Goal: Transaction & Acquisition: Purchase product/service

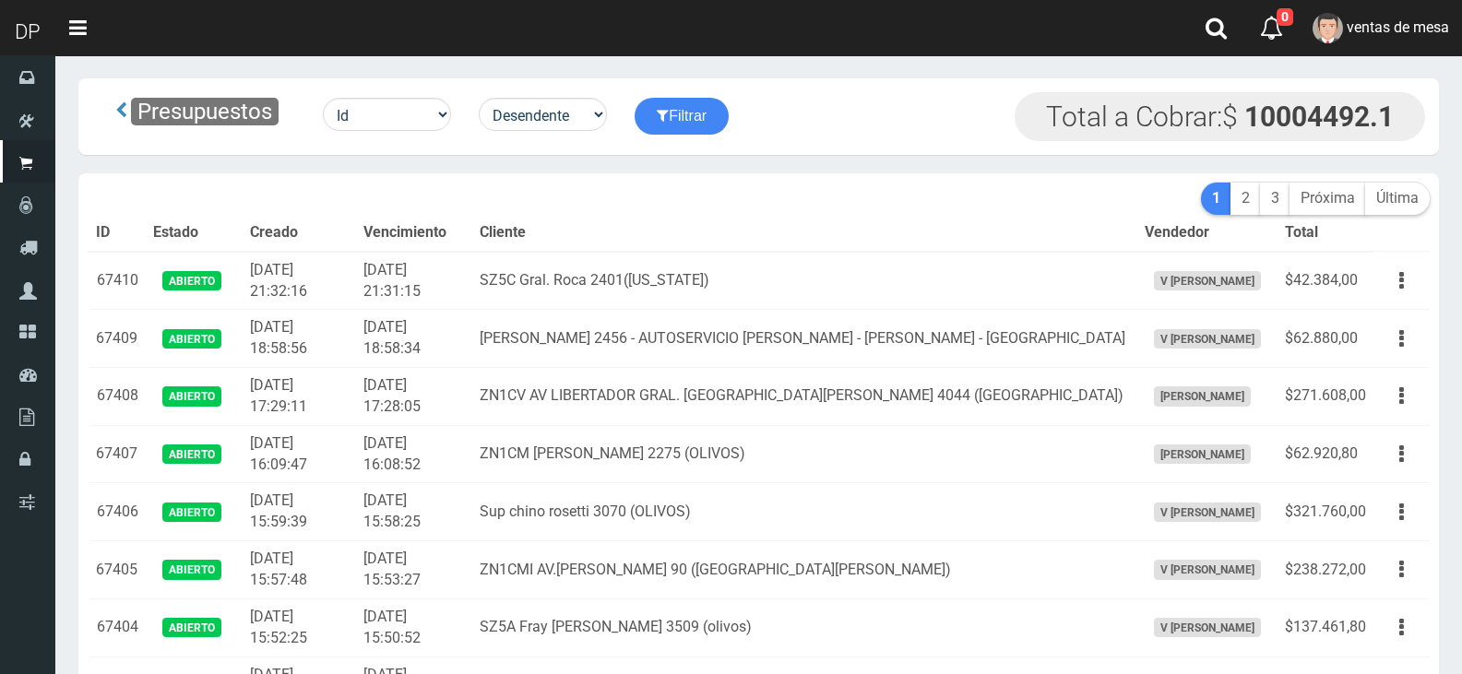
scroll to position [6364, 0]
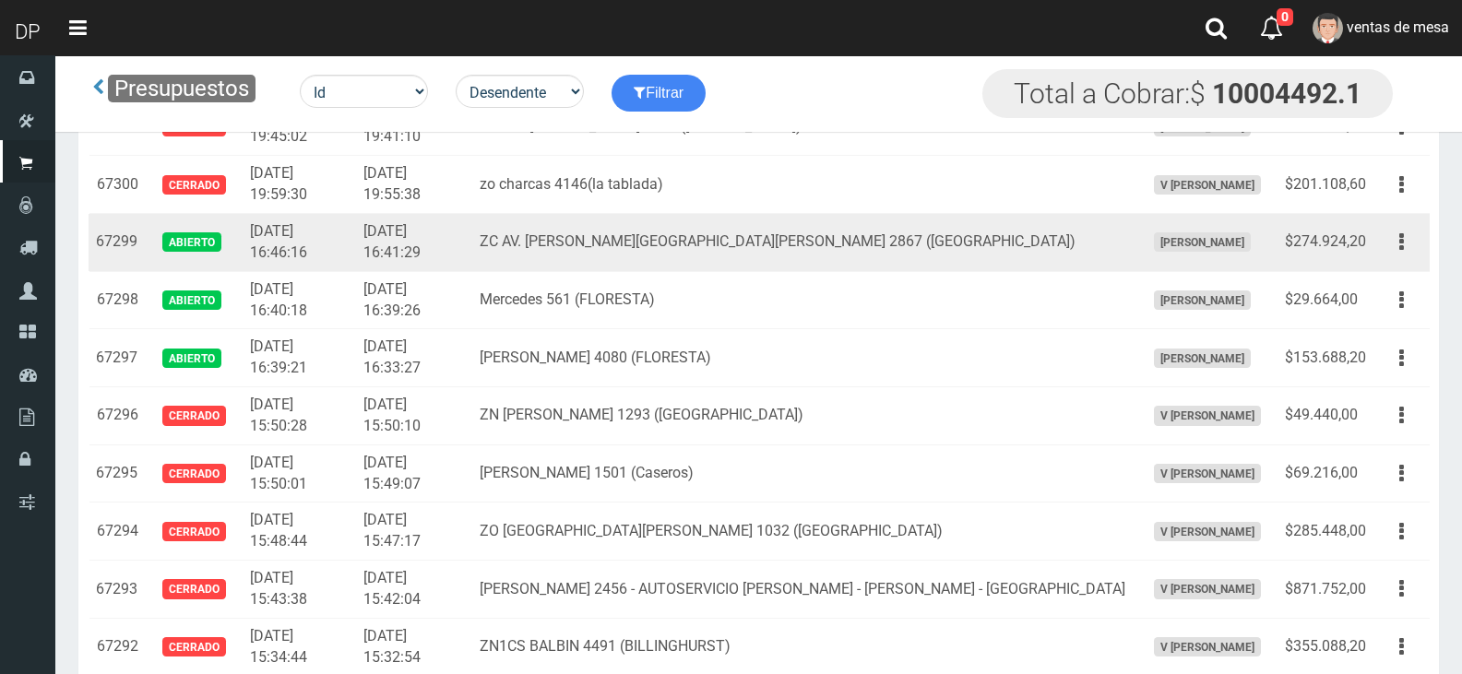
click at [1403, 246] on icon "button" at bounding box center [1402, 242] width 5 height 32
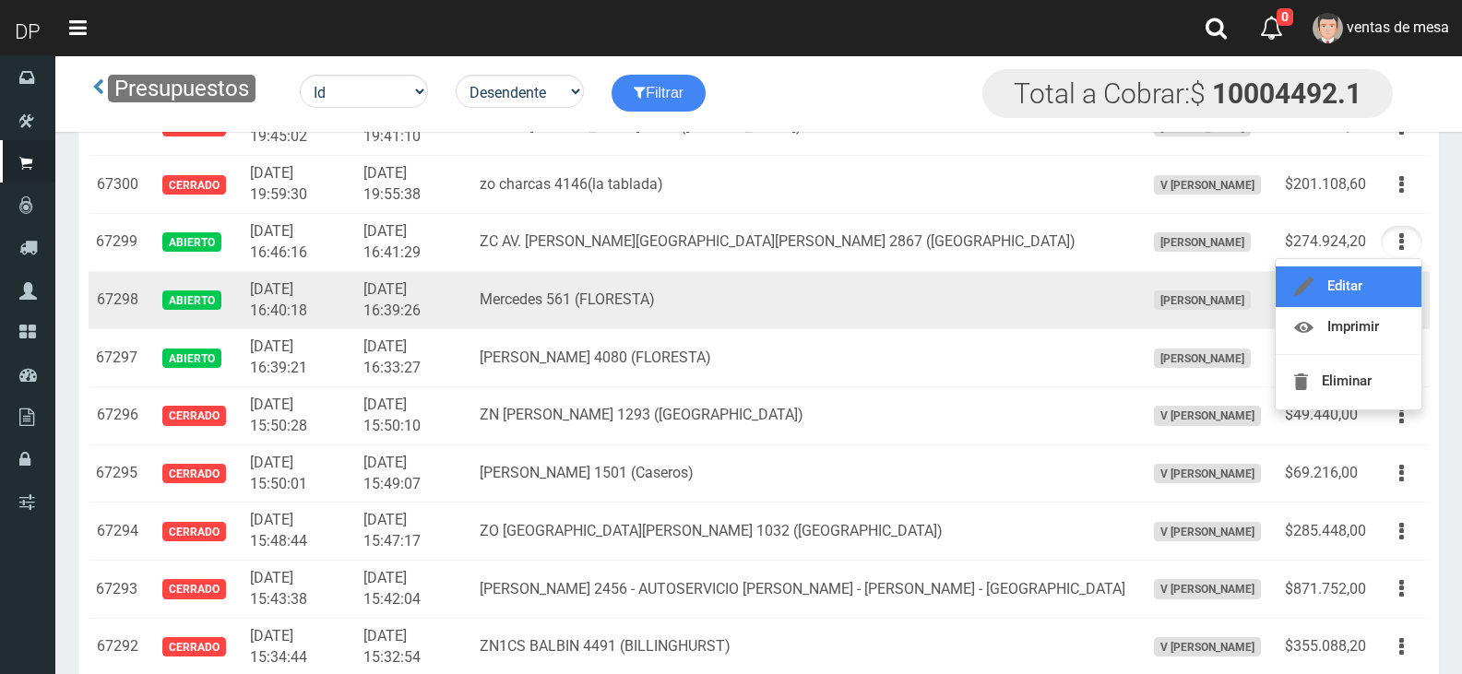
drag, startPoint x: 1390, startPoint y: 289, endPoint x: 1381, endPoint y: 293, distance: 9.5
click at [1390, 289] on link "Editar" at bounding box center [1349, 287] width 146 height 41
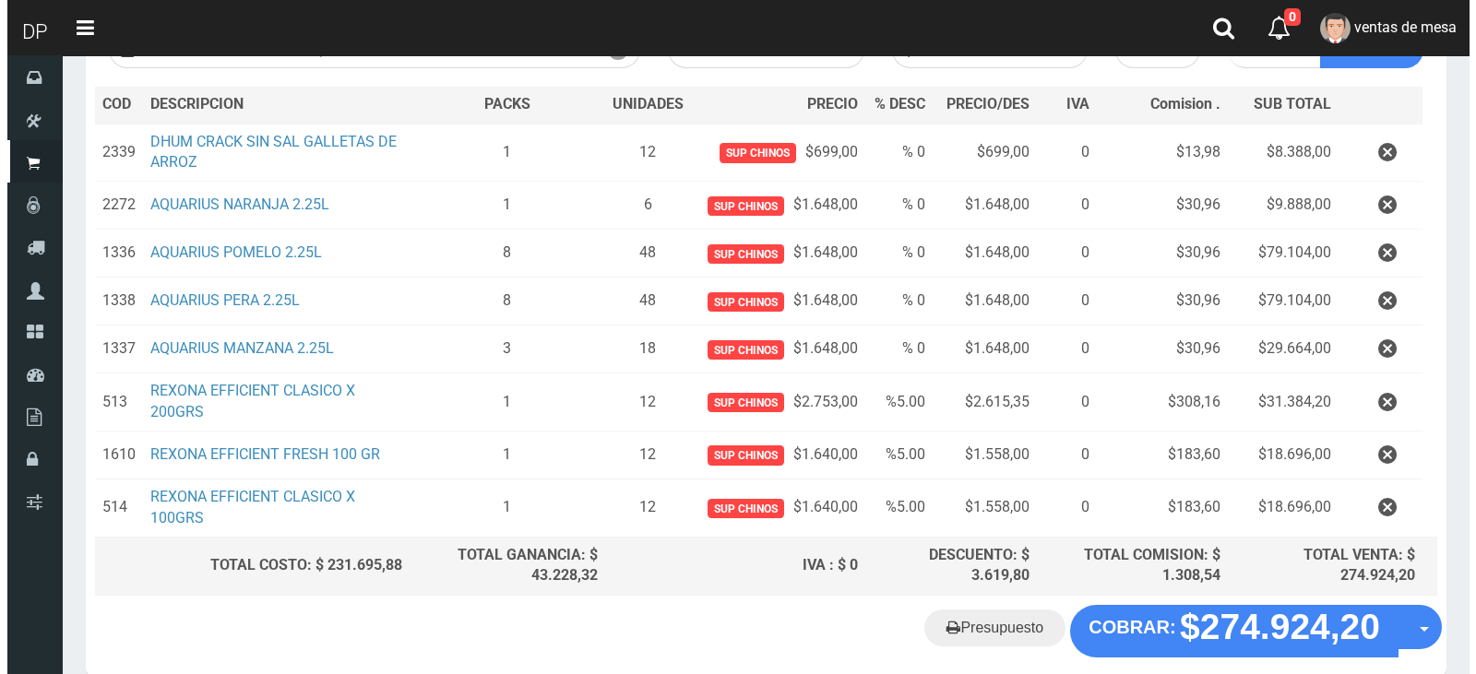
scroll to position [277, 0]
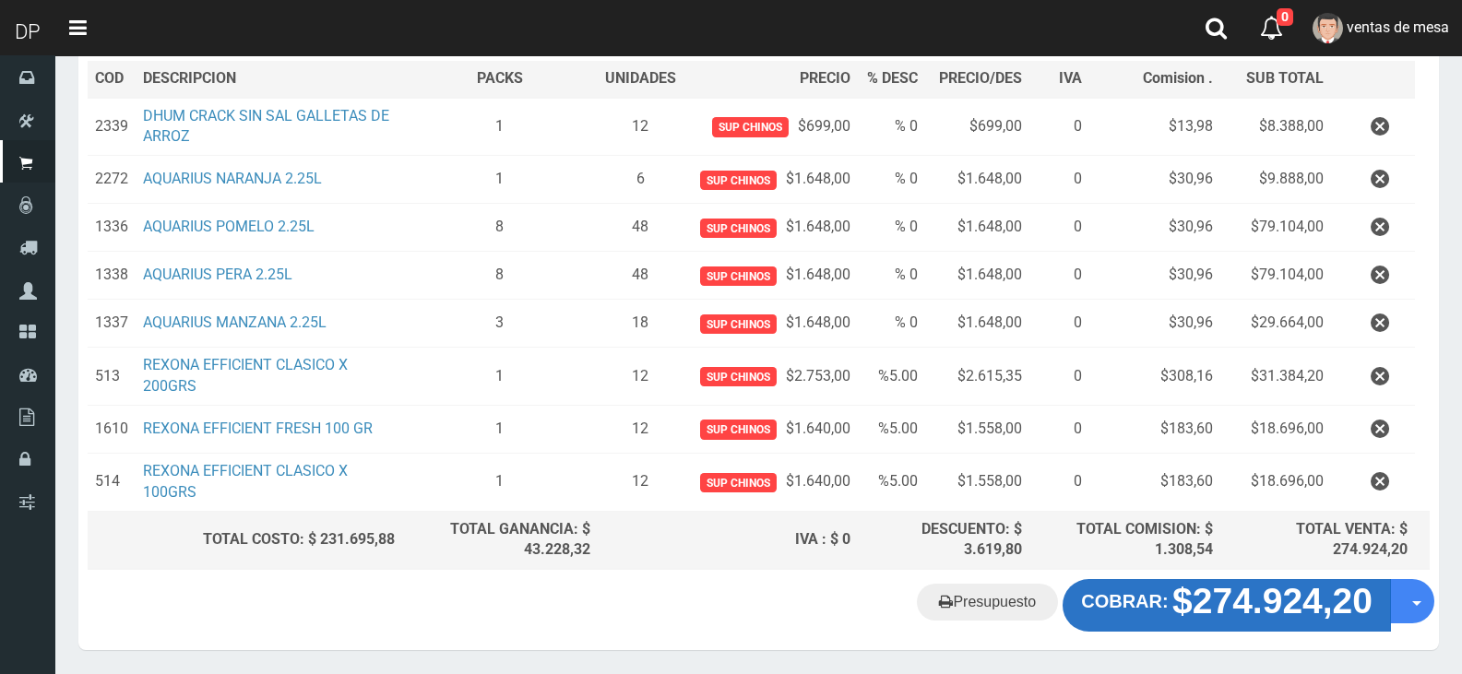
click at [1098, 593] on strong "COBRAR:" at bounding box center [1124, 601] width 87 height 20
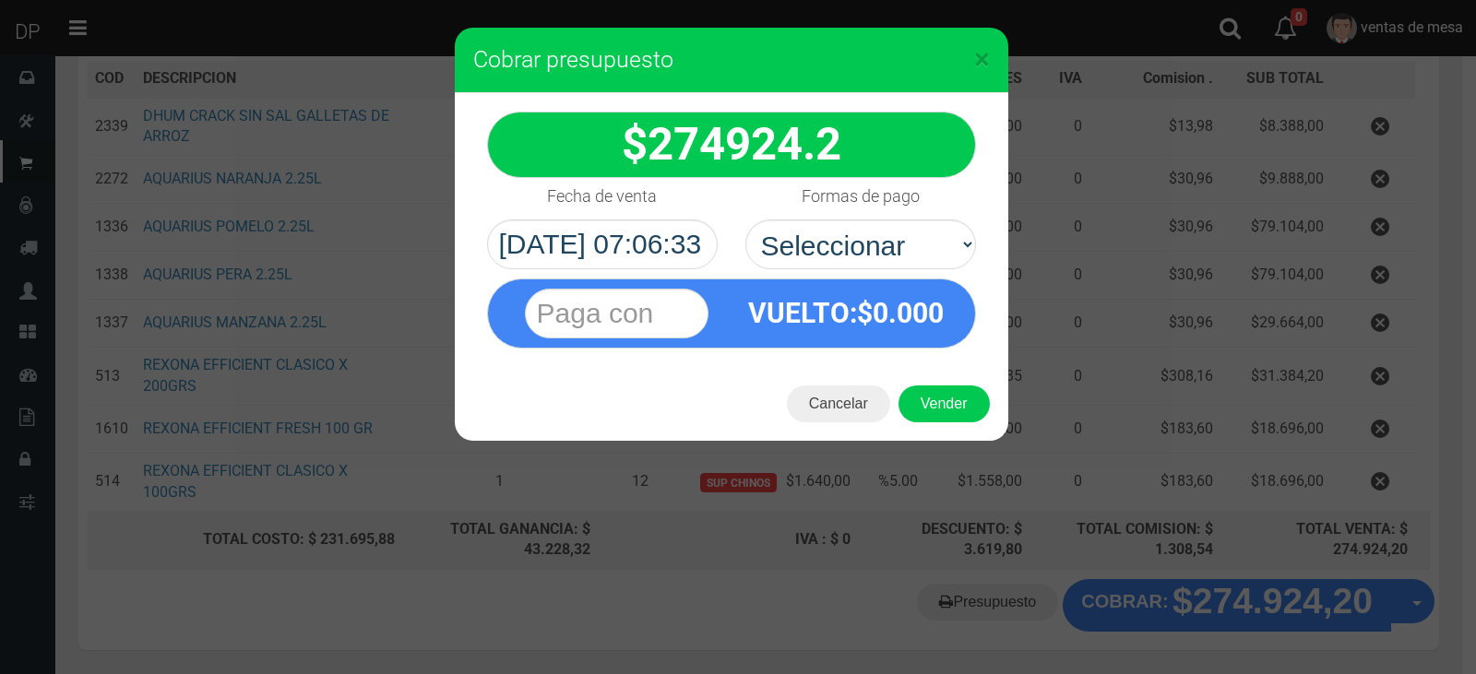
click at [837, 292] on div "VUELTO :$ 0.000" at bounding box center [847, 313] width 230 height 67
click at [839, 272] on div "VUELTO :$ 0.000" at bounding box center [731, 308] width 517 height 79
click at [876, 258] on select "Seleccionar Efectivo Tarjeta de Crédito Depósito Débito" at bounding box center [861, 245] width 231 height 50
select select "Efectivo"
click at [746, 220] on select "Seleccionar Efectivo Tarjeta de Crédito Depósito Débito" at bounding box center [861, 245] width 231 height 50
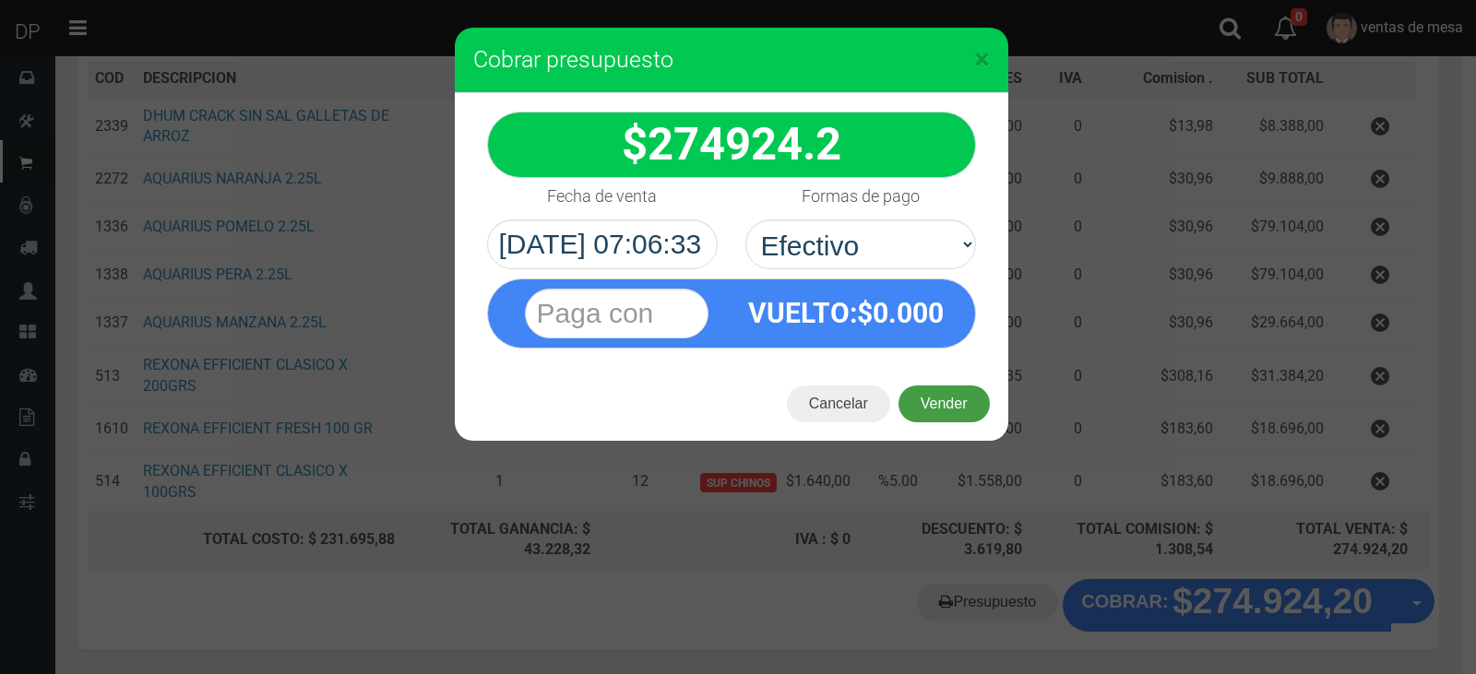
click at [937, 408] on button "Vender" at bounding box center [944, 404] width 91 height 37
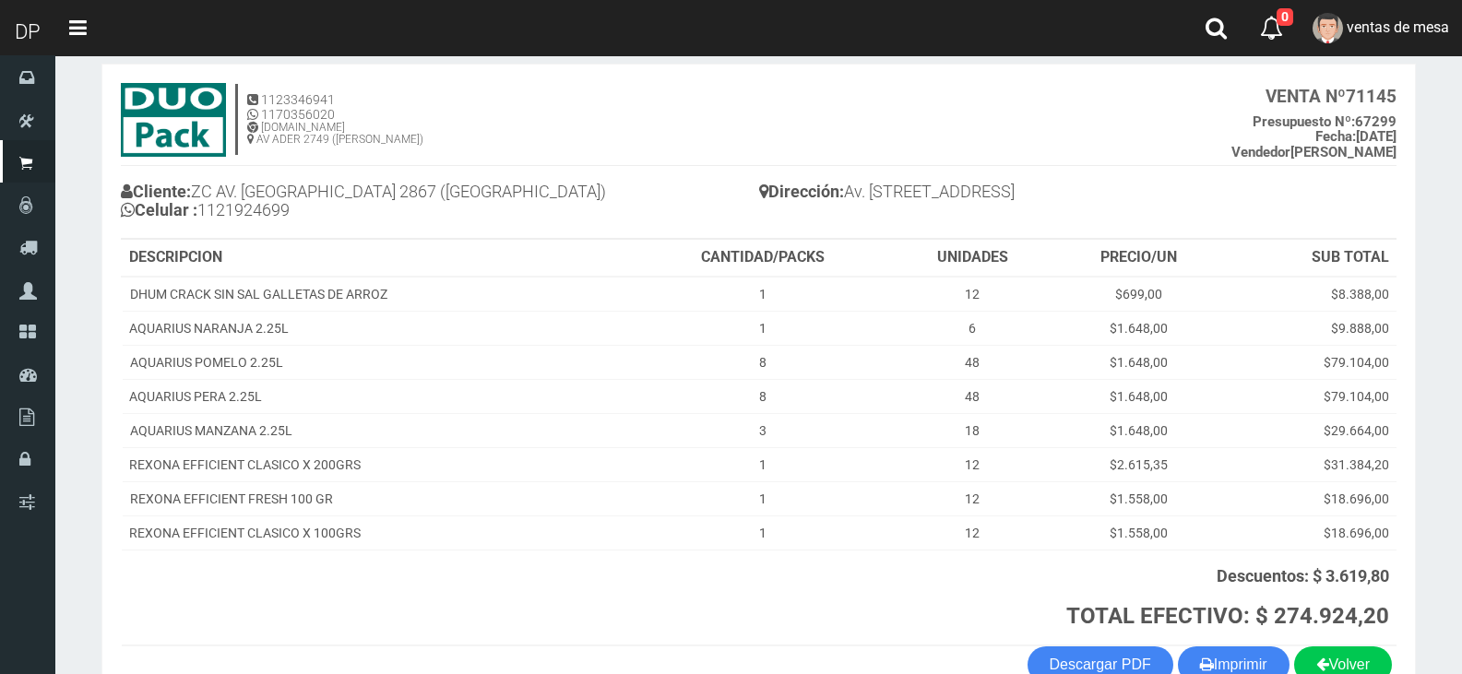
scroll to position [202, 0]
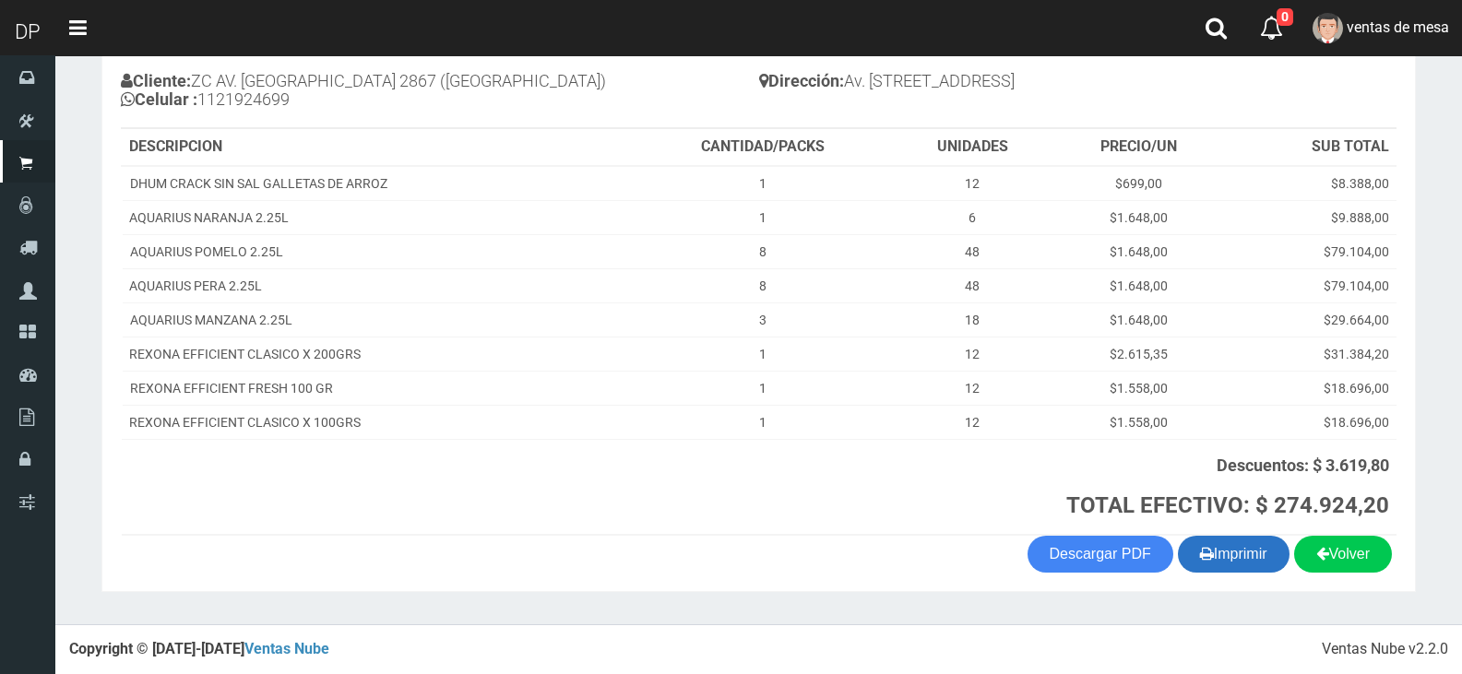
click at [1269, 577] on section "1123346941 1170356020 [DOMAIN_NAME] AV ADER 2749 ([PERSON_NAME]) VENTA Nº 71145…" at bounding box center [758, 272] width 1315 height 639
click at [1262, 567] on button "Imprimir" at bounding box center [1234, 554] width 112 height 37
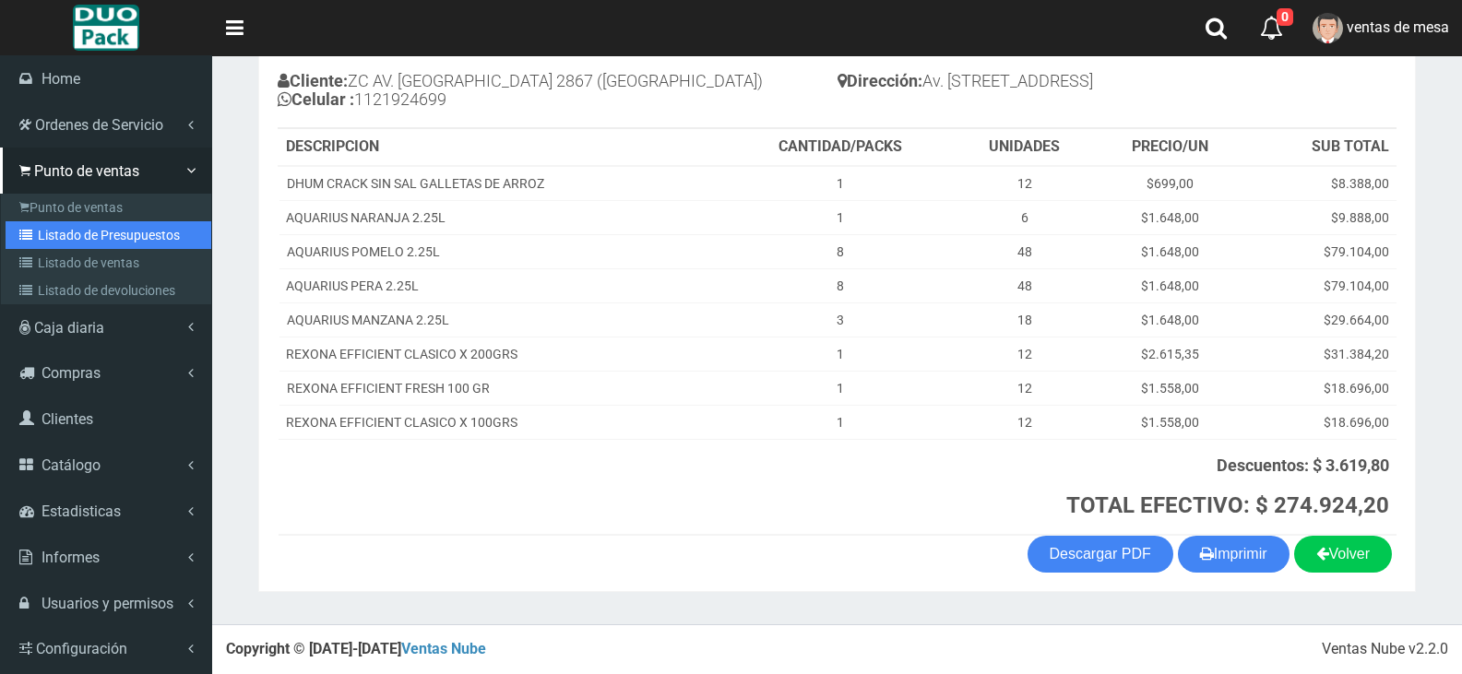
click at [64, 227] on link "Listado de Presupuestos" at bounding box center [109, 235] width 206 height 28
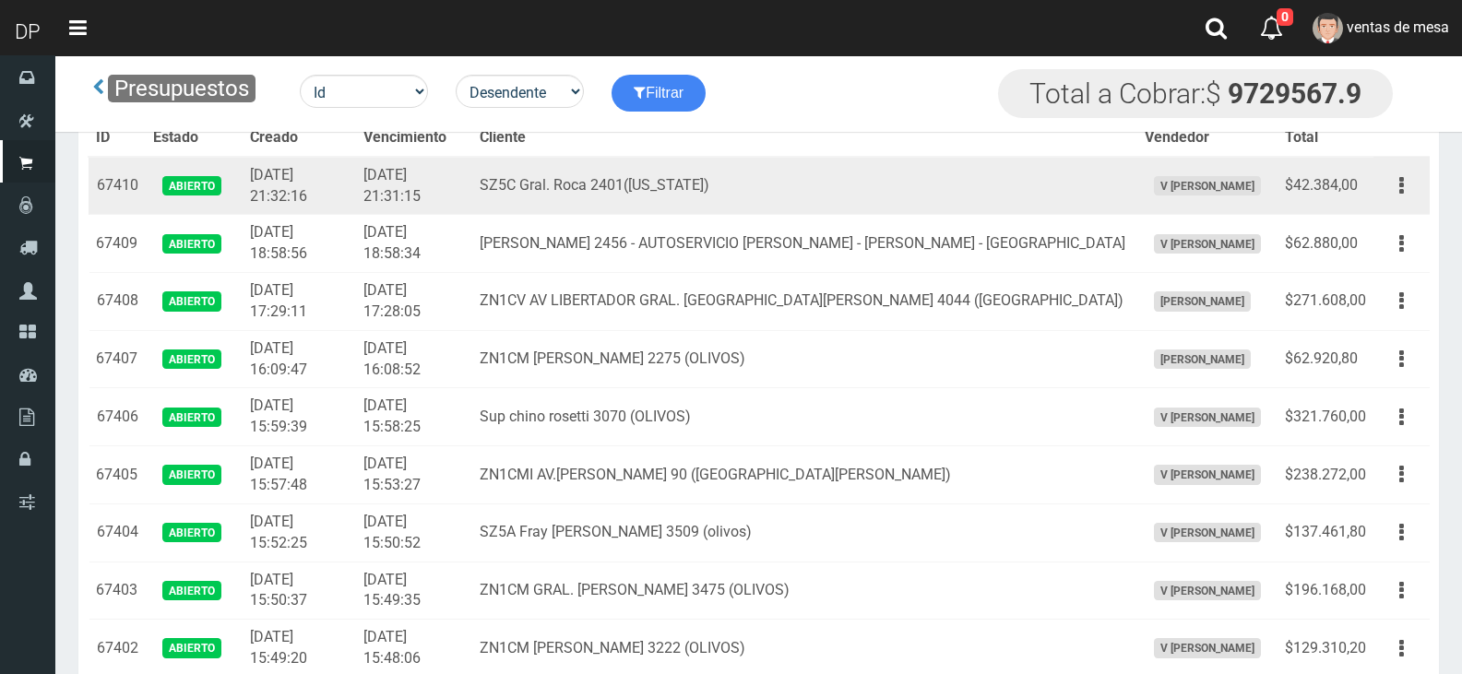
scroll to position [6364, 0]
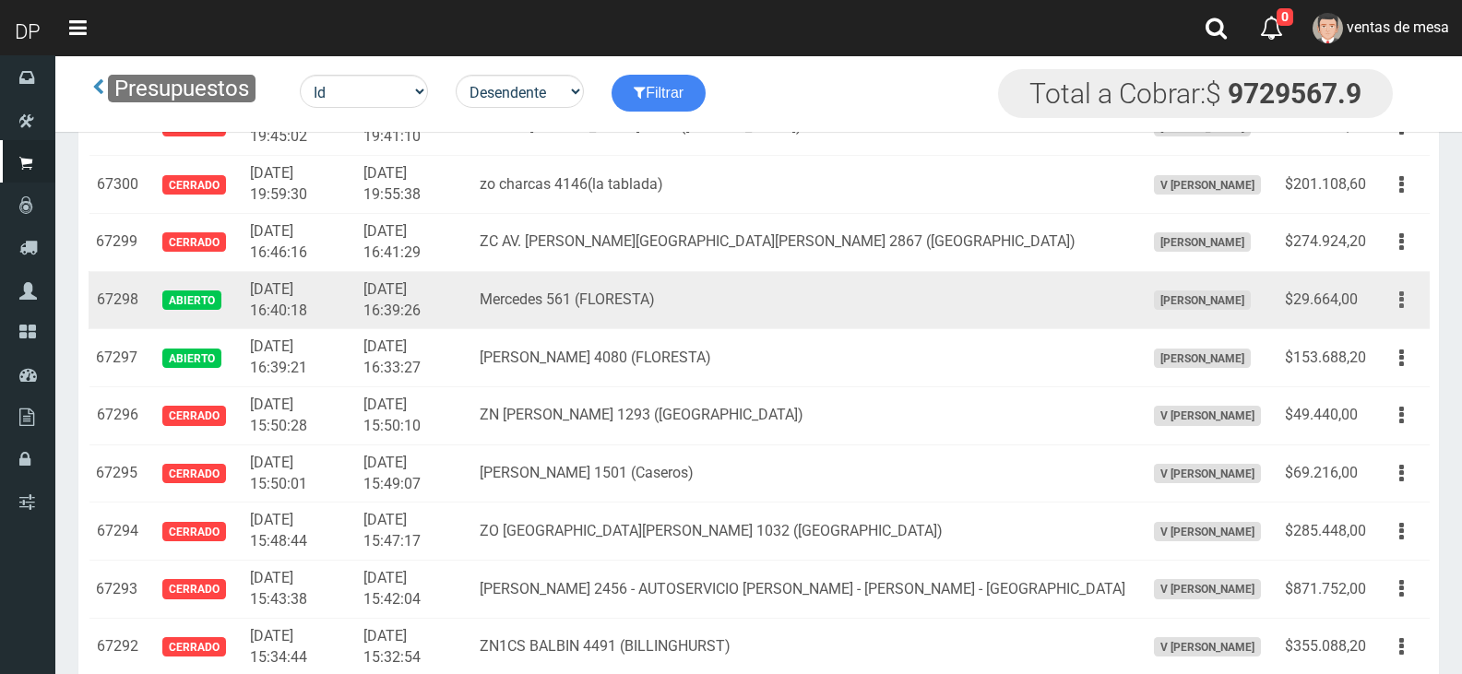
click at [1414, 311] on button "button" at bounding box center [1402, 300] width 42 height 32
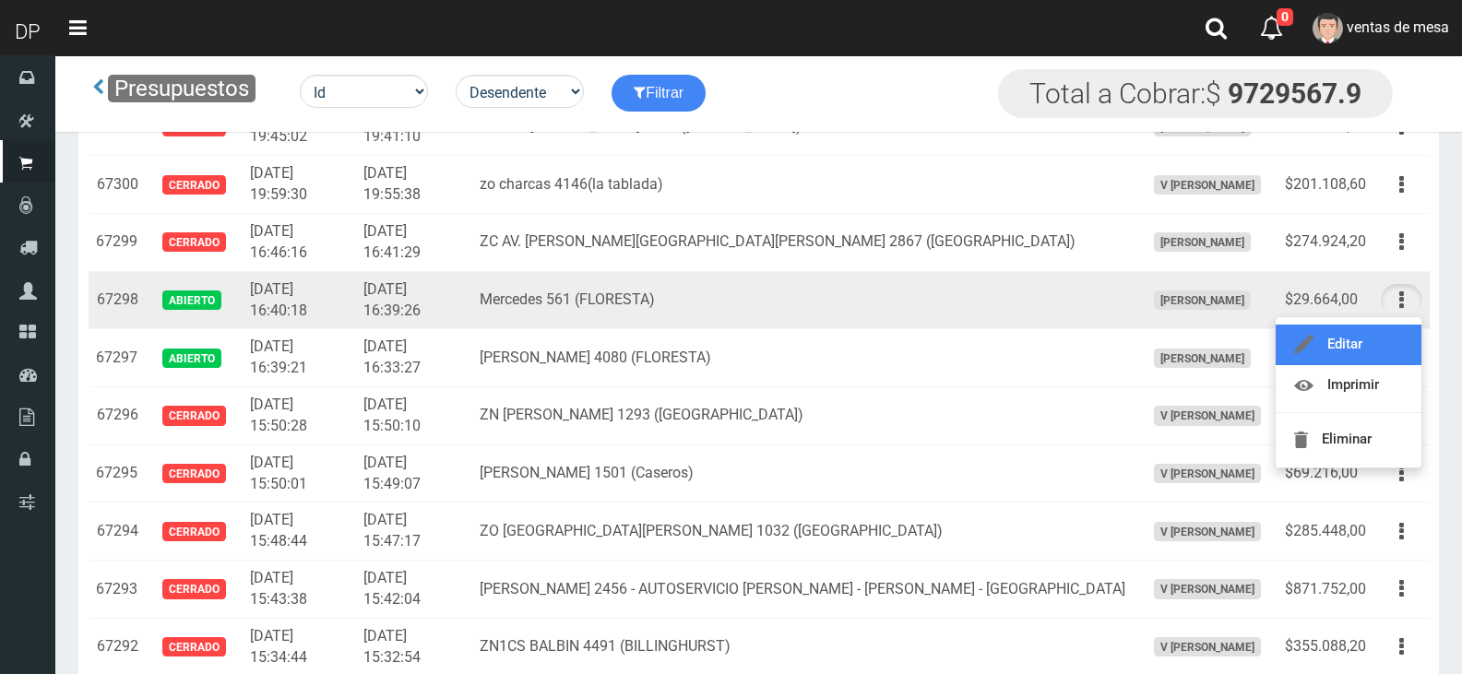
click at [1402, 329] on link "Editar" at bounding box center [1349, 345] width 146 height 41
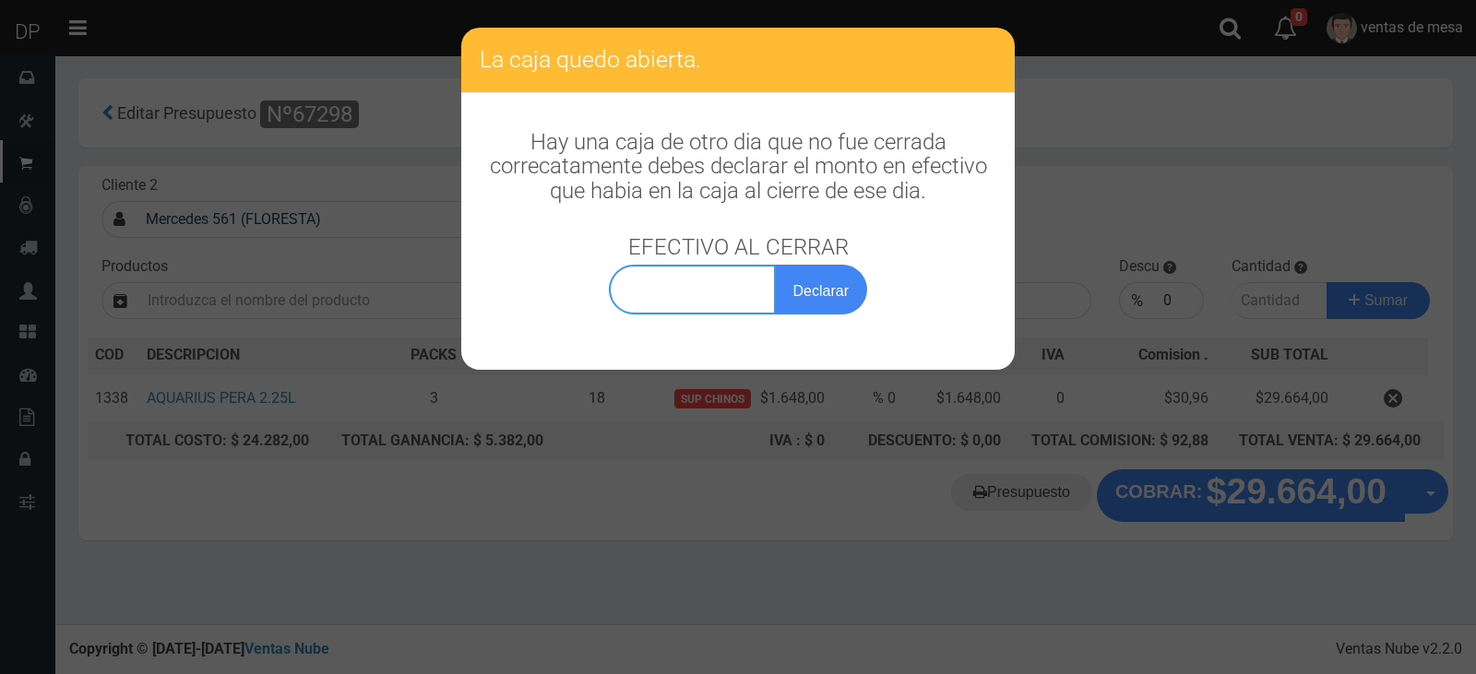
type input "0,00"
drag, startPoint x: 723, startPoint y: 282, endPoint x: 770, endPoint y: 287, distance: 47.3
click at [724, 283] on input "0,00" at bounding box center [692, 290] width 167 height 50
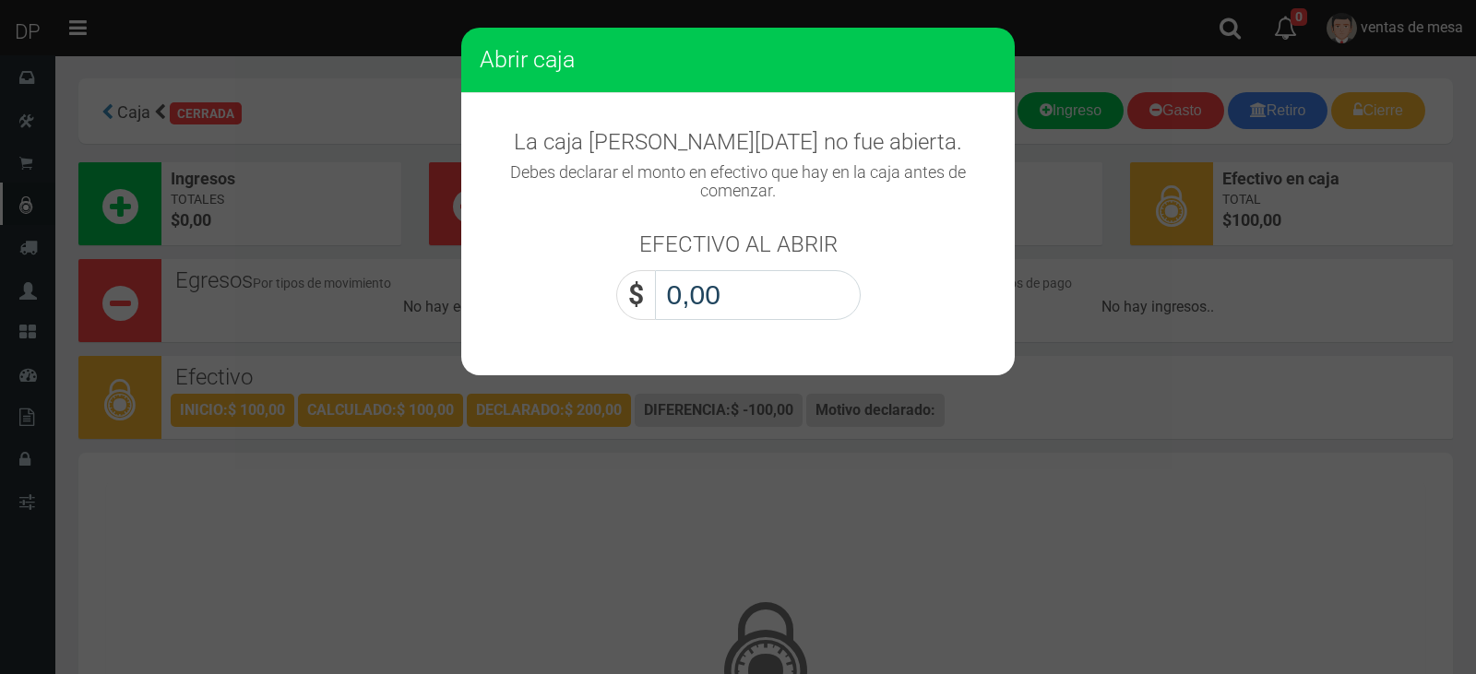
click at [782, 297] on input "0,00" at bounding box center [758, 295] width 206 height 50
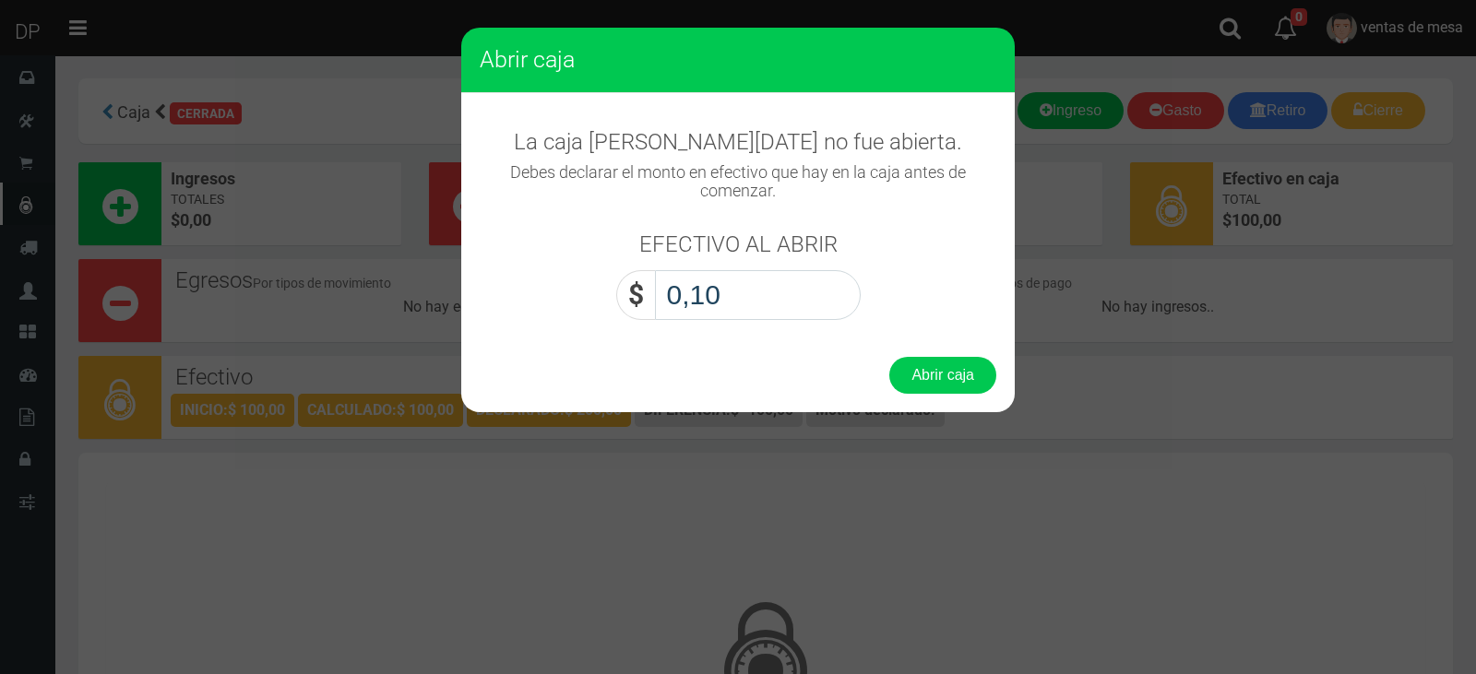
type input "1,00"
click at [889, 357] on button "Abrir caja" at bounding box center [942, 375] width 107 height 37
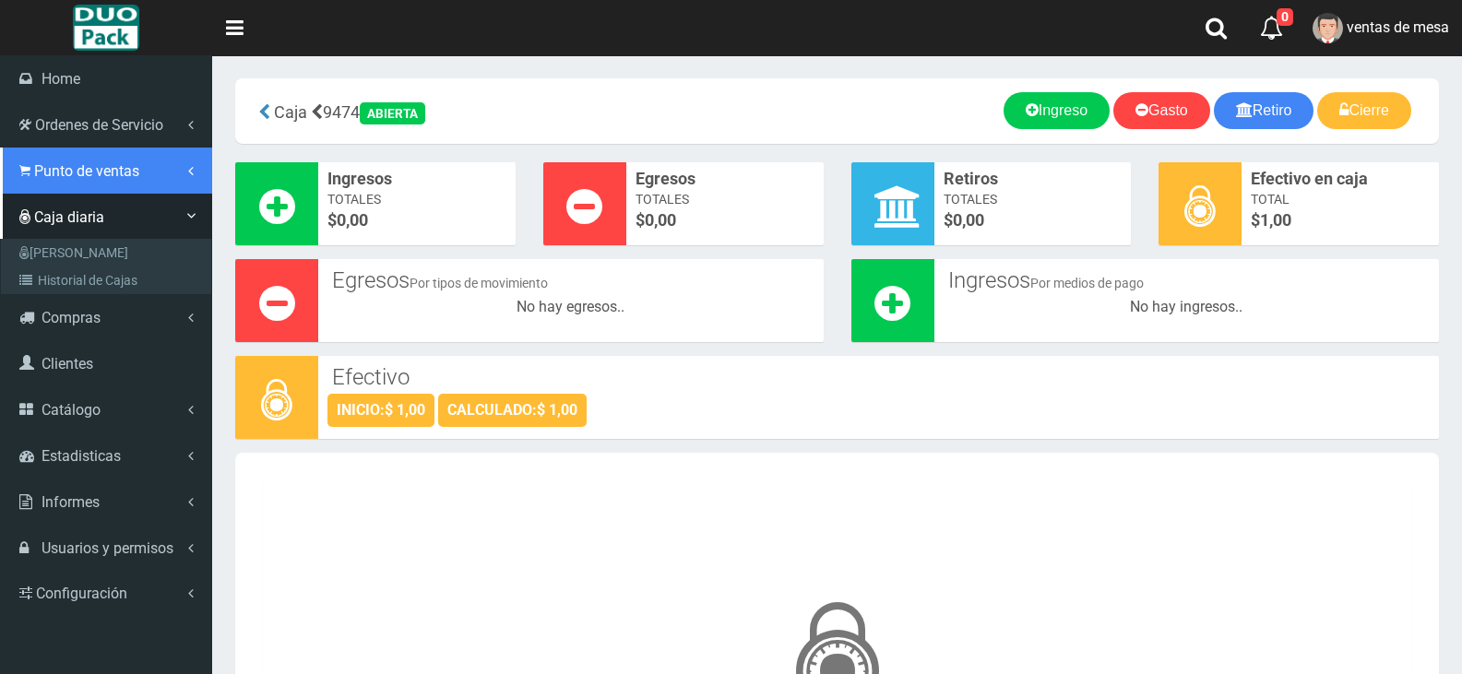
drag, startPoint x: 127, startPoint y: 172, endPoint x: 127, endPoint y: 185, distance: 12.9
click at [127, 172] on span "Punto de ventas" at bounding box center [86, 171] width 105 height 18
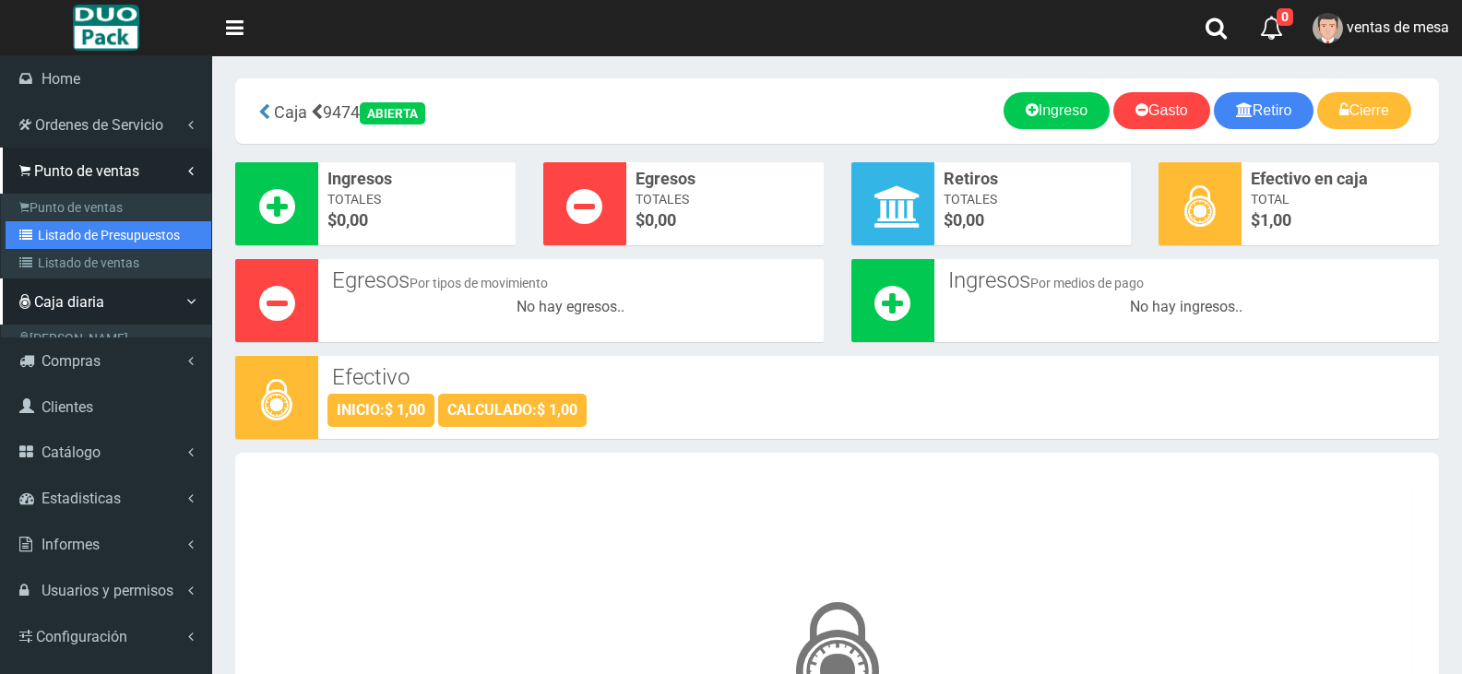
click at [149, 242] on link "Listado de Presupuestos" at bounding box center [109, 235] width 206 height 28
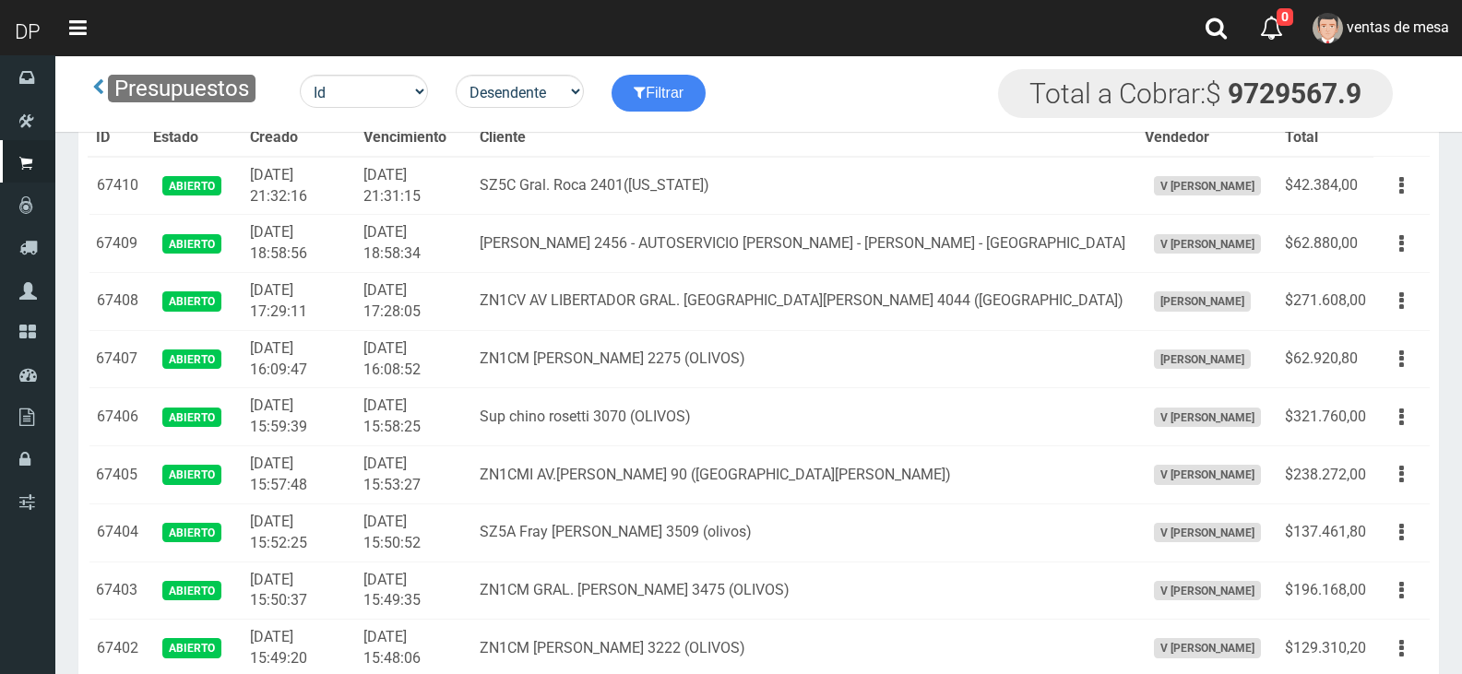
scroll to position [6422, 0]
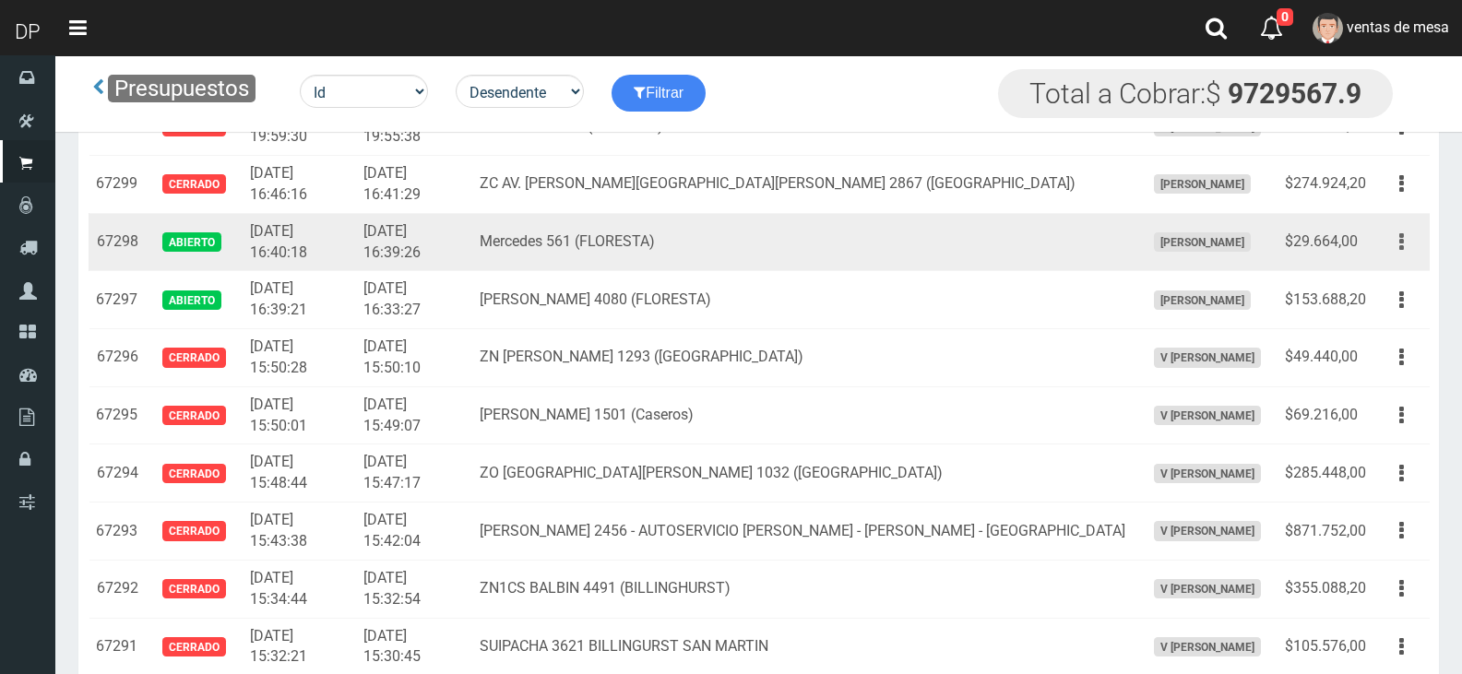
click at [1410, 248] on button "button" at bounding box center [1402, 242] width 42 height 32
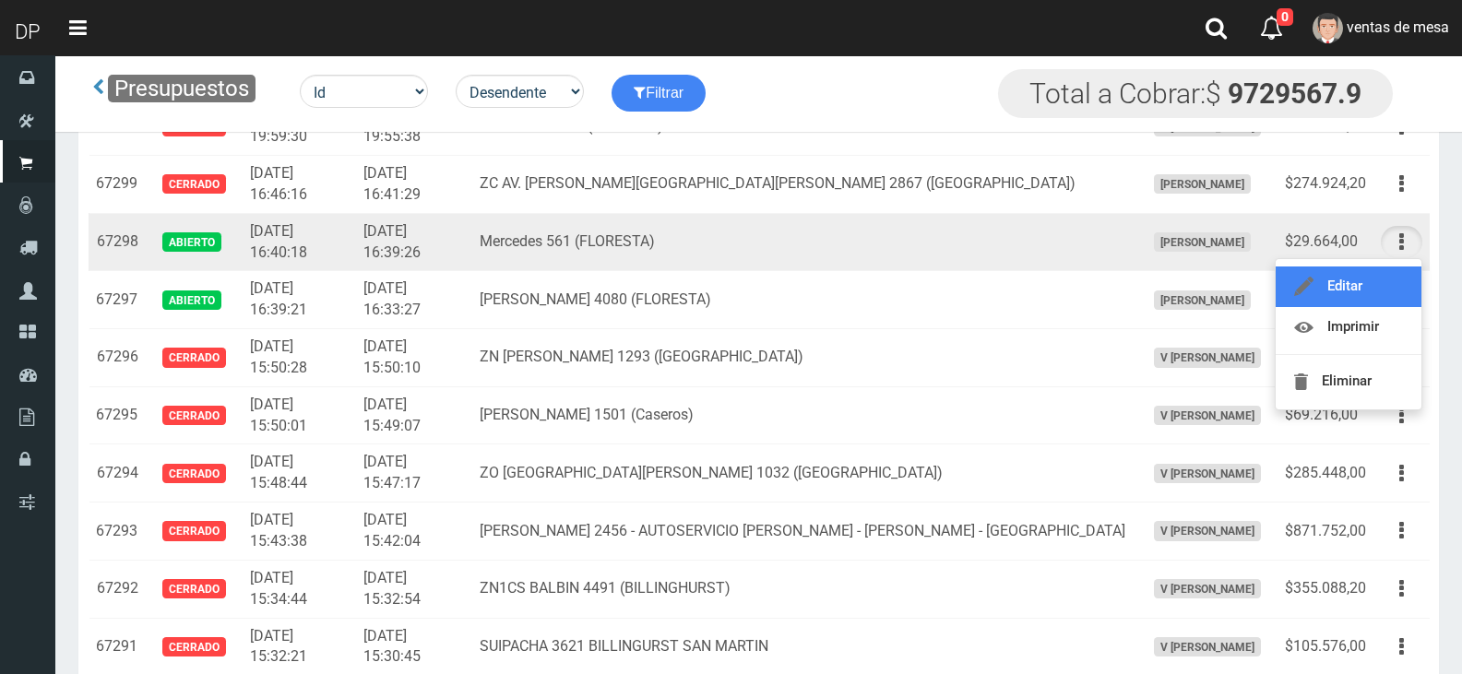
click at [1390, 292] on link "Editar" at bounding box center [1349, 287] width 146 height 41
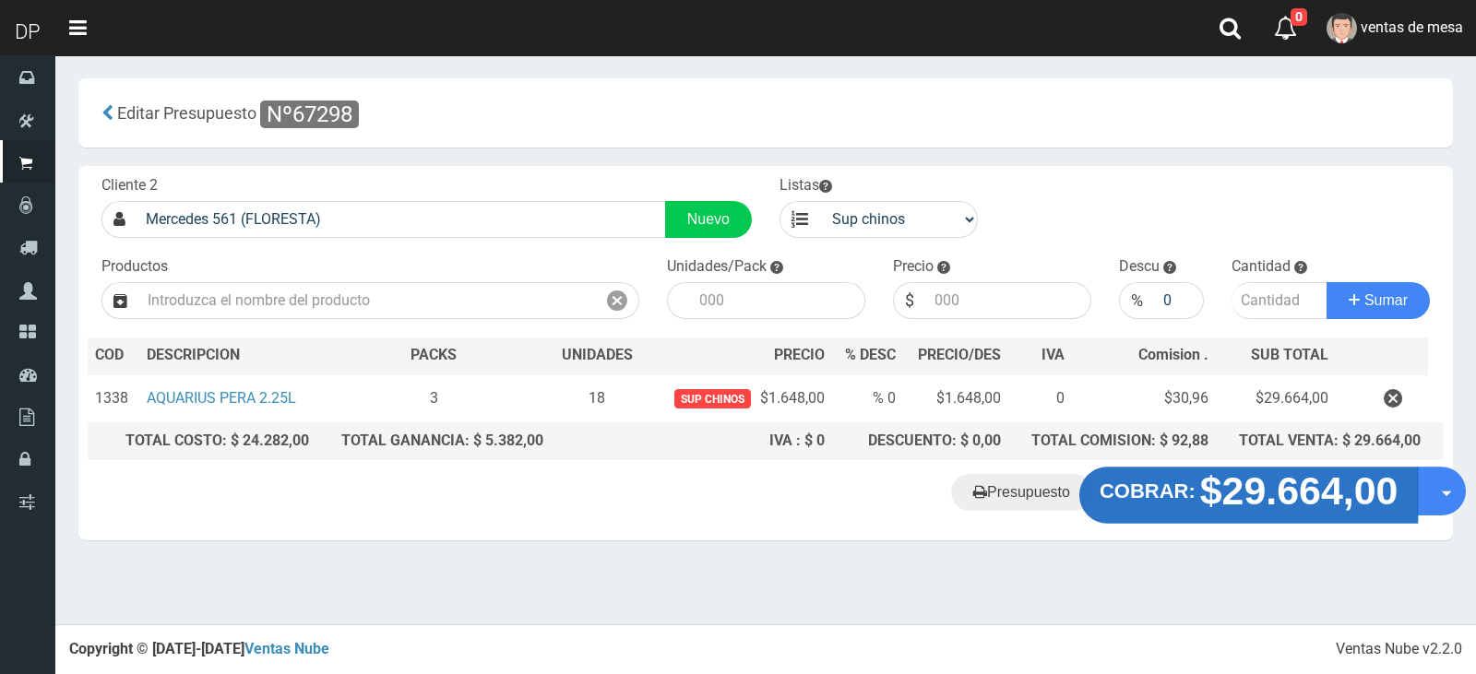
click at [1253, 495] on strong "$29.664,00" at bounding box center [1299, 491] width 198 height 43
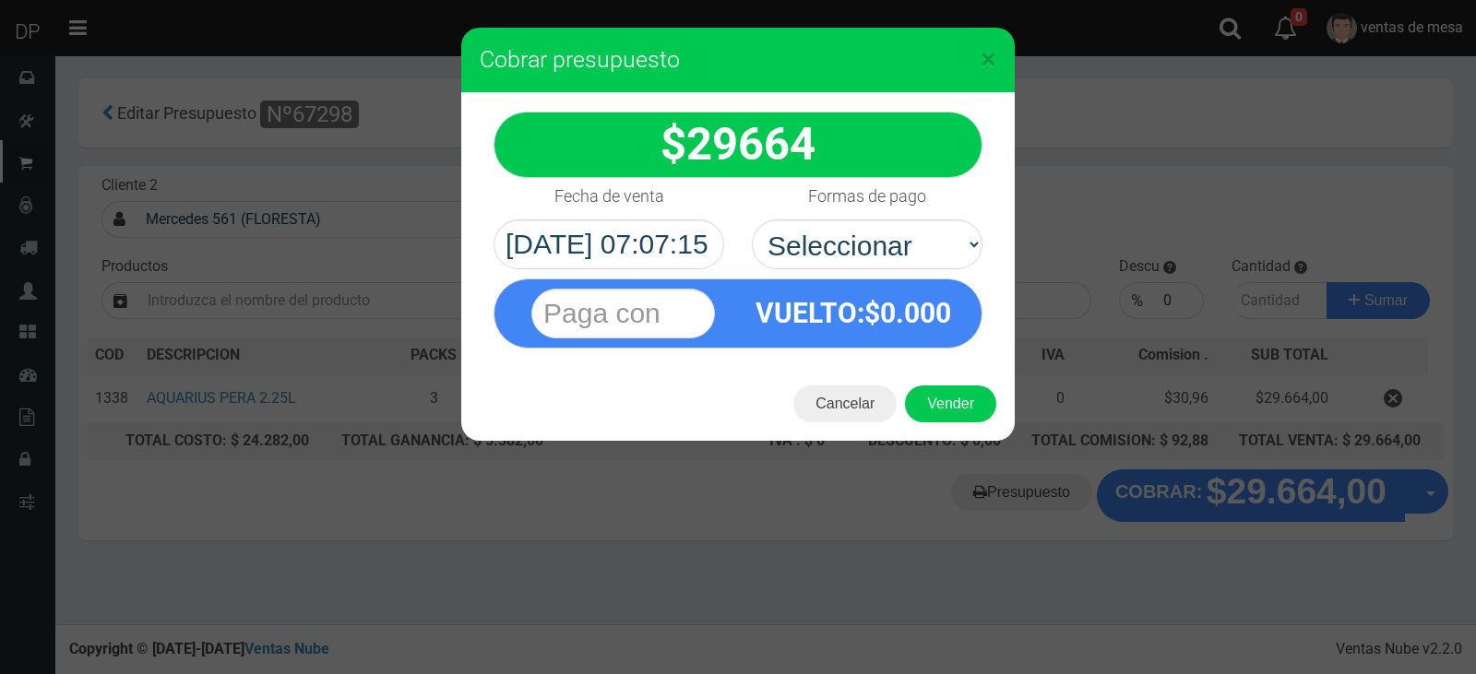
select select "Efectivo"
click at [752, 220] on select "Seleccionar Efectivo Tarjeta de Crédito Depósito Débito" at bounding box center [867, 245] width 231 height 50
click at [929, 408] on button "Vender" at bounding box center [950, 404] width 91 height 37
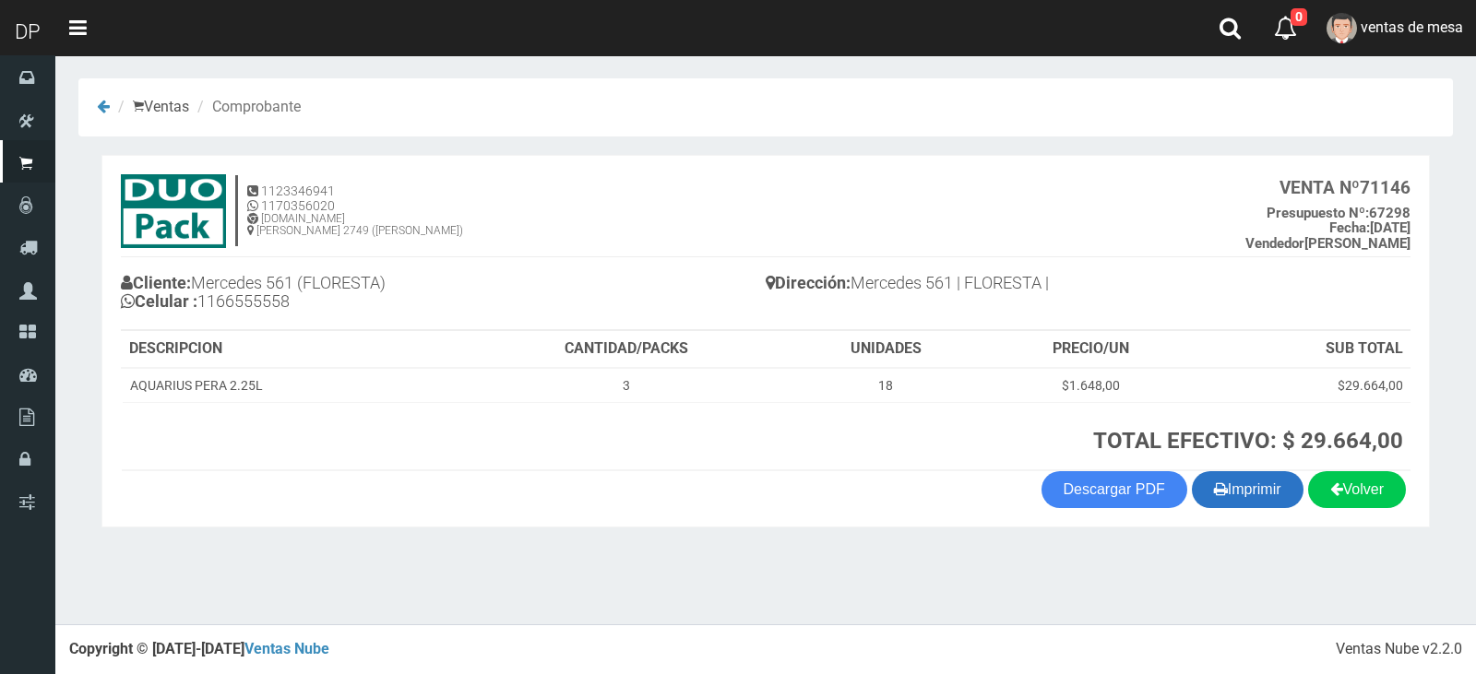
click at [1217, 495] on icon "button" at bounding box center [1221, 489] width 14 height 26
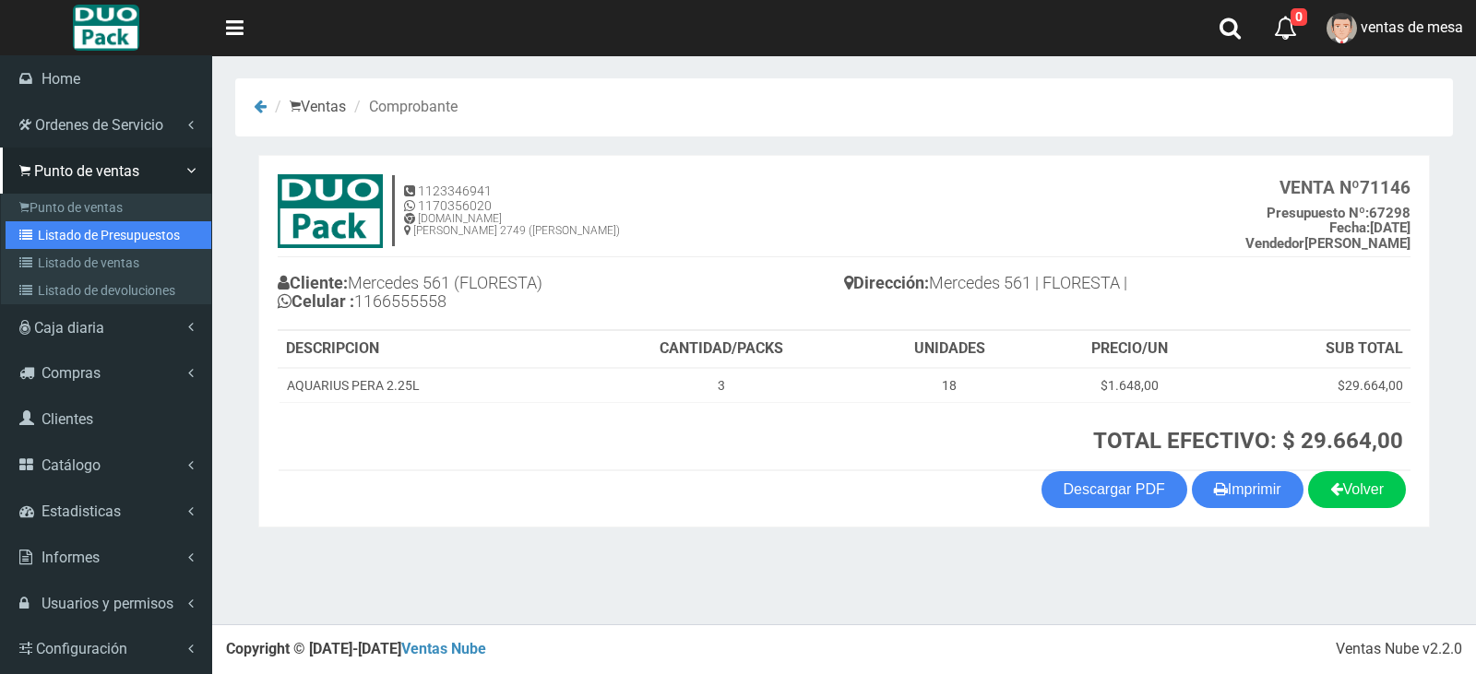
click at [100, 245] on link "Listado de Presupuestos" at bounding box center [109, 235] width 206 height 28
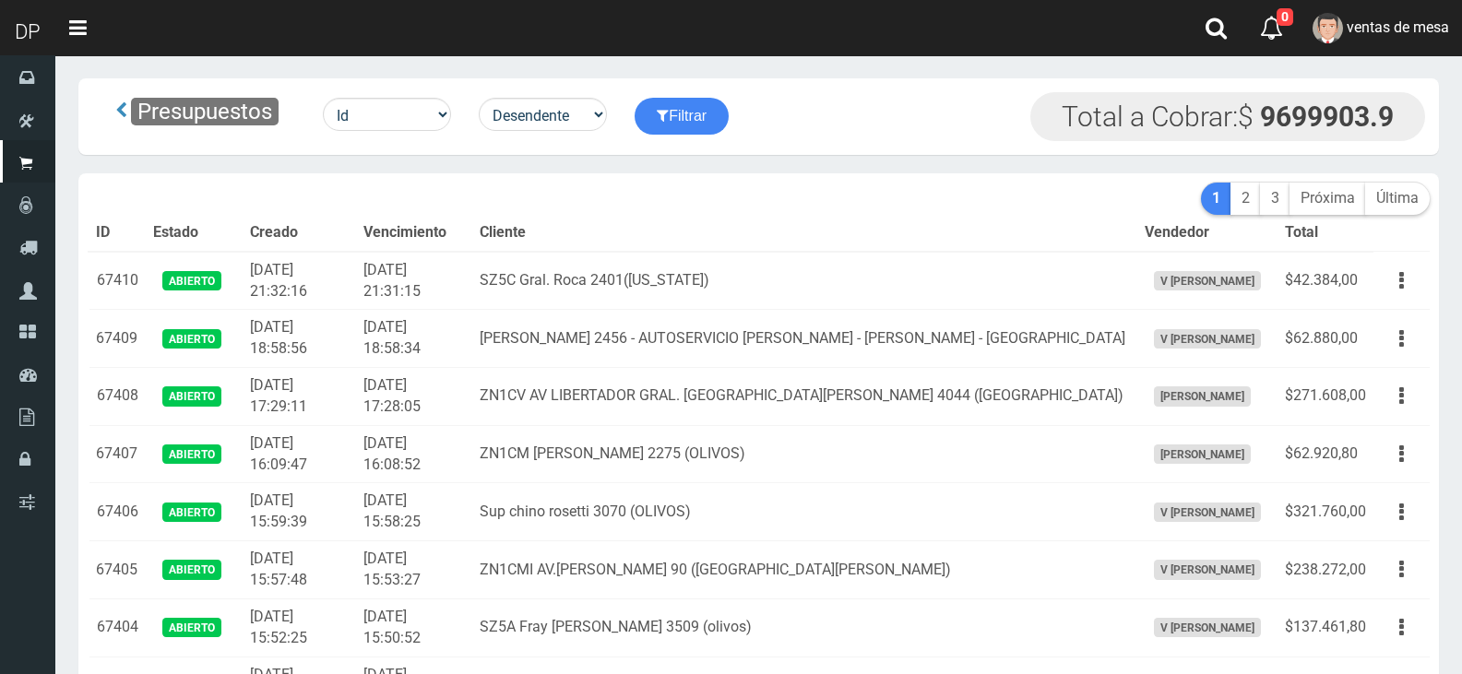
click at [245, 243] on th "Creado" at bounding box center [299, 233] width 113 height 37
click at [299, 218] on th "Creado" at bounding box center [299, 233] width 113 height 37
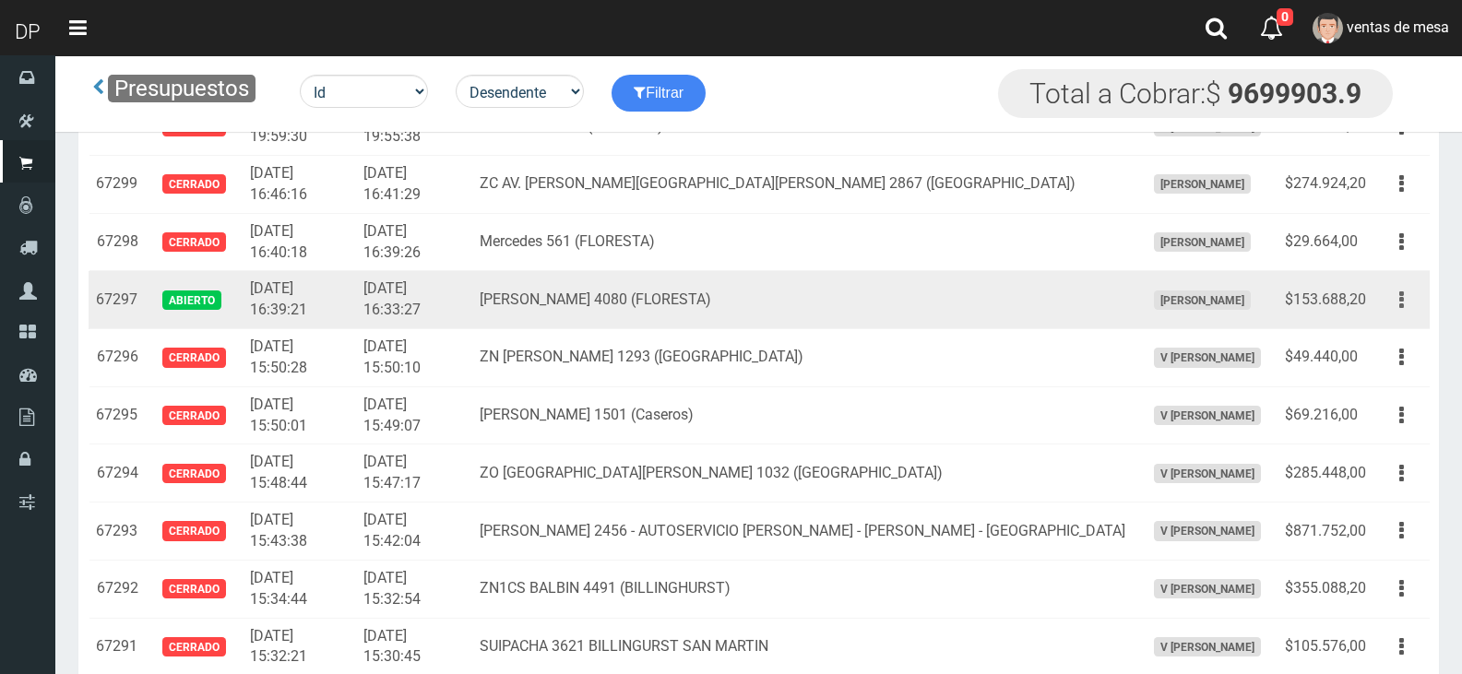
click at [1395, 296] on button "button" at bounding box center [1402, 300] width 42 height 32
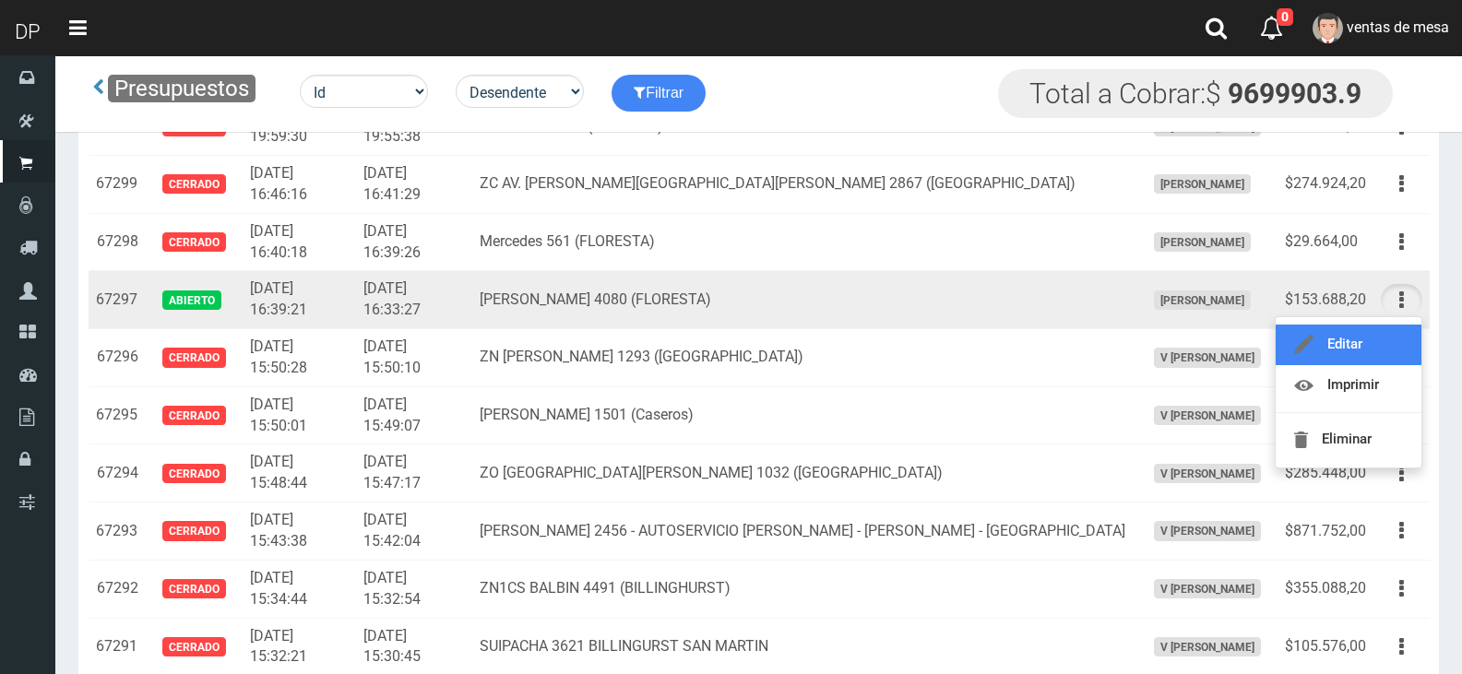
click at [1393, 352] on link "Editar" at bounding box center [1349, 345] width 146 height 41
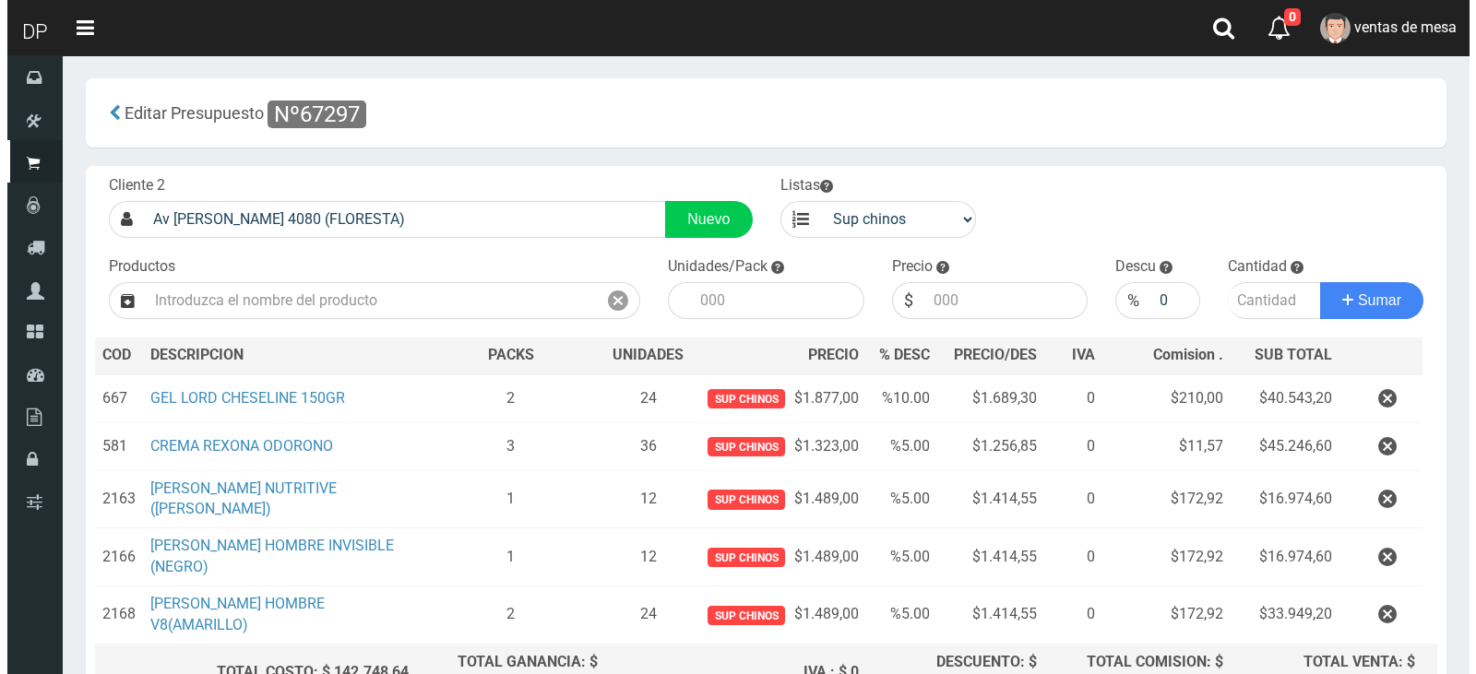
scroll to position [184, 0]
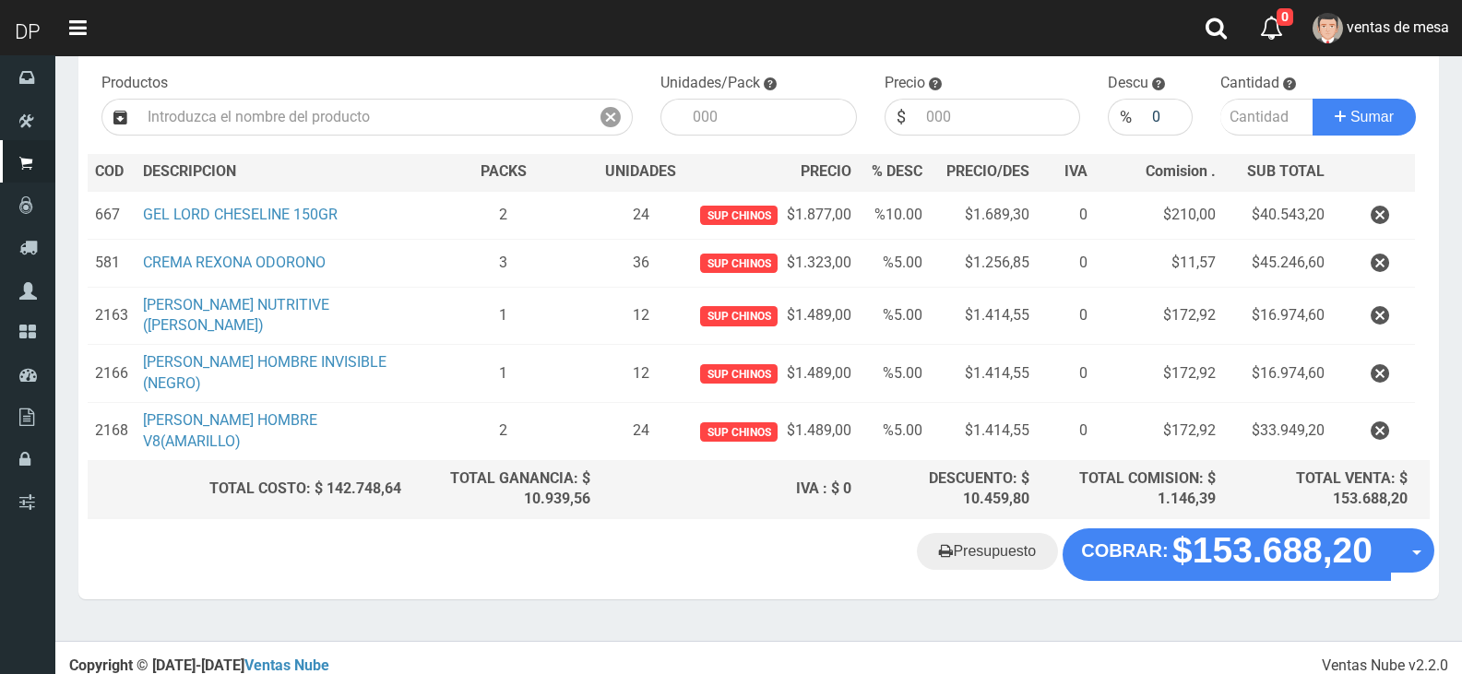
click at [1203, 572] on div "Presupuesto COBRAR: $153.688,20 Opciones" at bounding box center [758, 564] width 1361 height 70
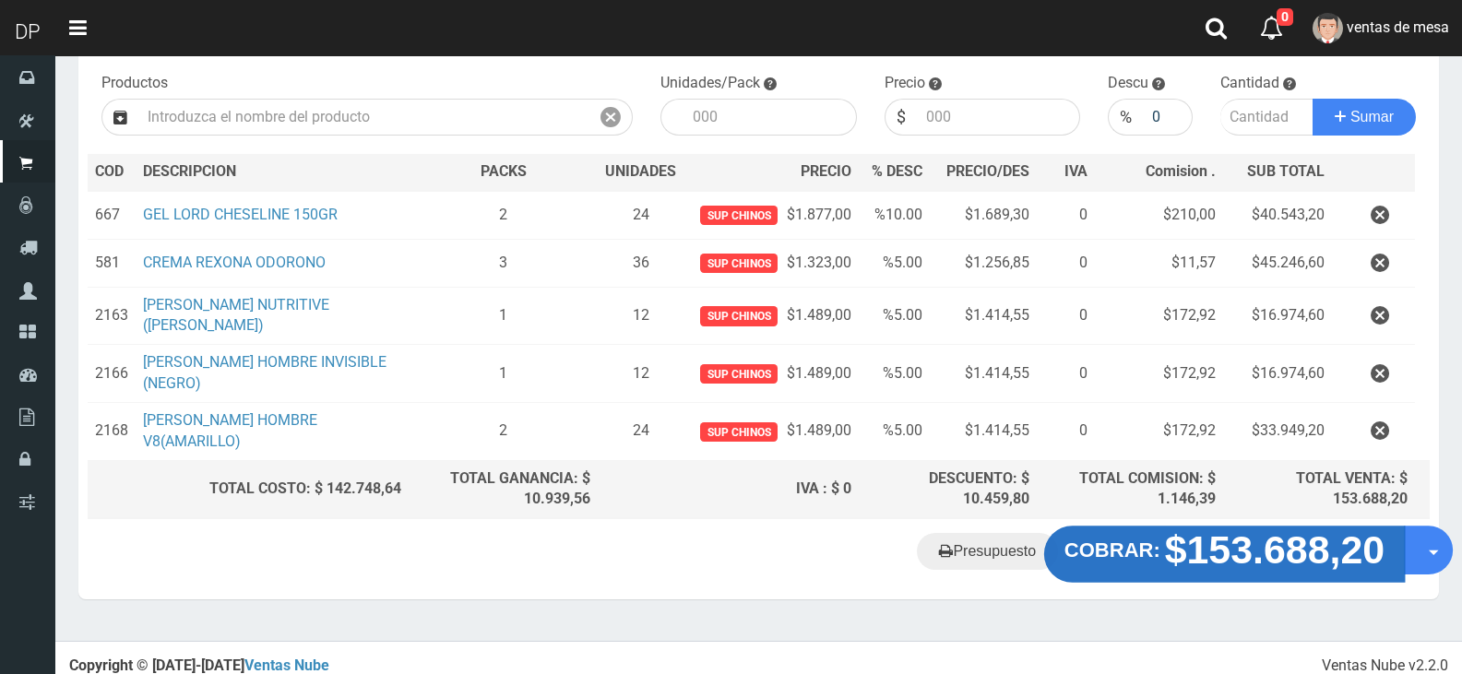
click at [1199, 559] on strong "$153.688,20" at bounding box center [1275, 550] width 221 height 43
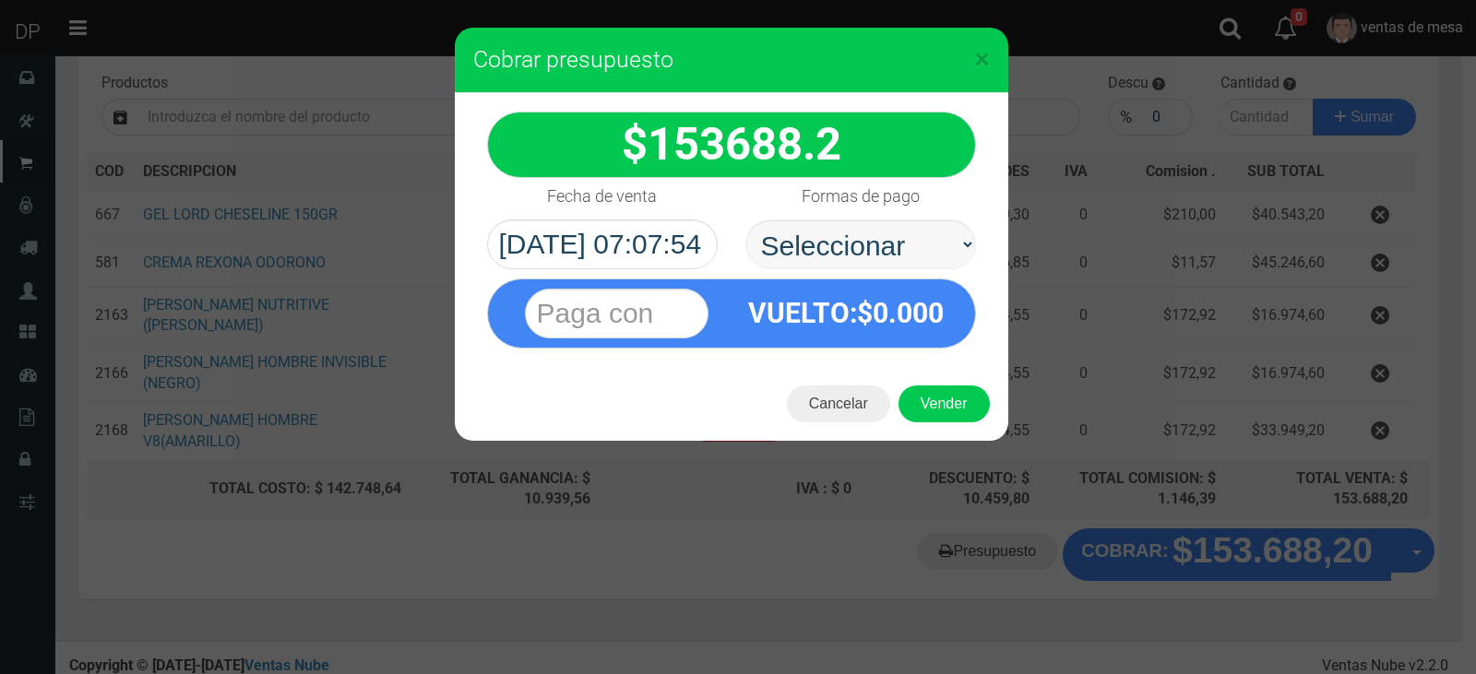
select select "Efectivo"
click at [746, 220] on select "Seleccionar Efectivo Tarjeta de Crédito Depósito Débito" at bounding box center [861, 245] width 231 height 50
click at [955, 412] on button "Vender" at bounding box center [944, 404] width 91 height 37
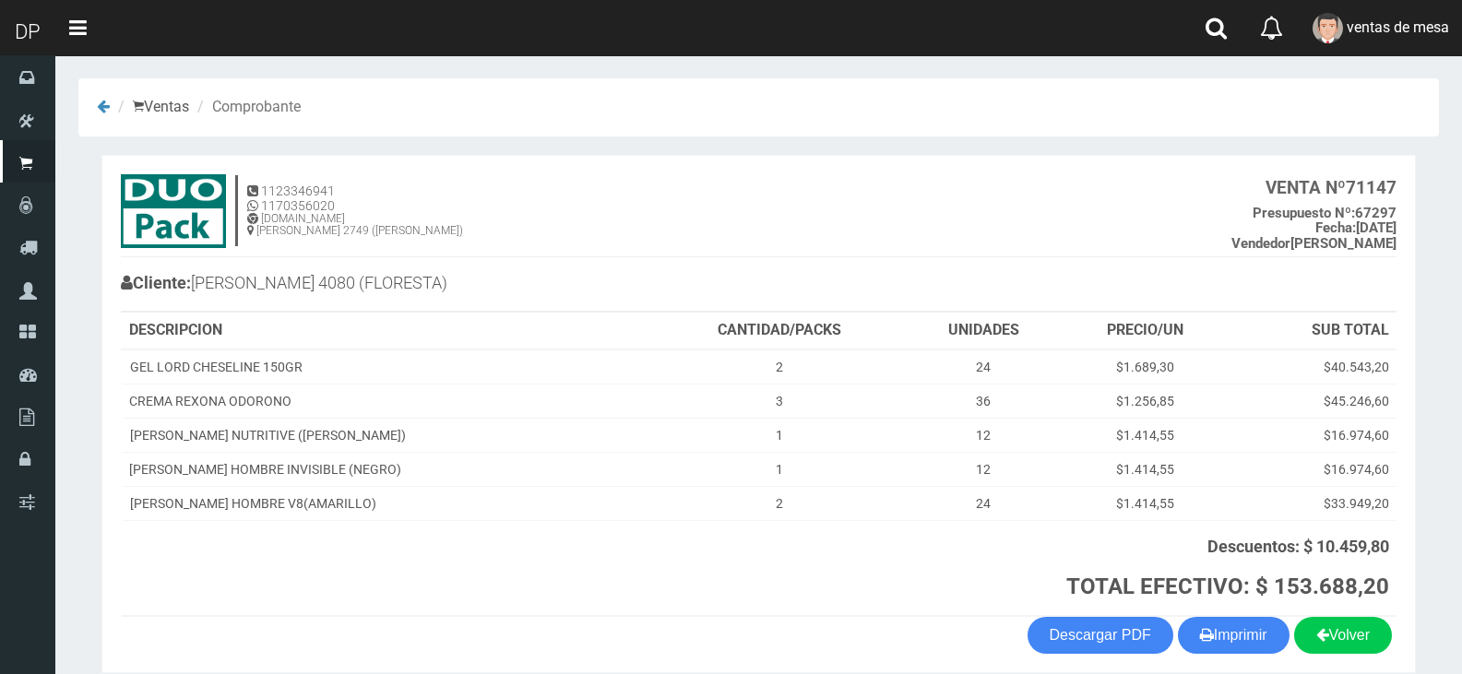
scroll to position [81, 0]
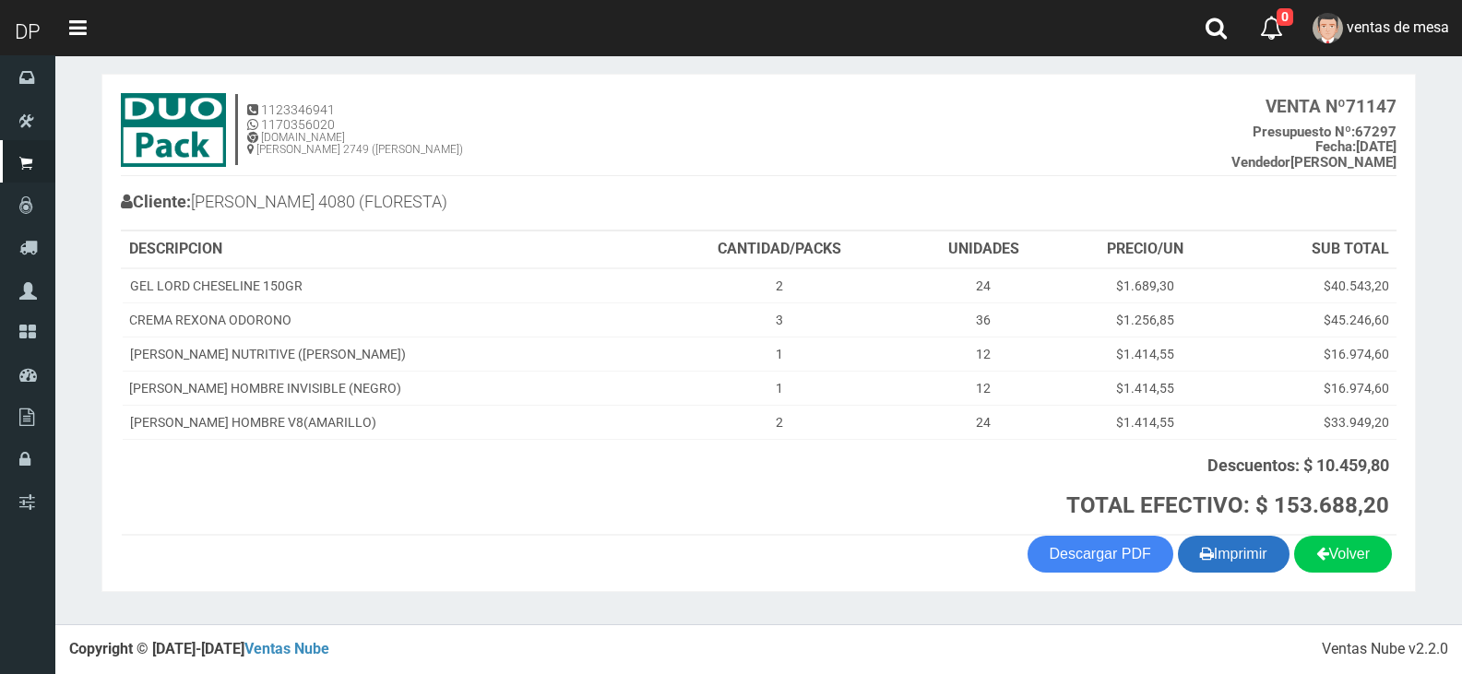
click at [1232, 556] on button "Imprimir" at bounding box center [1234, 554] width 112 height 37
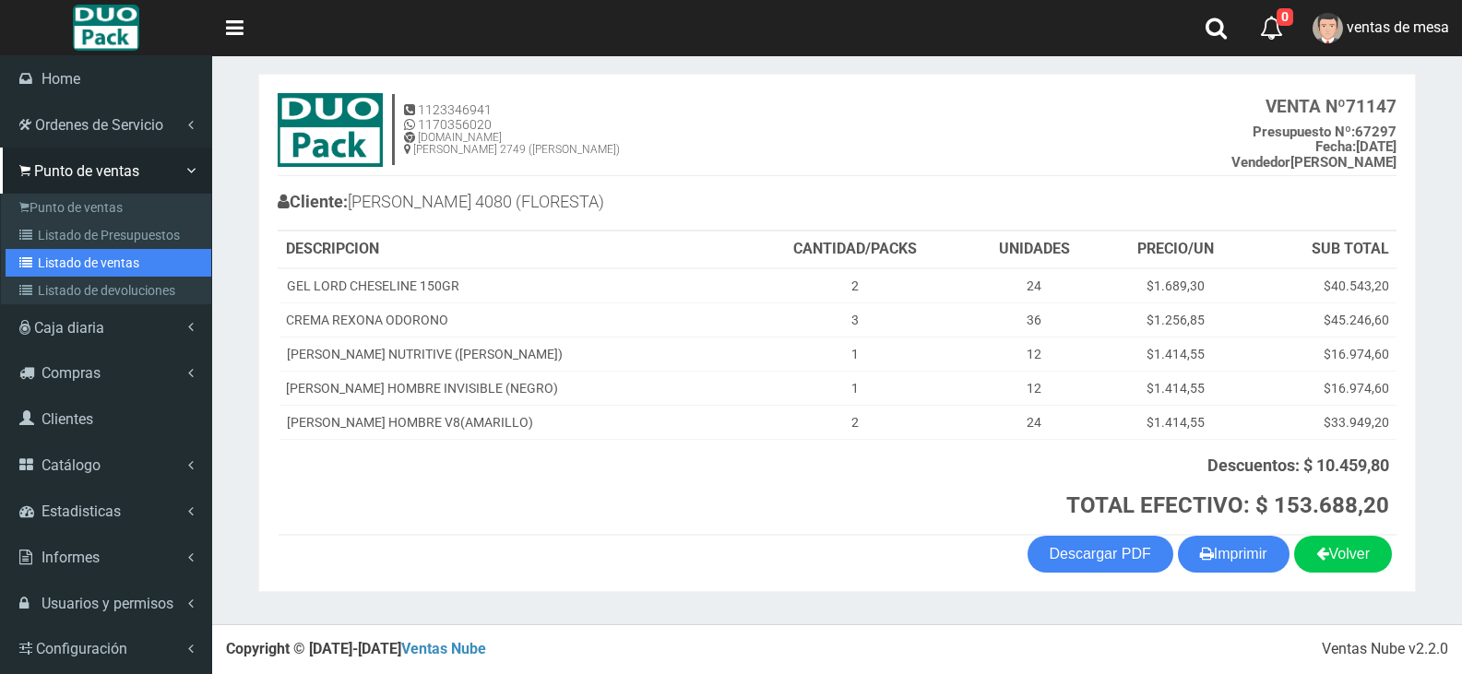
click at [47, 249] on link "Listado de ventas" at bounding box center [109, 263] width 206 height 28
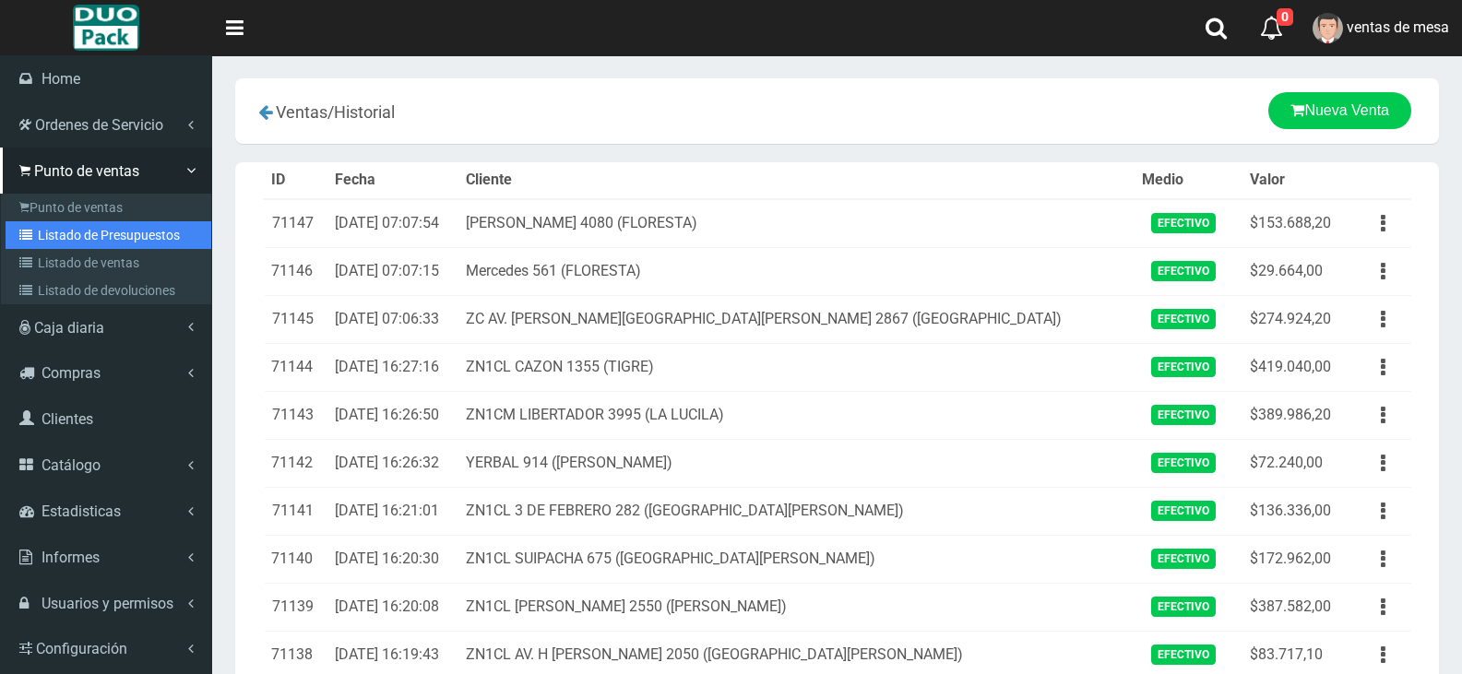
click at [53, 223] on link "Listado de Presupuestos" at bounding box center [109, 235] width 206 height 28
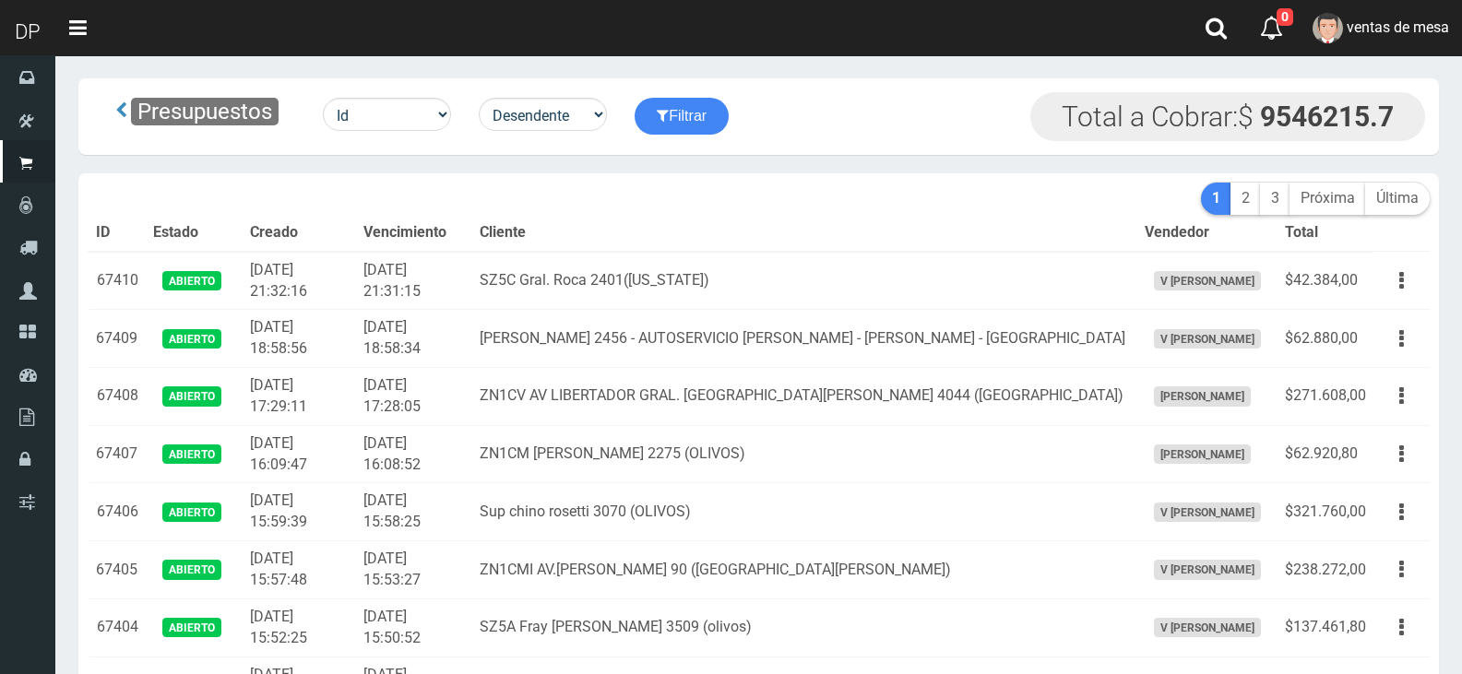
click at [386, 238] on th "Vencimiento" at bounding box center [414, 233] width 116 height 37
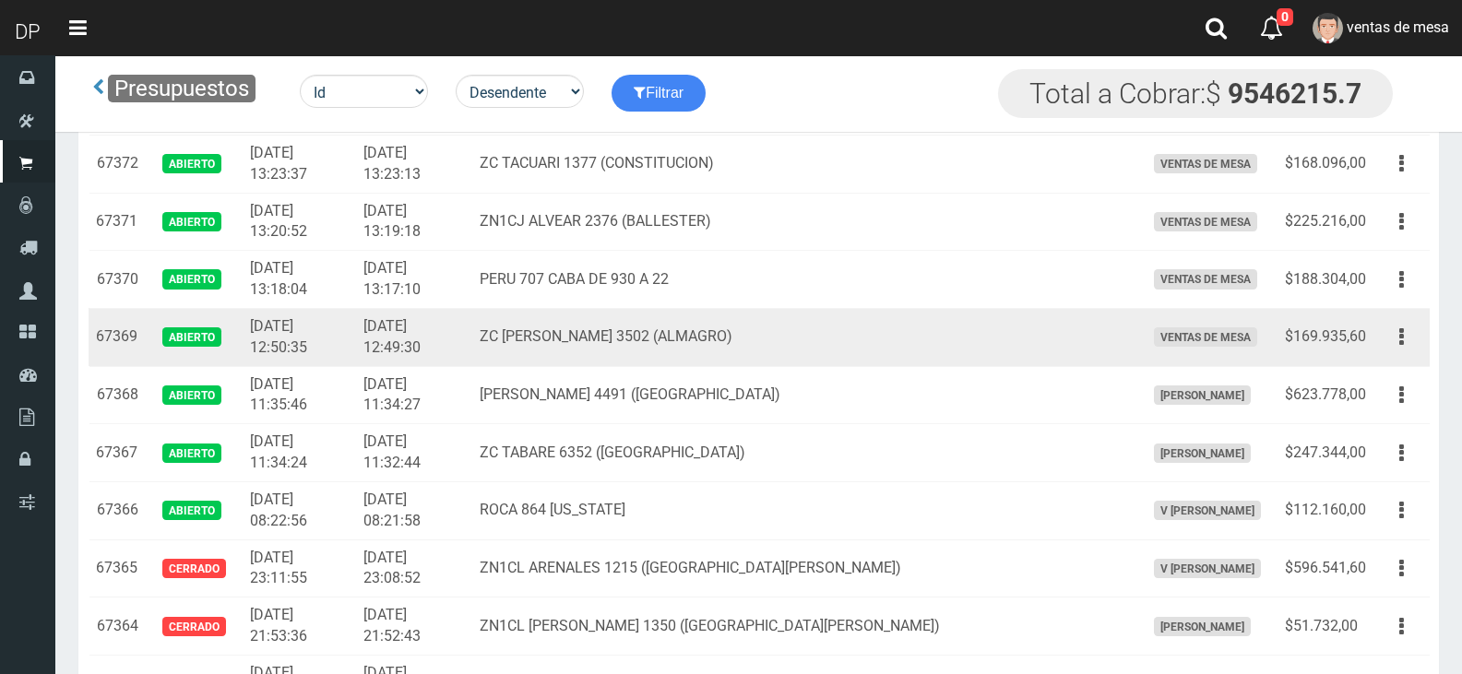
scroll to position [2312, 0]
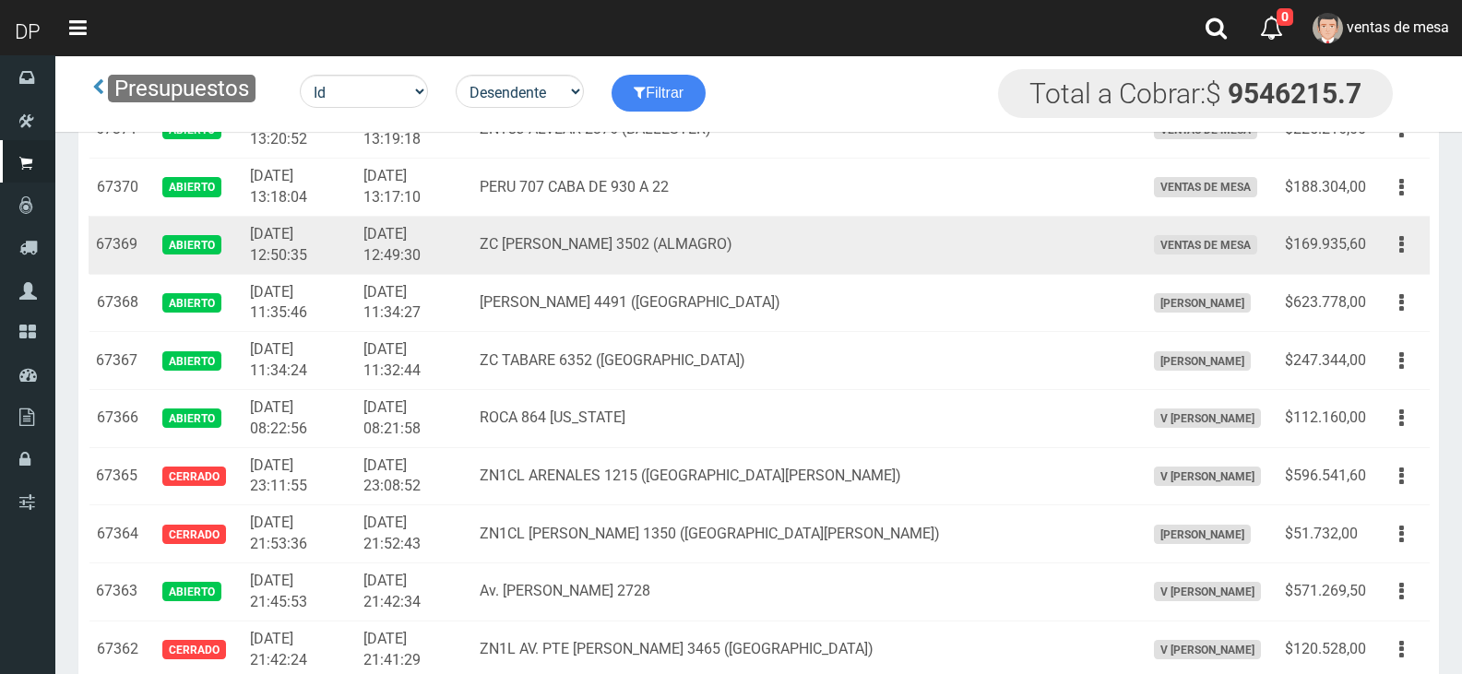
click at [1361, 245] on td "$169.935,60" at bounding box center [1326, 245] width 96 height 58
click at [1398, 245] on button "button" at bounding box center [1402, 245] width 42 height 32
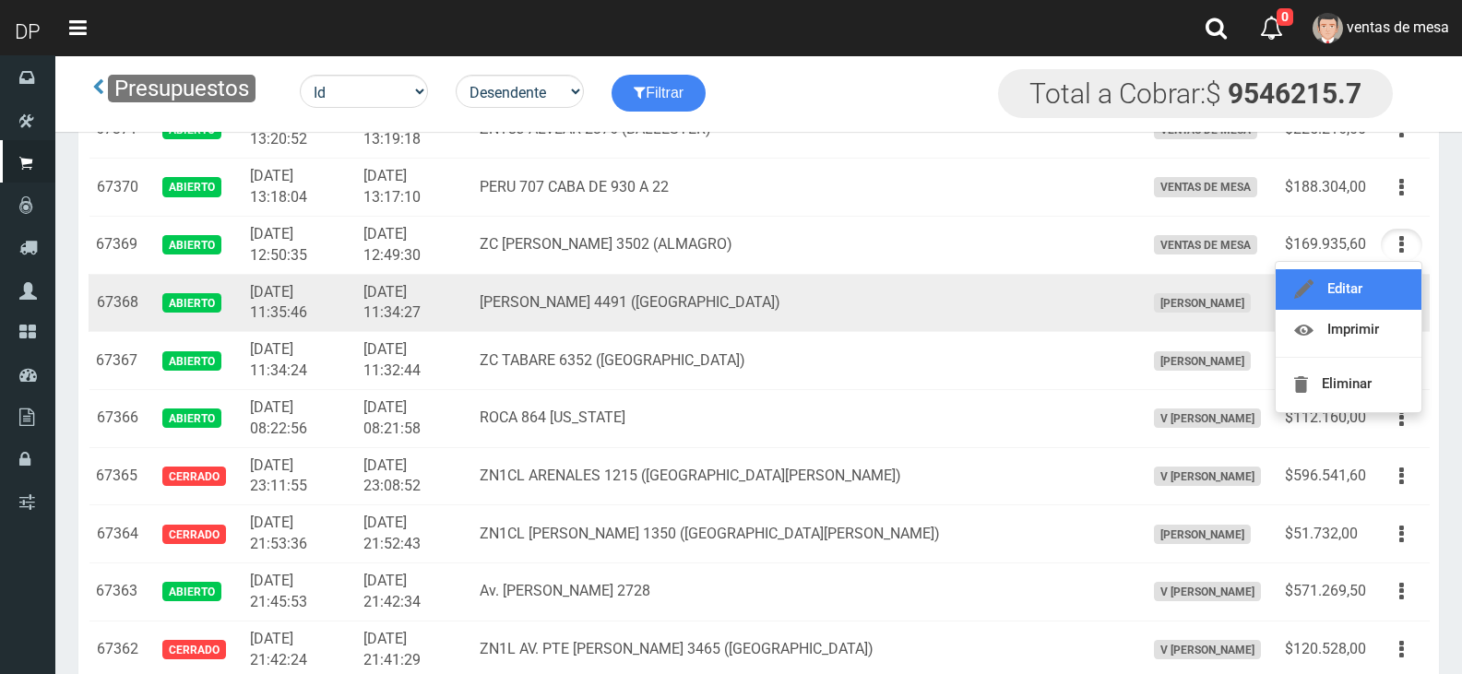
click at [1378, 286] on link "Editar" at bounding box center [1349, 289] width 146 height 41
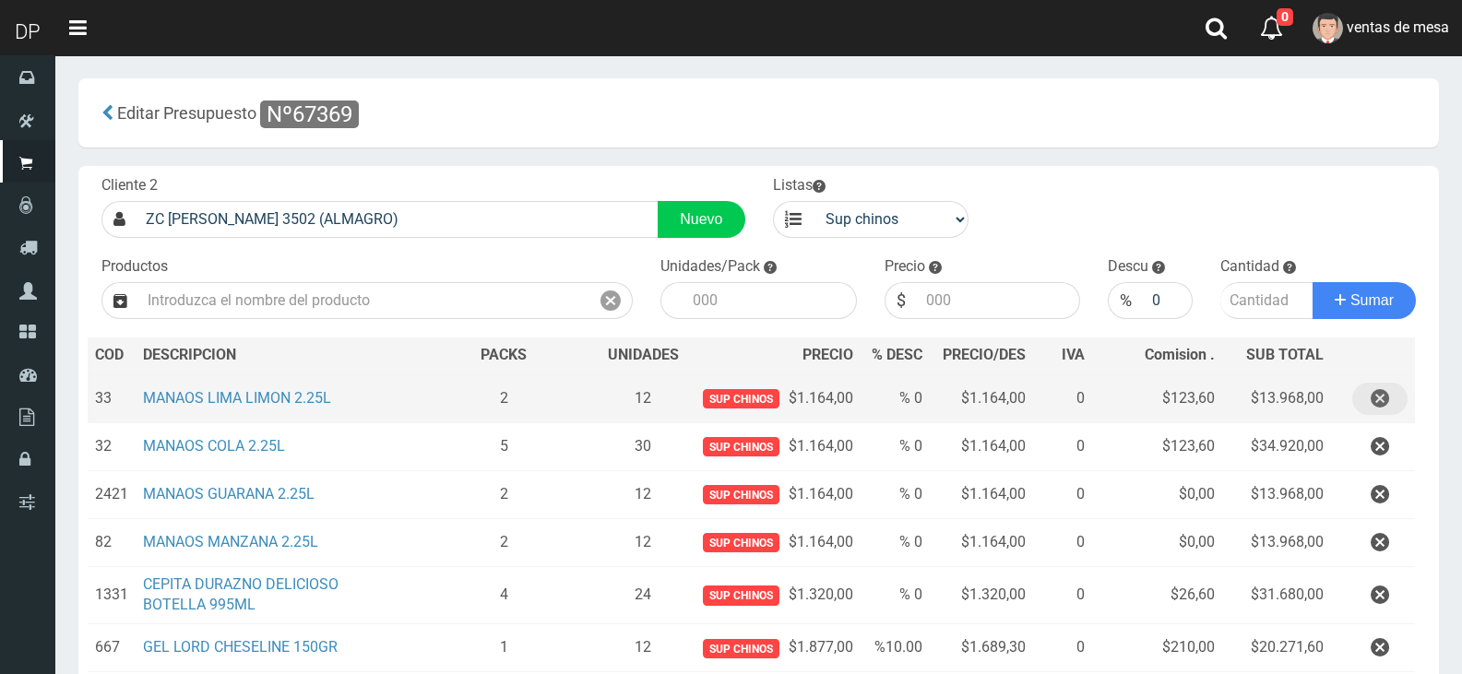
click at [1402, 406] on button "button" at bounding box center [1380, 399] width 55 height 32
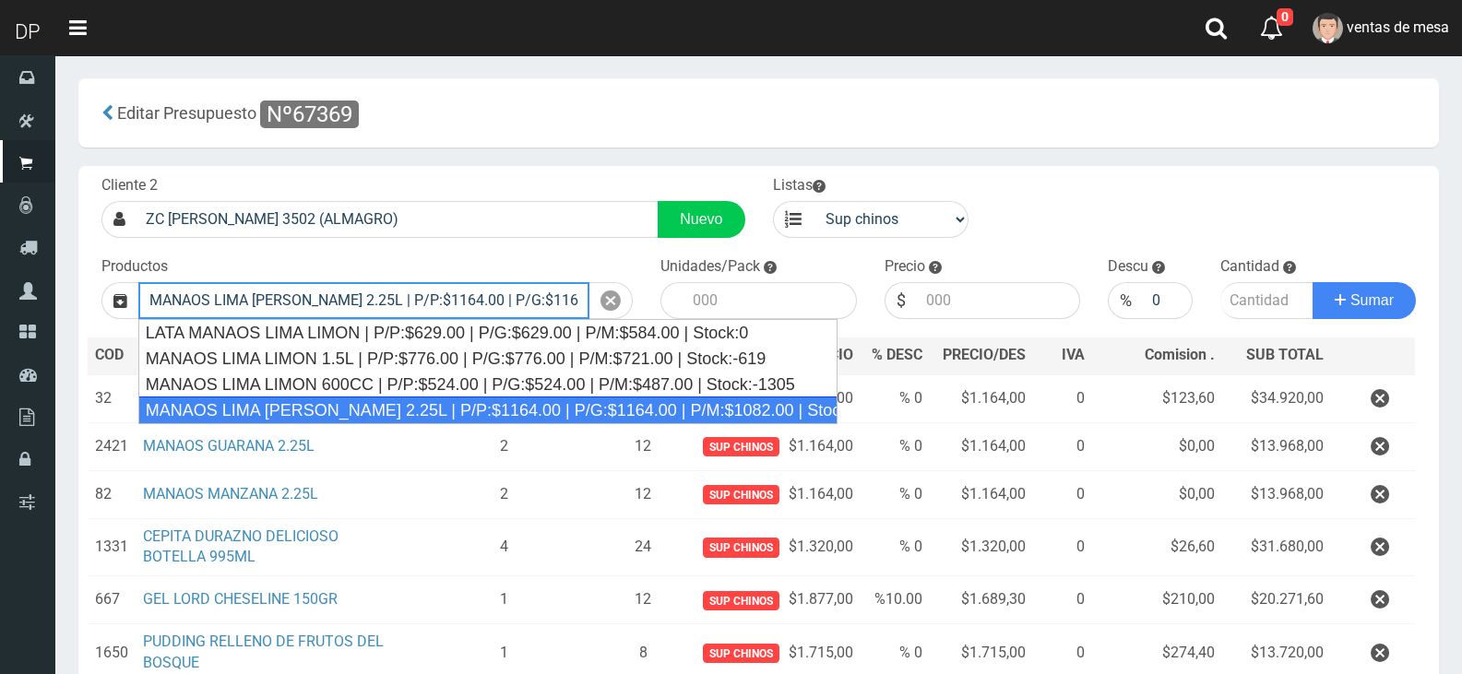
type input "MANAOS LIMA [PERSON_NAME] 2.25L | P/P:$1164.00 | P/G:$1164.00 | P/M:$1082.00 | …"
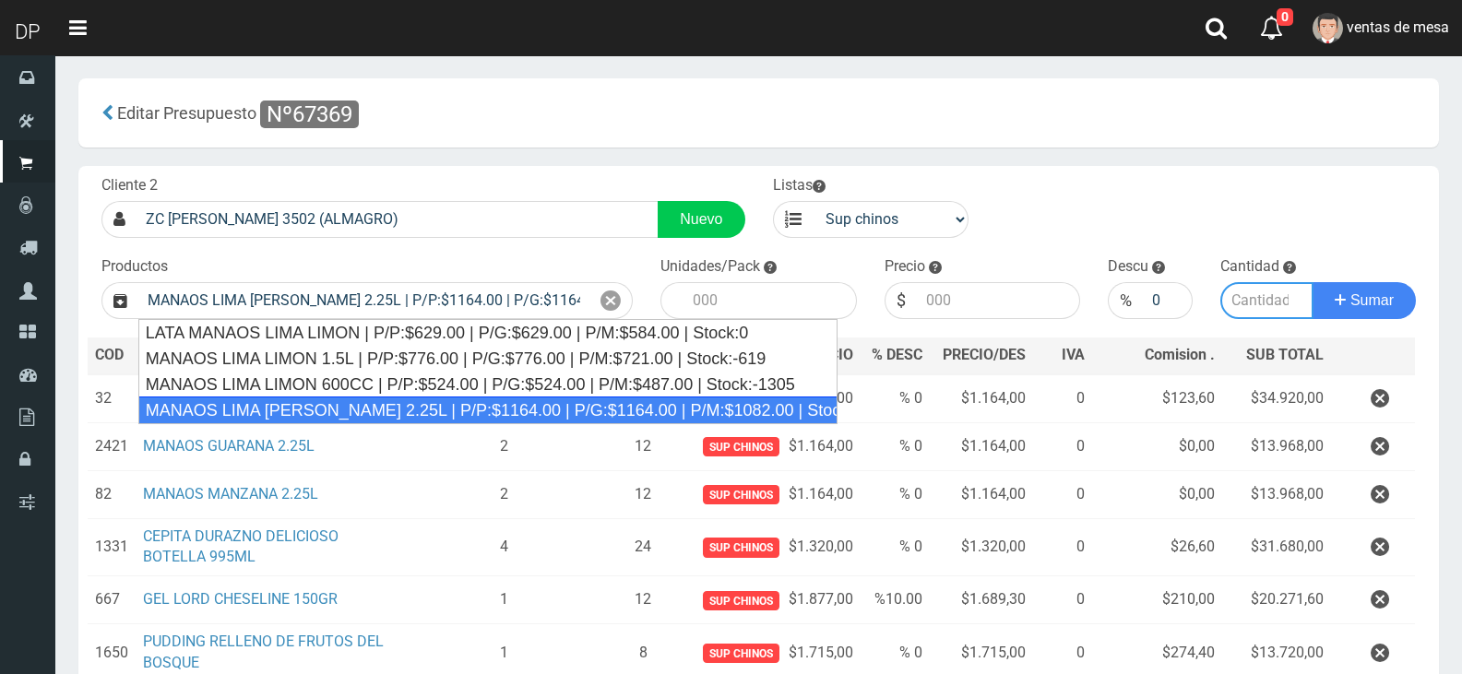
type input "6"
type input "1164.00"
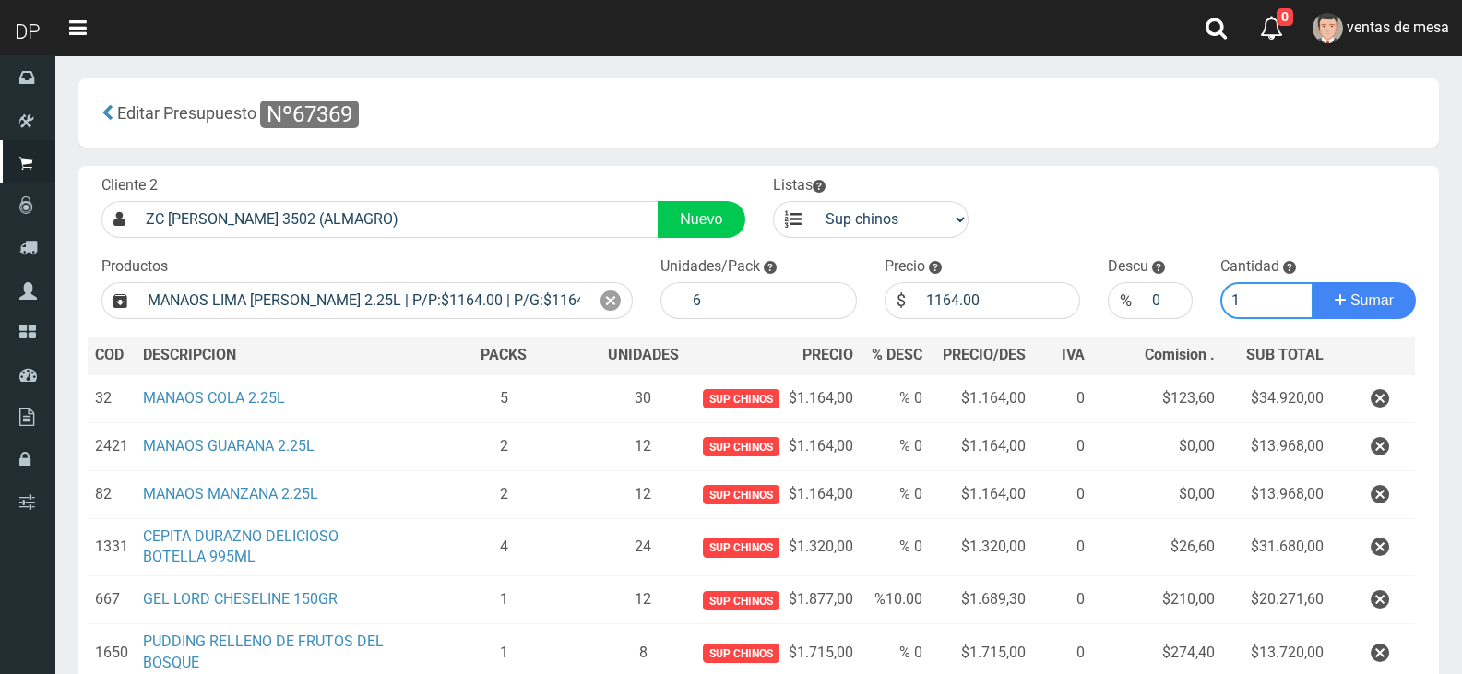
type input "1"
click at [1313, 282] on button "Sumar" at bounding box center [1364, 300] width 103 height 37
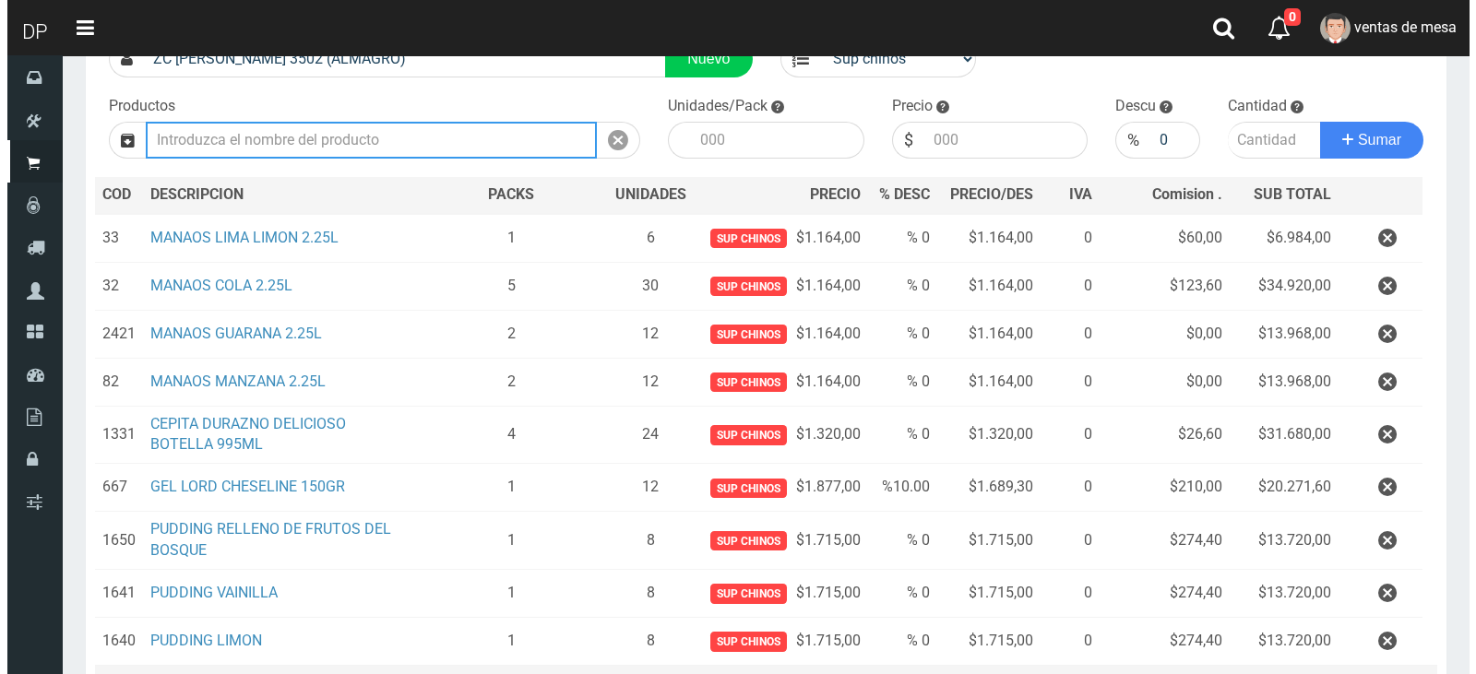
scroll to position [376, 0]
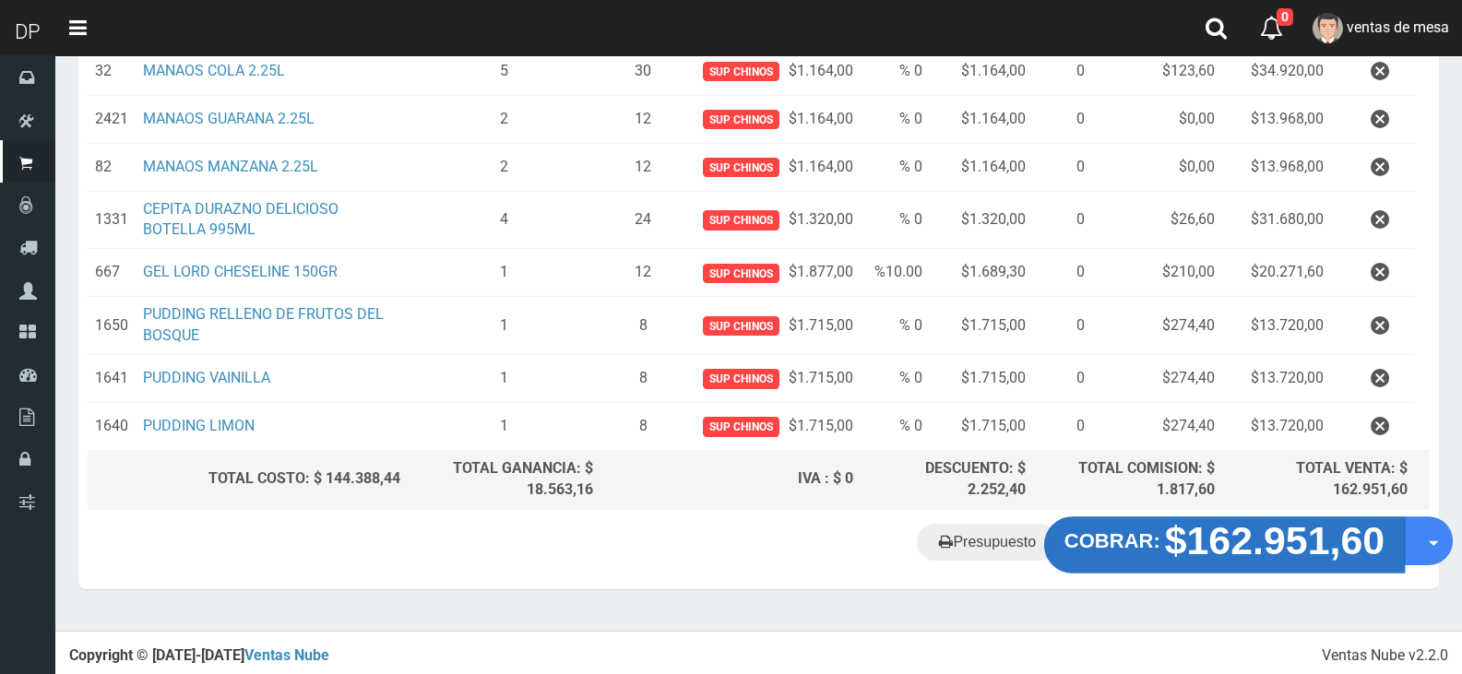
click at [1273, 550] on strong "$162.951,60" at bounding box center [1275, 540] width 221 height 43
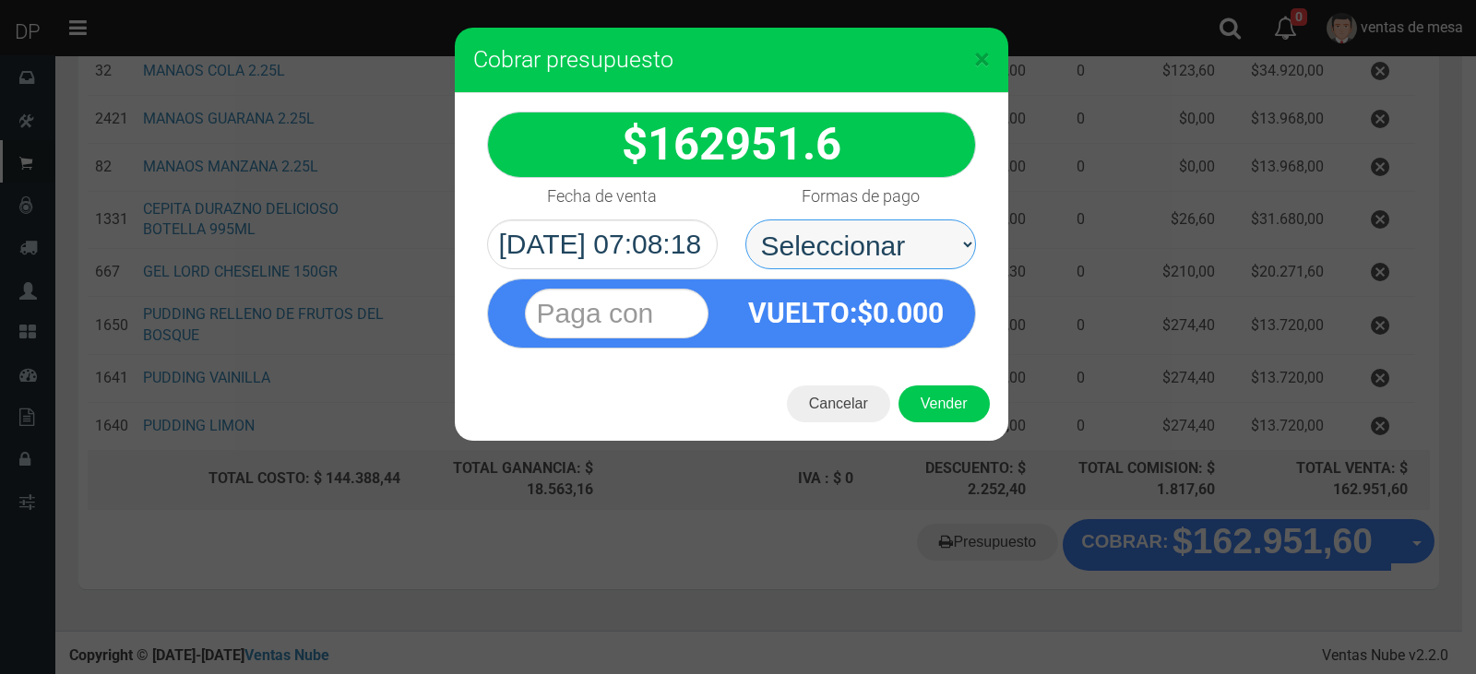
click at [922, 235] on select "Seleccionar Efectivo Tarjeta de Crédito Depósito Débito" at bounding box center [861, 245] width 231 height 50
select select "Efectivo"
click at [746, 220] on select "Seleccionar Efectivo Tarjeta de Crédito Depósito Débito" at bounding box center [861, 245] width 231 height 50
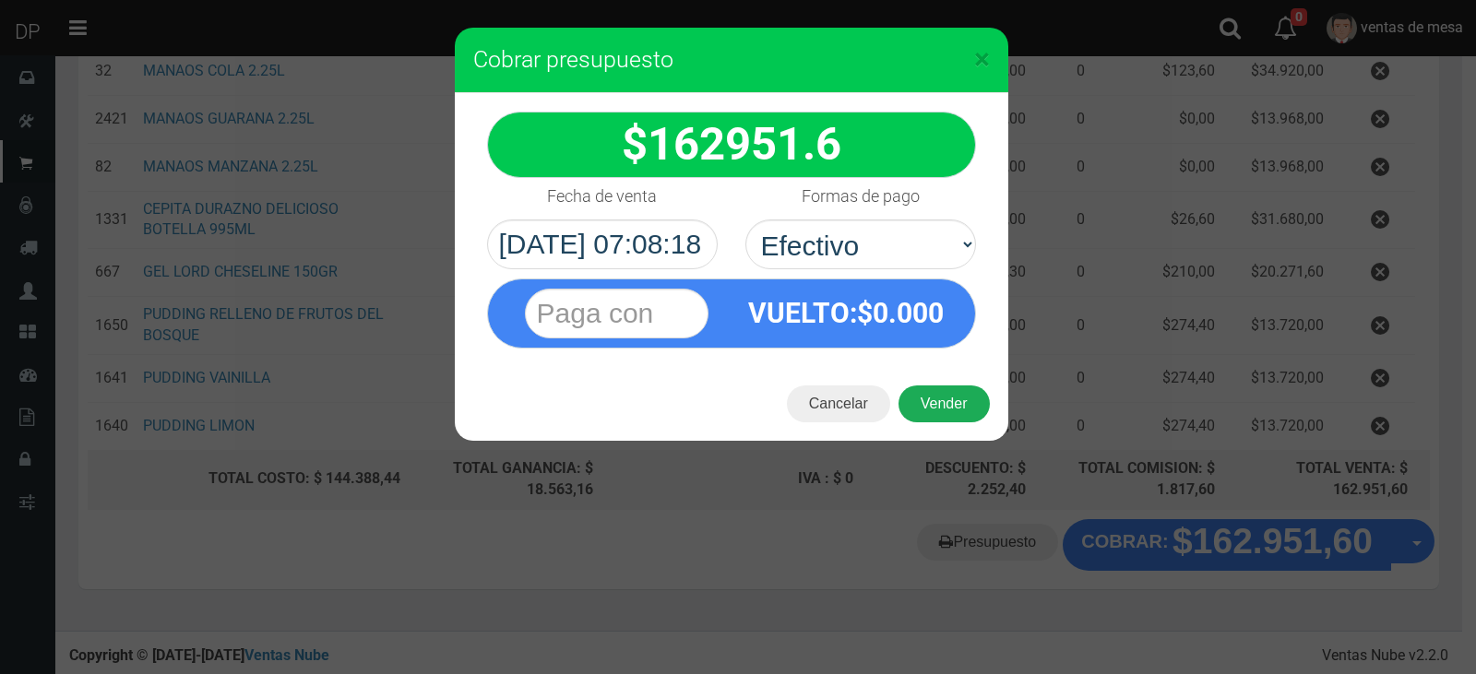
click at [943, 388] on button "Vender" at bounding box center [944, 404] width 91 height 37
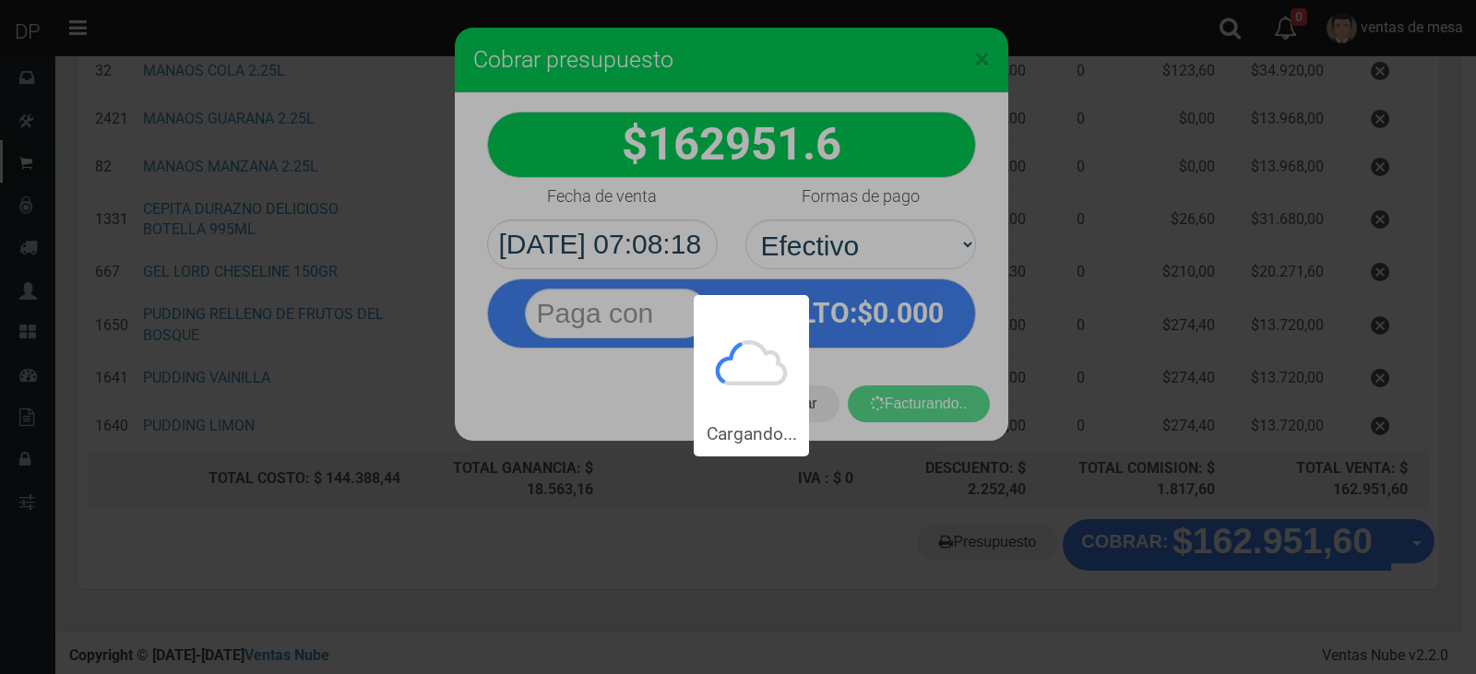
click at [945, 404] on div "Cargando..." at bounding box center [738, 228] width 1476 height 457
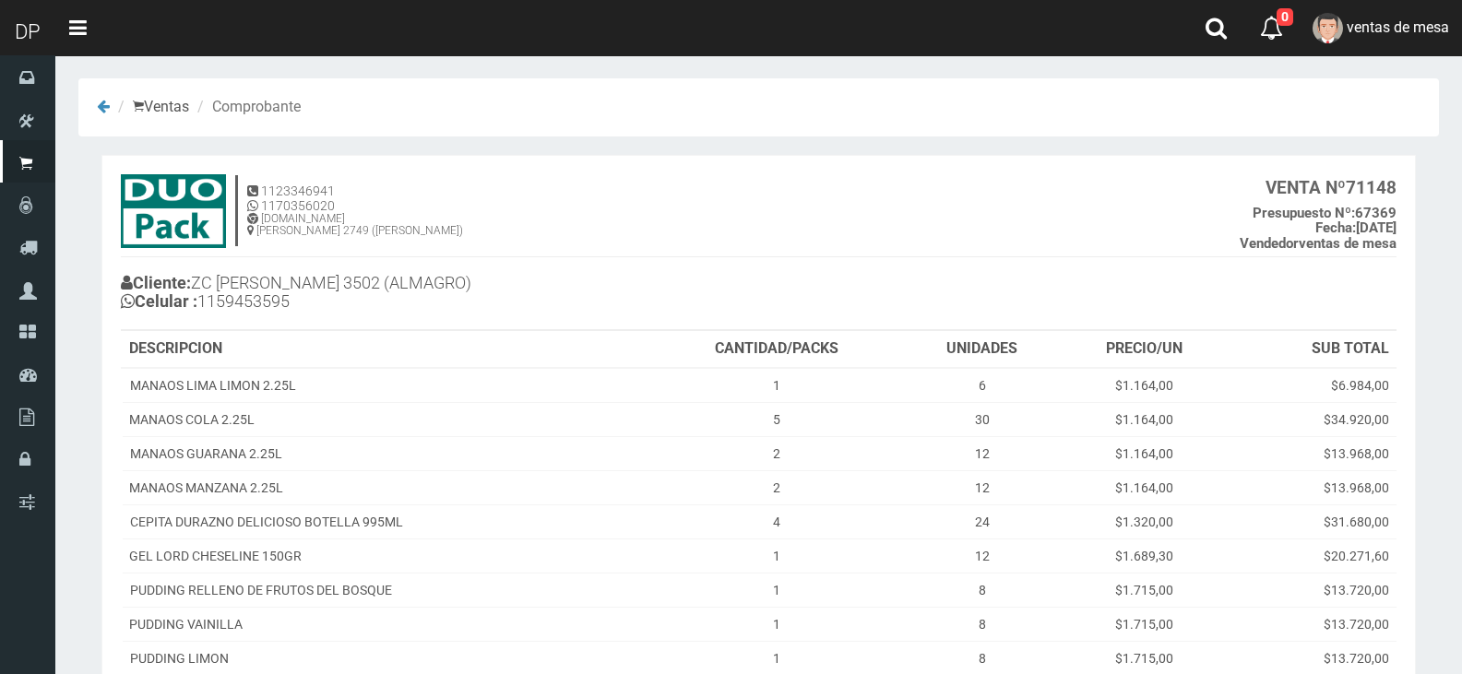
scroll to position [236, 0]
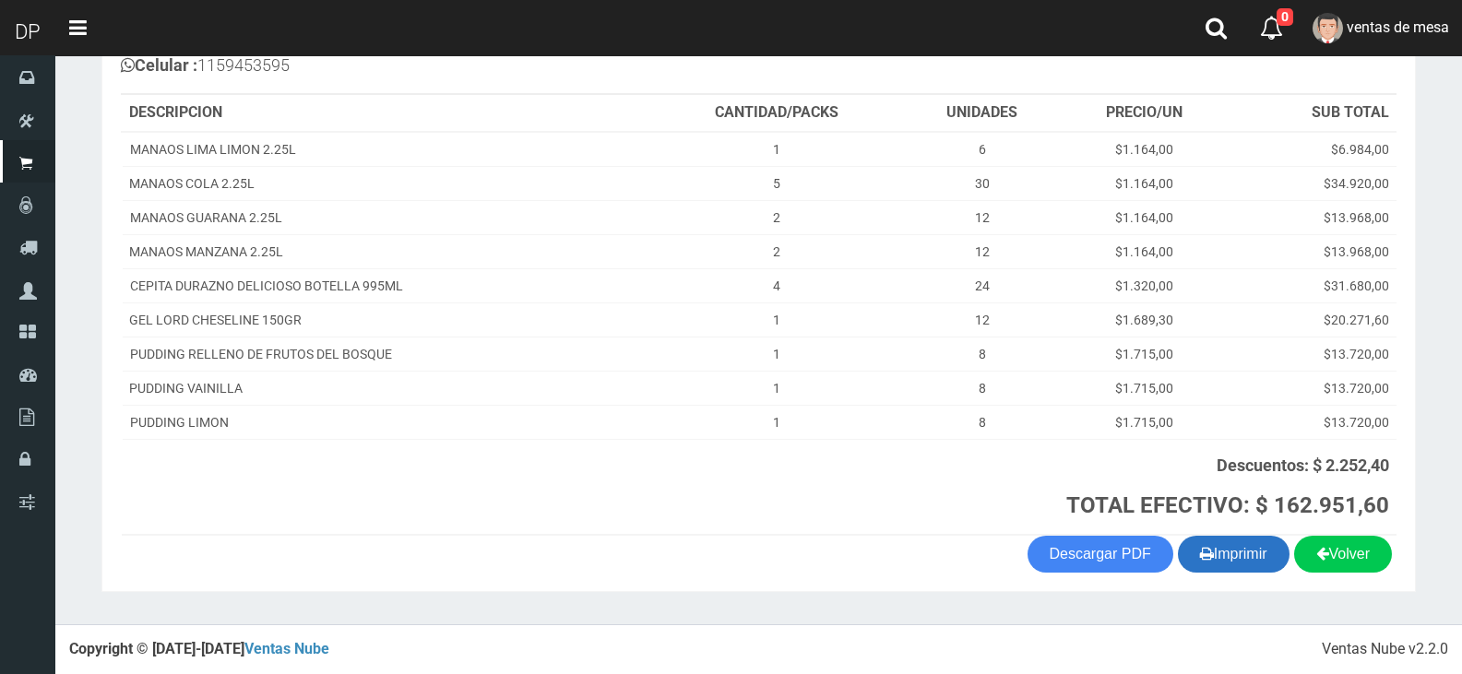
click at [1241, 556] on button "Imprimir" at bounding box center [1234, 554] width 112 height 37
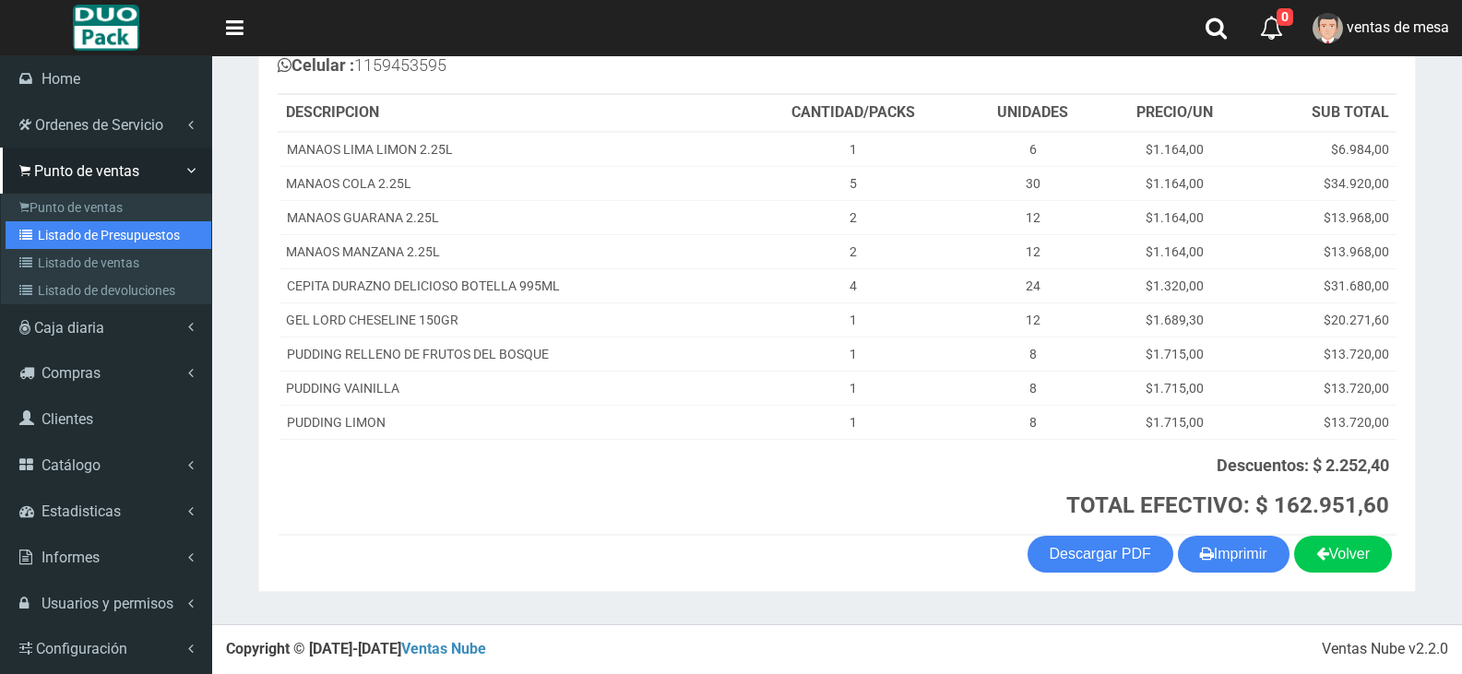
click at [83, 227] on link "Listado de Presupuestos" at bounding box center [109, 235] width 206 height 28
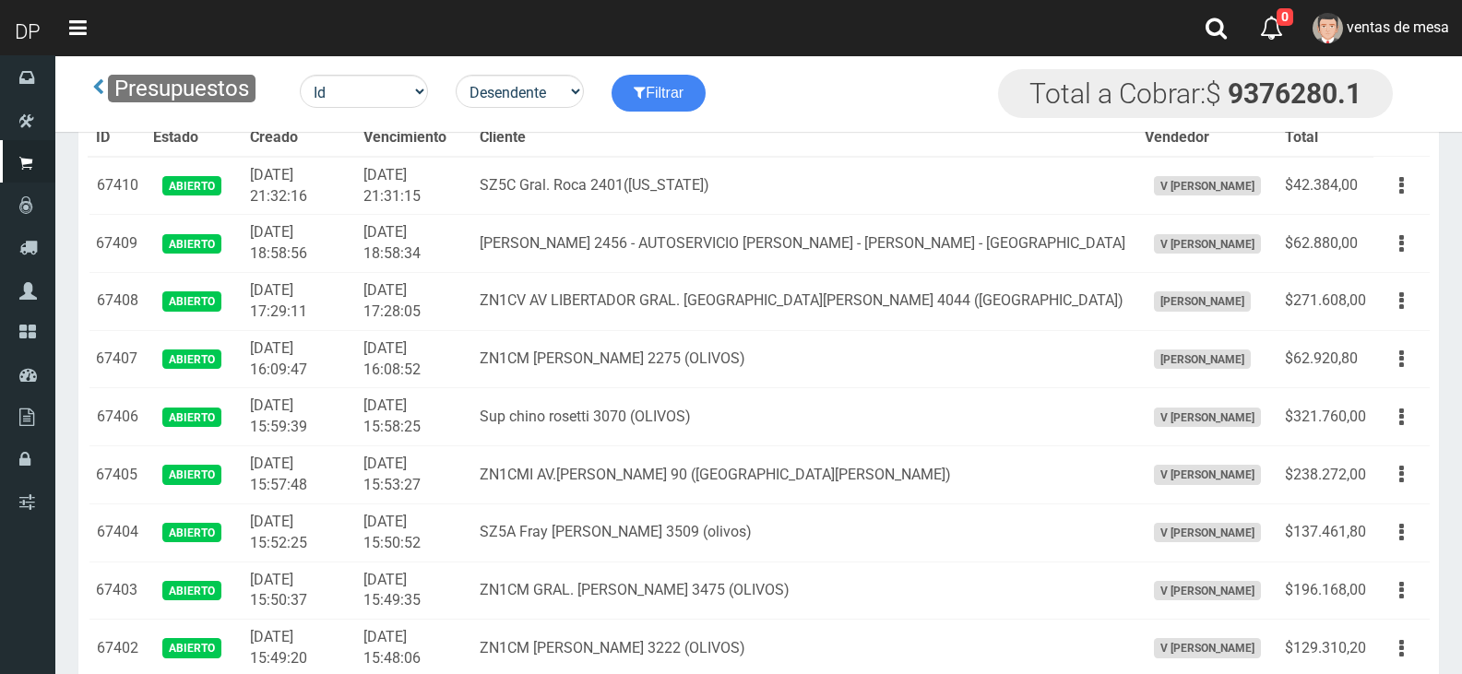
scroll to position [5207, 0]
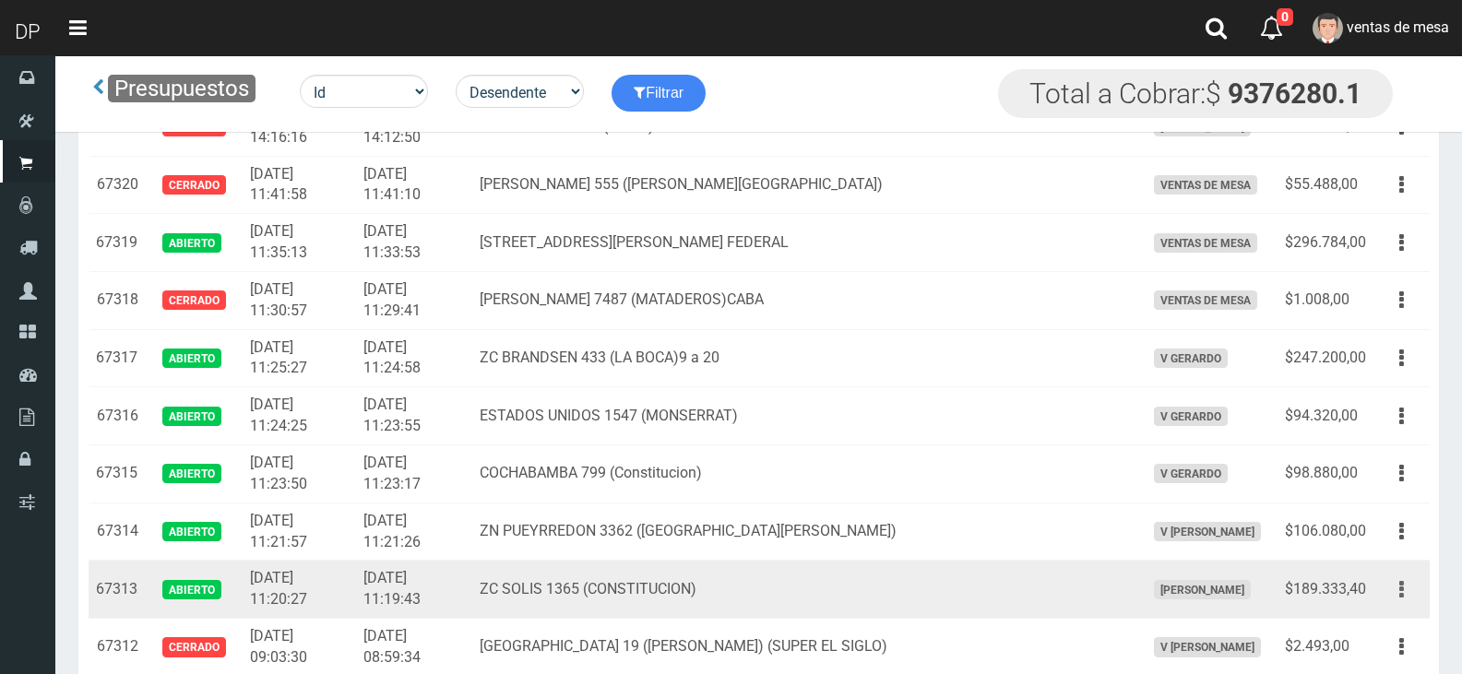
click at [1410, 586] on button "button" at bounding box center [1402, 590] width 42 height 32
click at [1409, 633] on link "Editar" at bounding box center [1349, 635] width 146 height 41
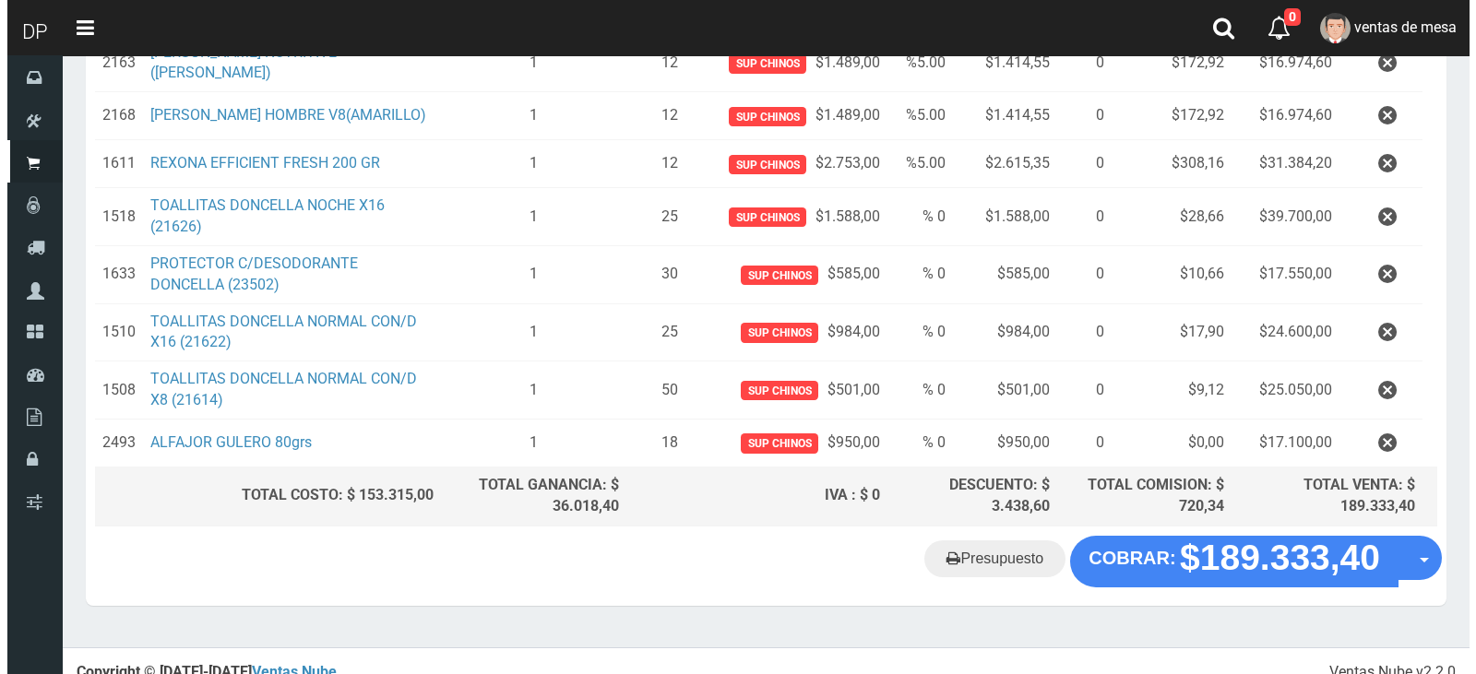
scroll to position [358, 0]
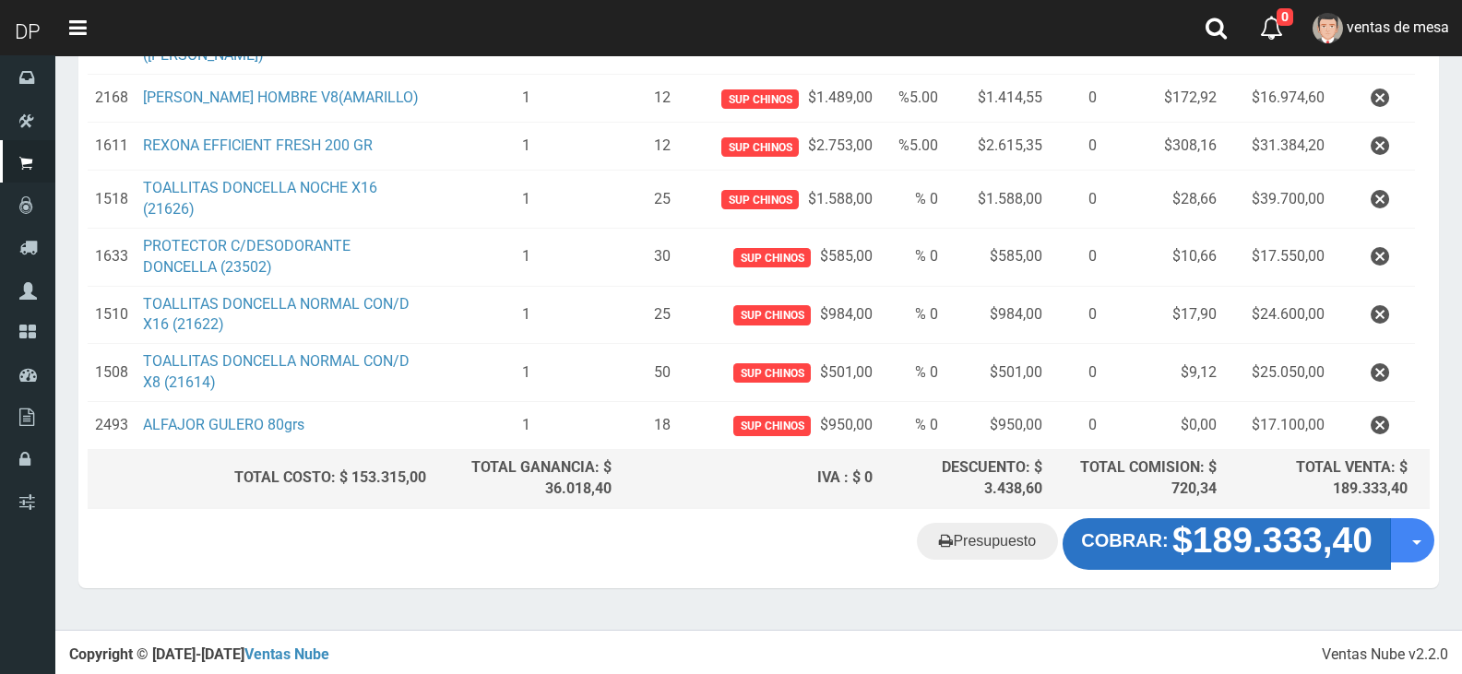
click at [1171, 559] on button "COBRAR: $189.333,40" at bounding box center [1227, 545] width 328 height 52
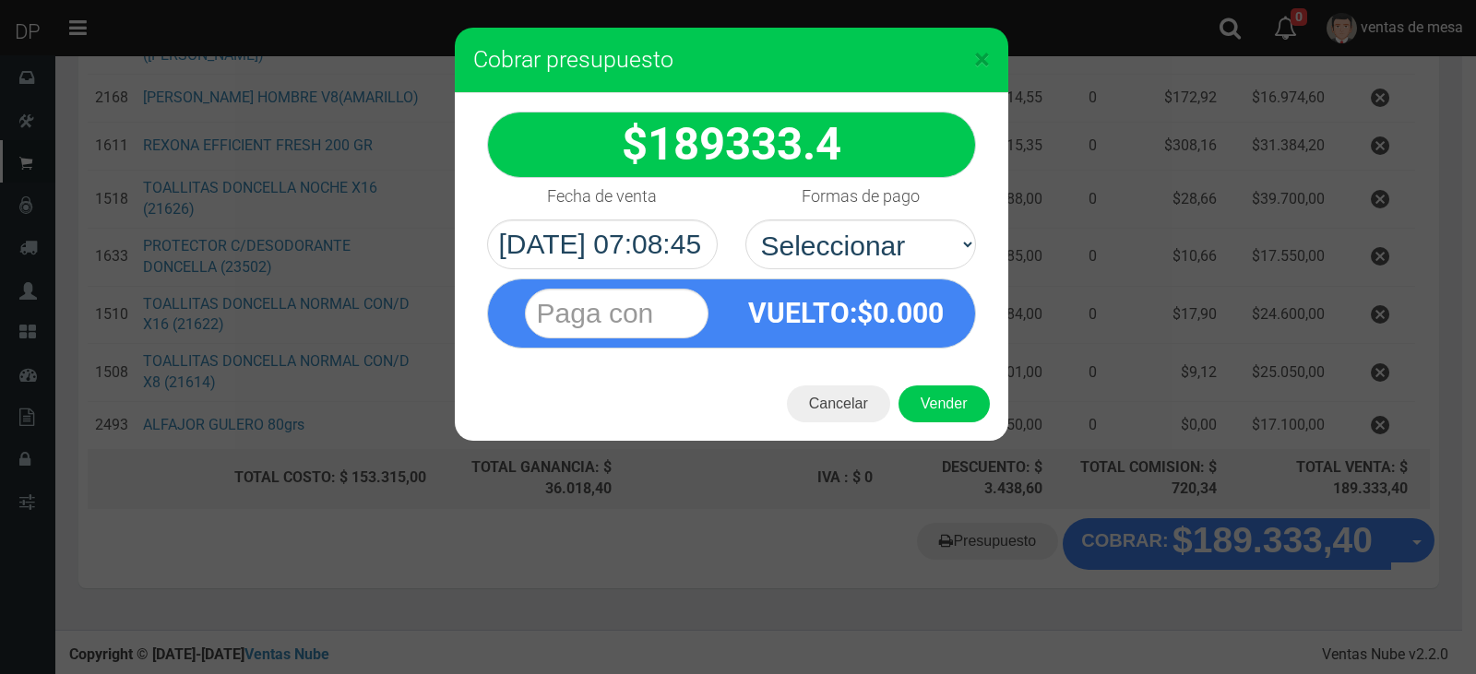
click at [949, 283] on div "VUELTO :$ 0.000" at bounding box center [847, 313] width 230 height 67
click at [939, 262] on select "Seleccionar Efectivo Tarjeta de Crédito Depósito Débito" at bounding box center [861, 245] width 231 height 50
click at [746, 220] on select "Seleccionar Efectivo Tarjeta de Crédito Depósito Débito" at bounding box center [861, 245] width 231 height 50
click at [912, 258] on select "Seleccionar Efectivo Tarjeta de Crédito Depósito Débito" at bounding box center [861, 245] width 231 height 50
select select "Efectivo"
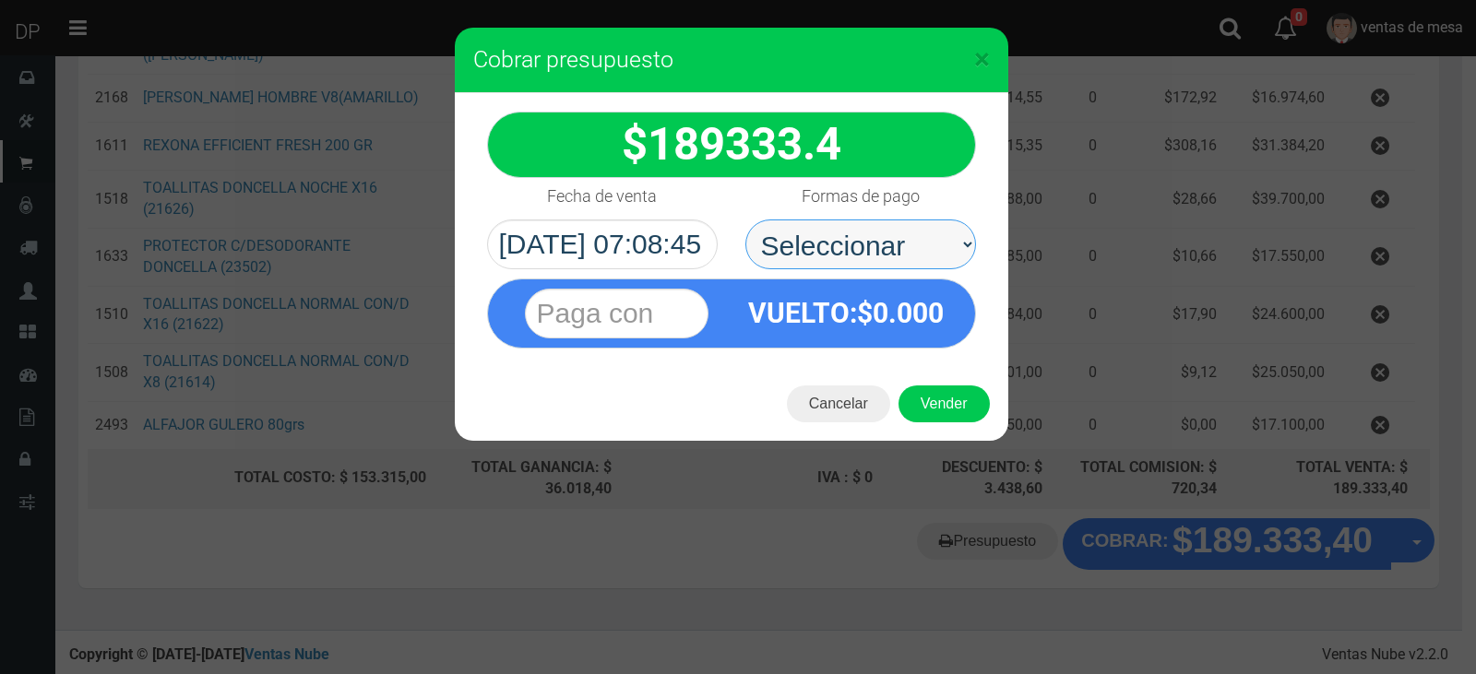
click at [746, 220] on select "Seleccionar Efectivo Tarjeta de Crédito Depósito Débito" at bounding box center [861, 245] width 231 height 50
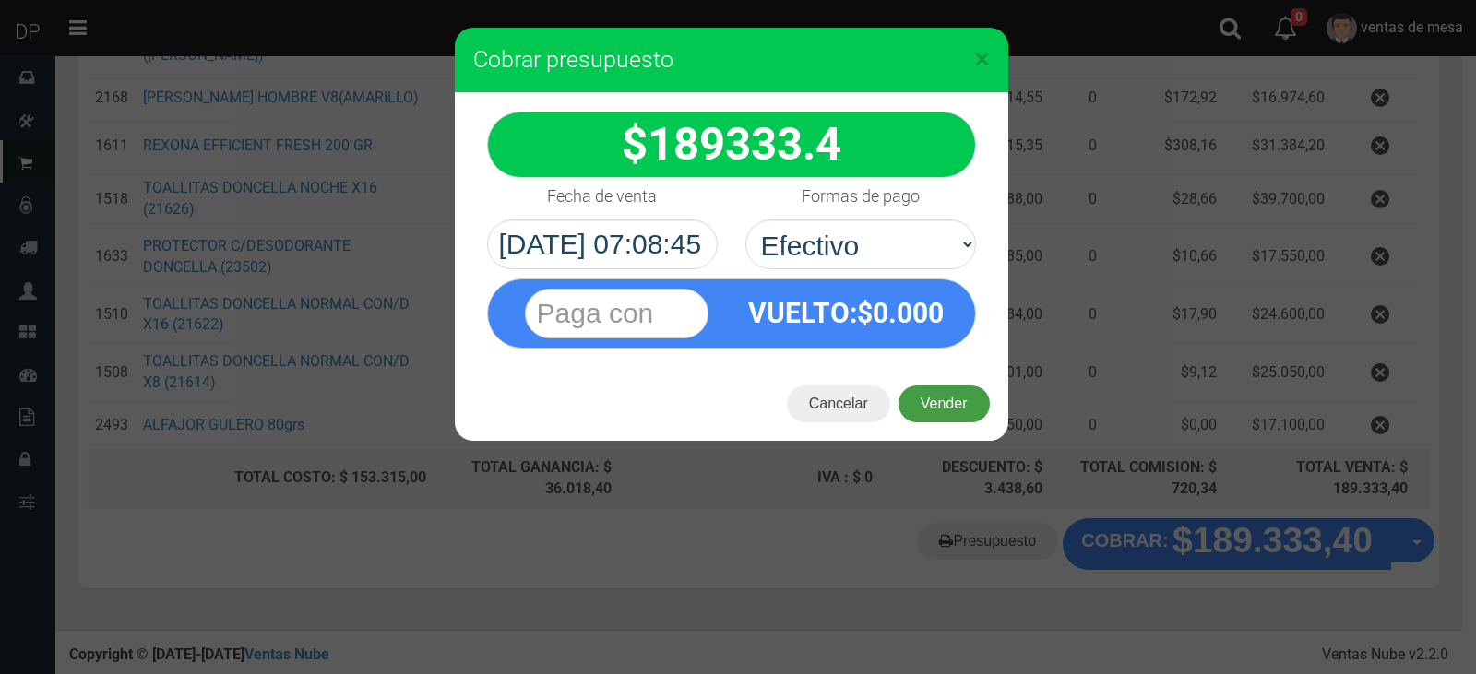
click at [914, 420] on button "Vender" at bounding box center [944, 404] width 91 height 37
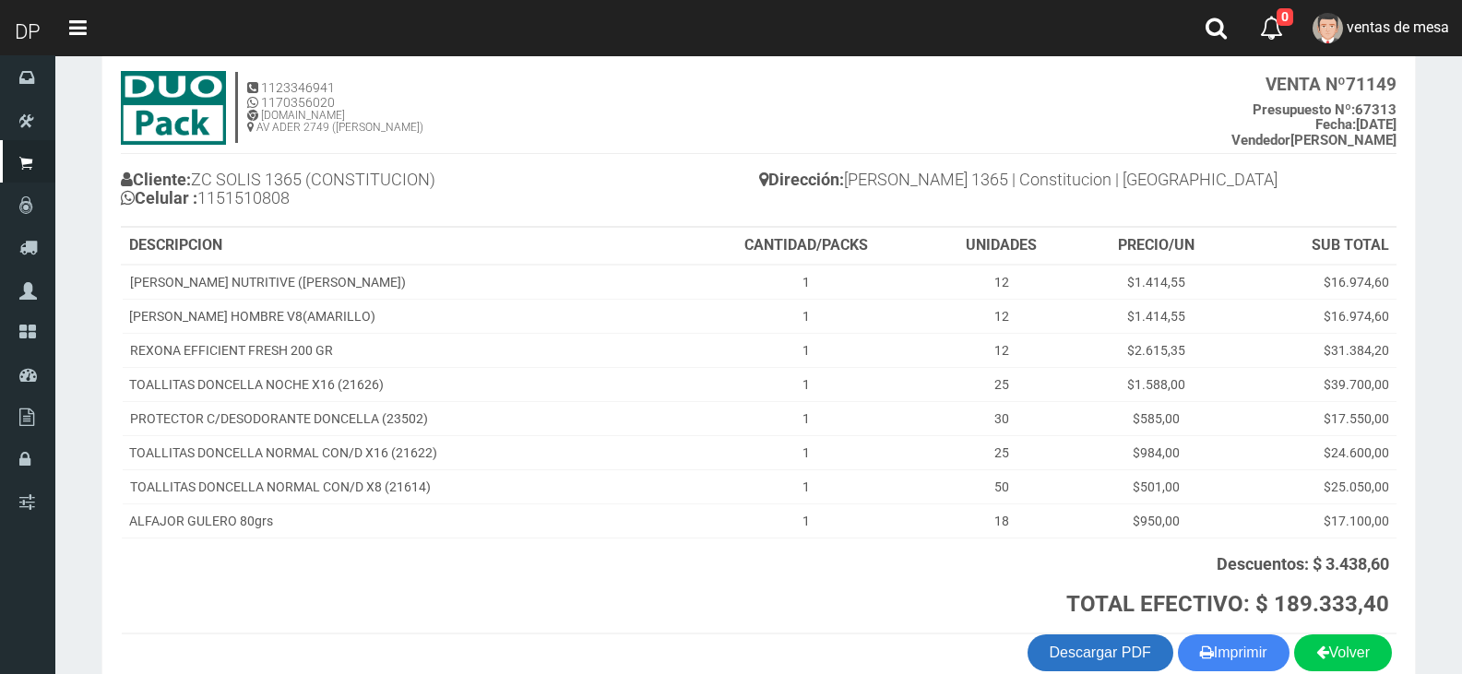
scroll to position [202, 0]
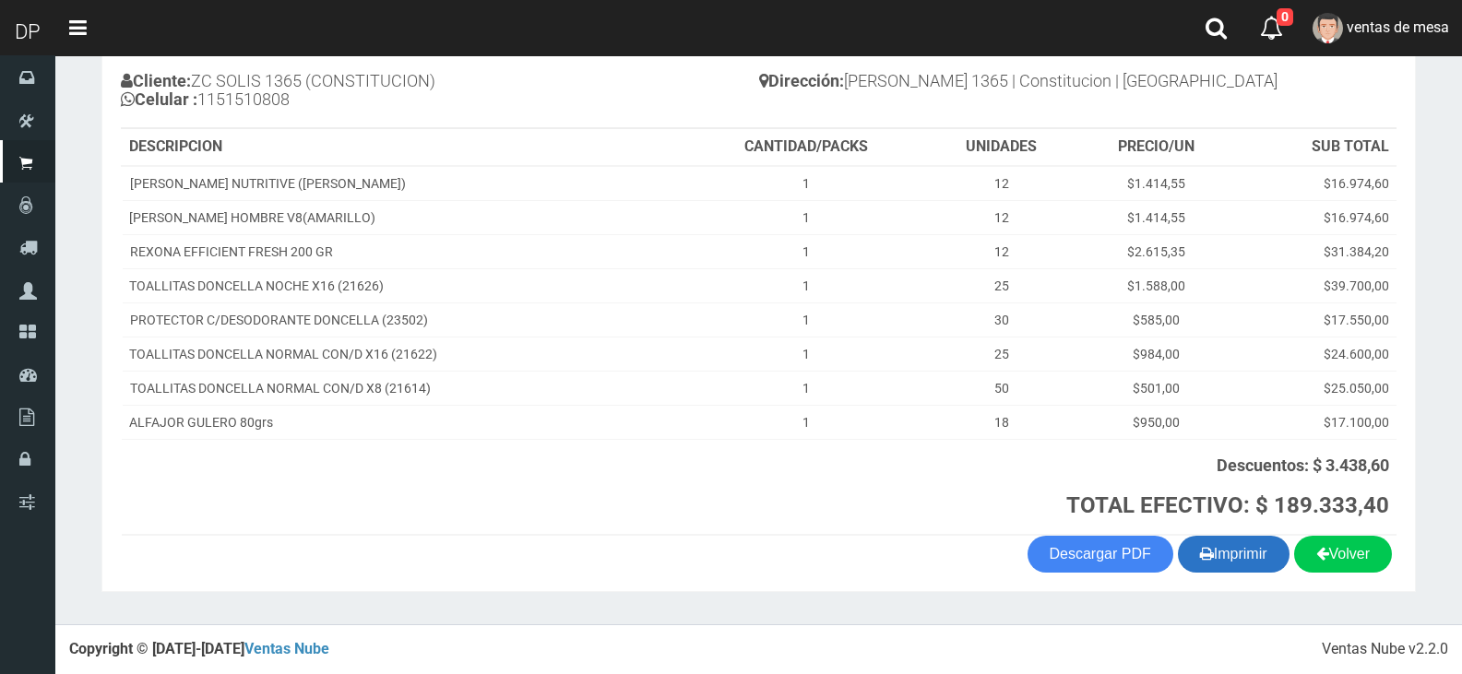
click at [1180, 548] on button "Imprimir" at bounding box center [1234, 554] width 112 height 37
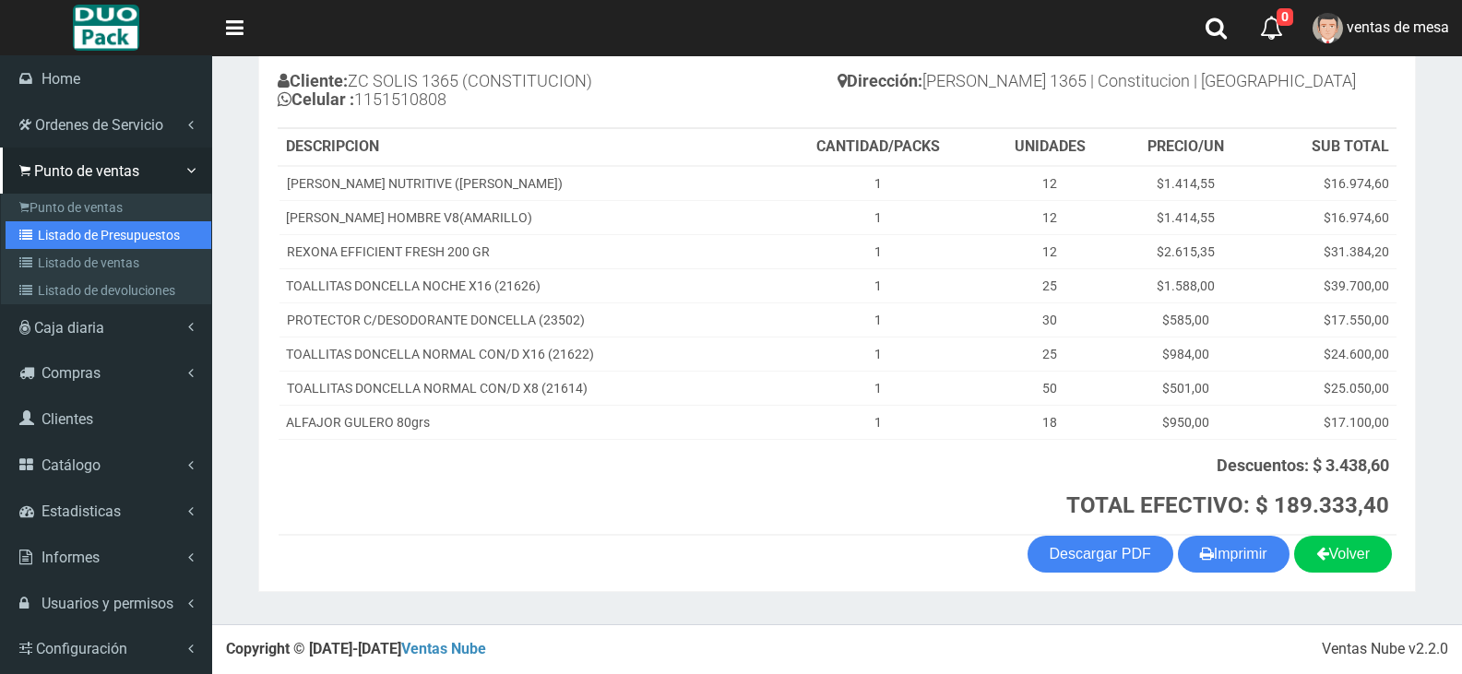
click at [63, 236] on link "Listado de Presupuestos" at bounding box center [109, 235] width 206 height 28
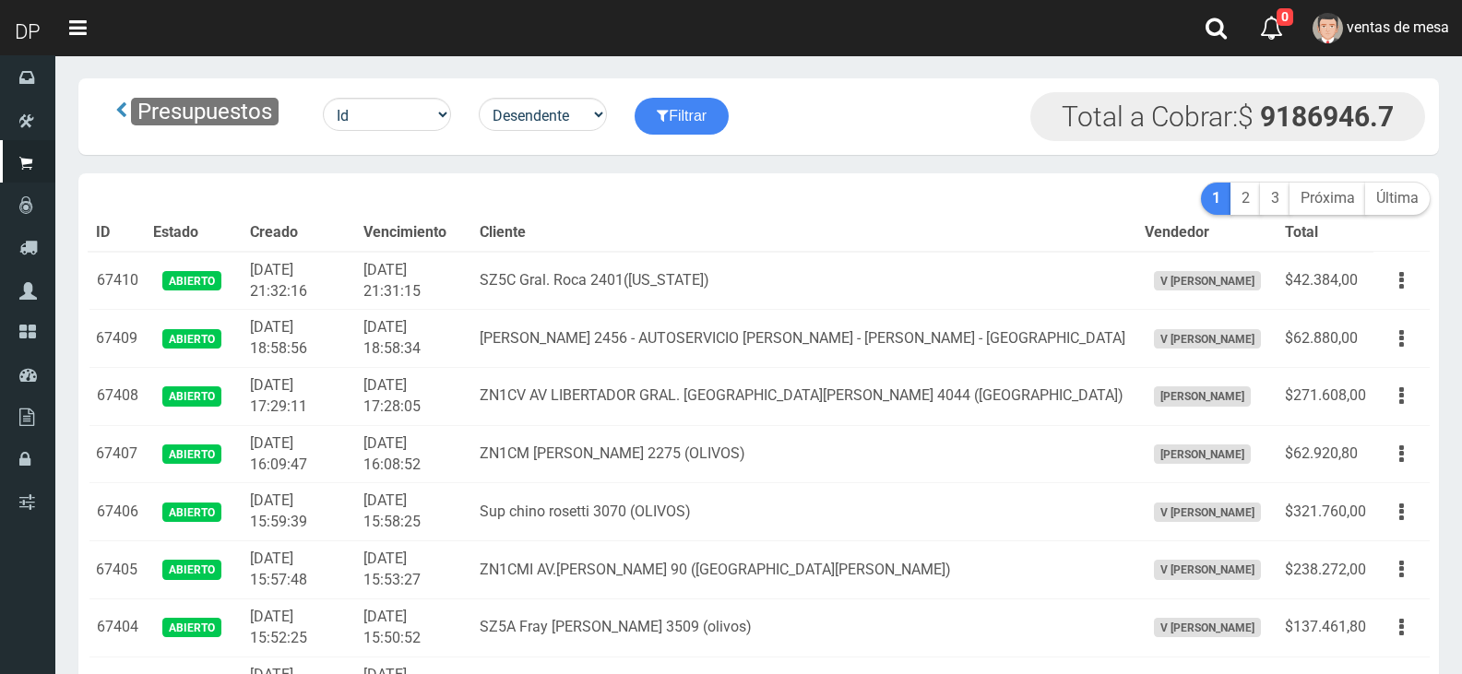
click at [654, 216] on th "Cliente" at bounding box center [804, 233] width 665 height 37
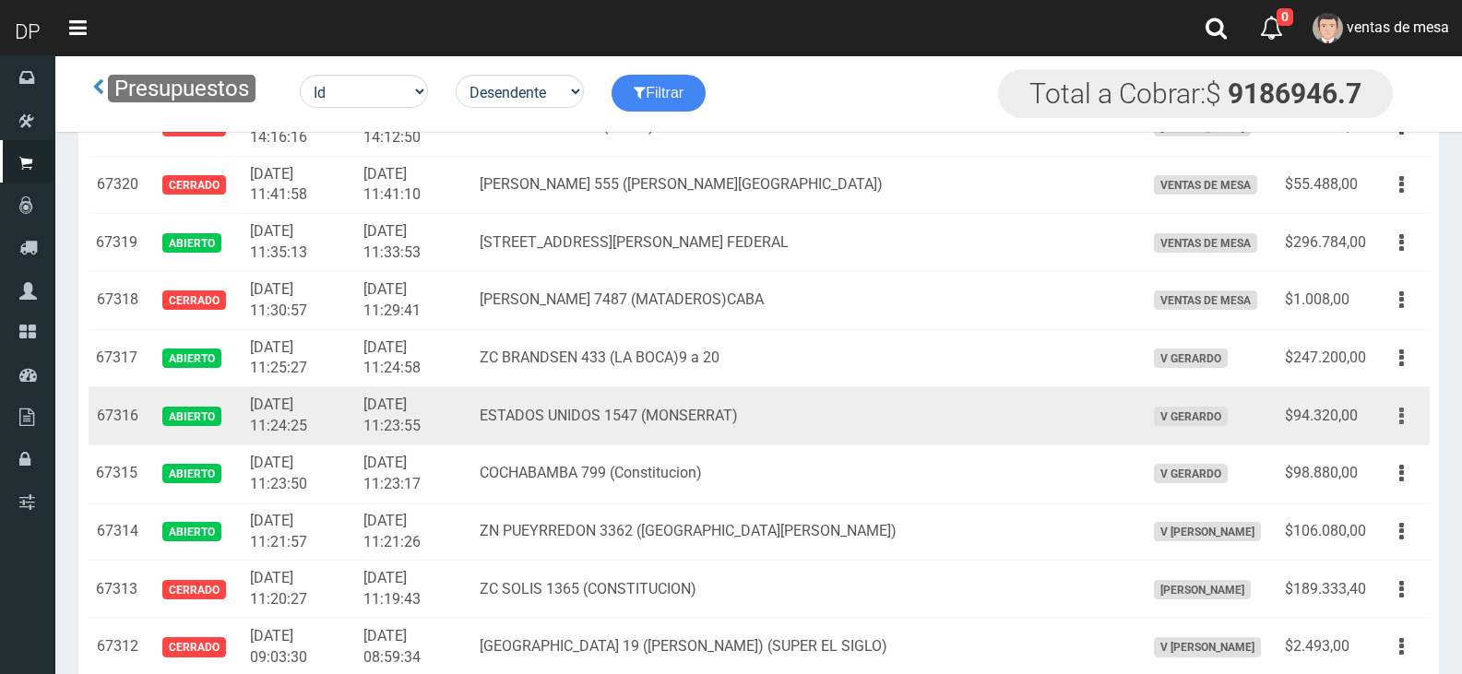
click at [1389, 423] on button "button" at bounding box center [1402, 416] width 42 height 32
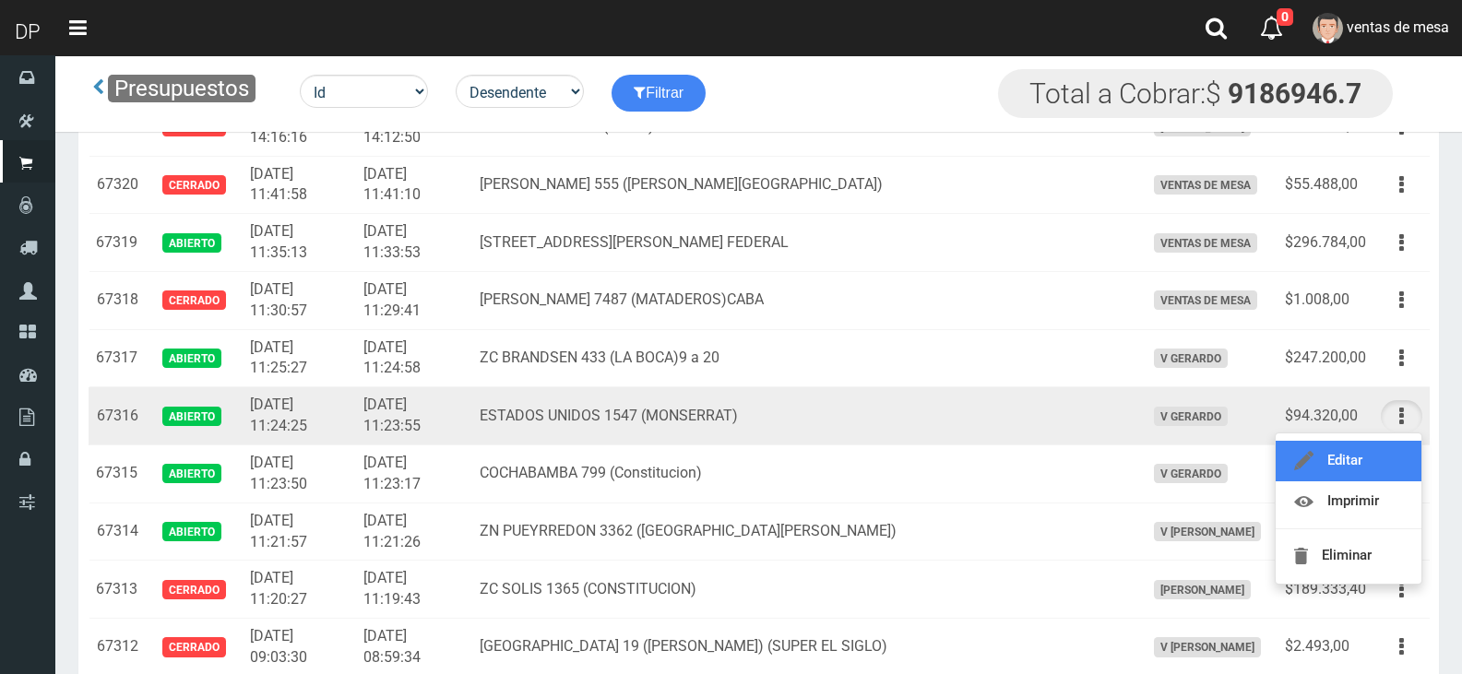
click at [1393, 451] on link "Editar" at bounding box center [1349, 461] width 146 height 41
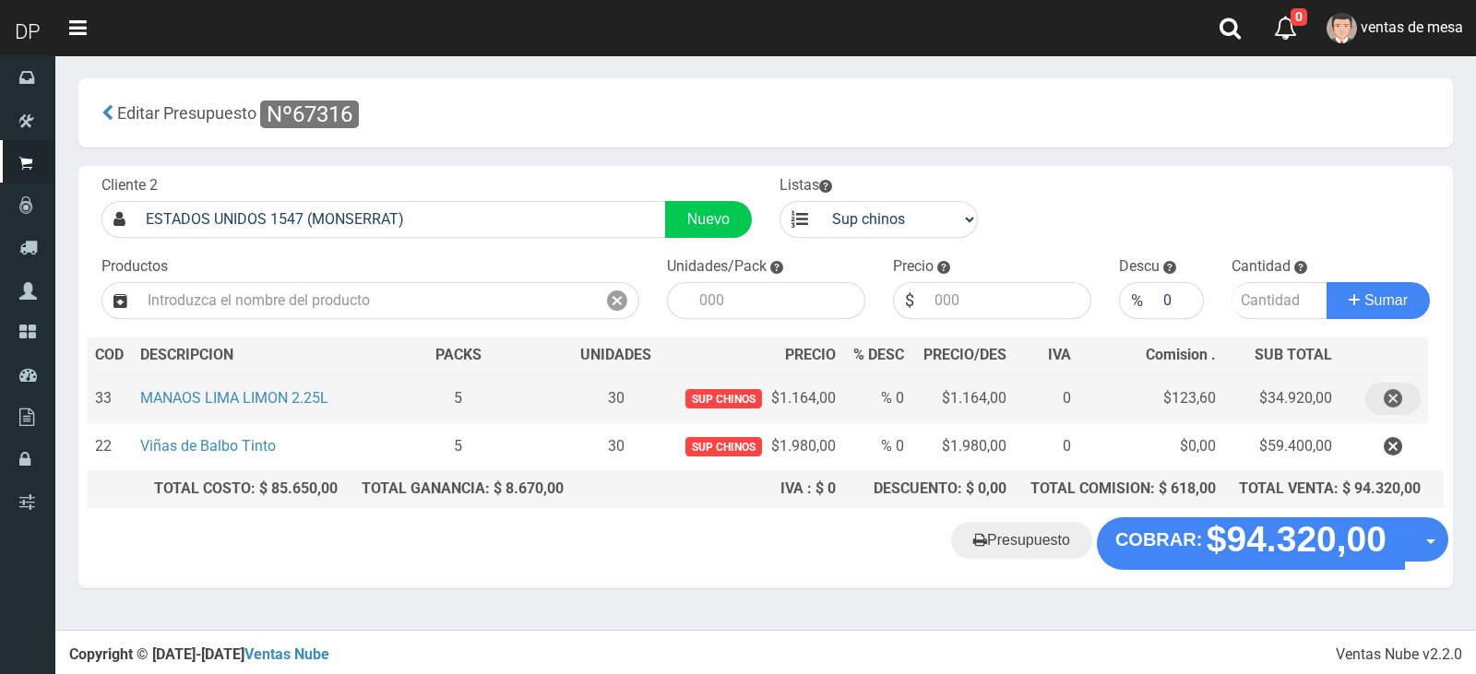
click at [1378, 389] on button "button" at bounding box center [1393, 399] width 55 height 32
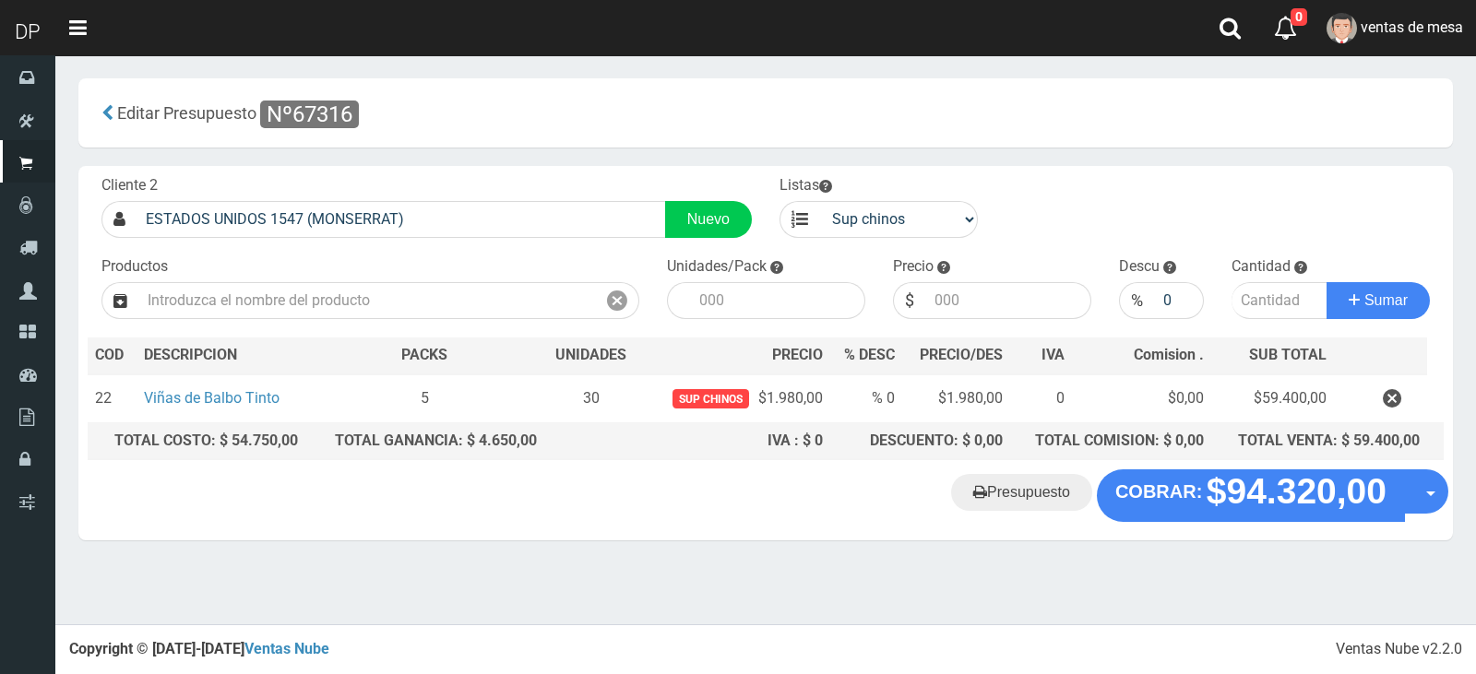
click at [1207, 531] on div "Presupuesto COBRAR: $94.320,00 Opciones" at bounding box center [765, 505] width 1375 height 70
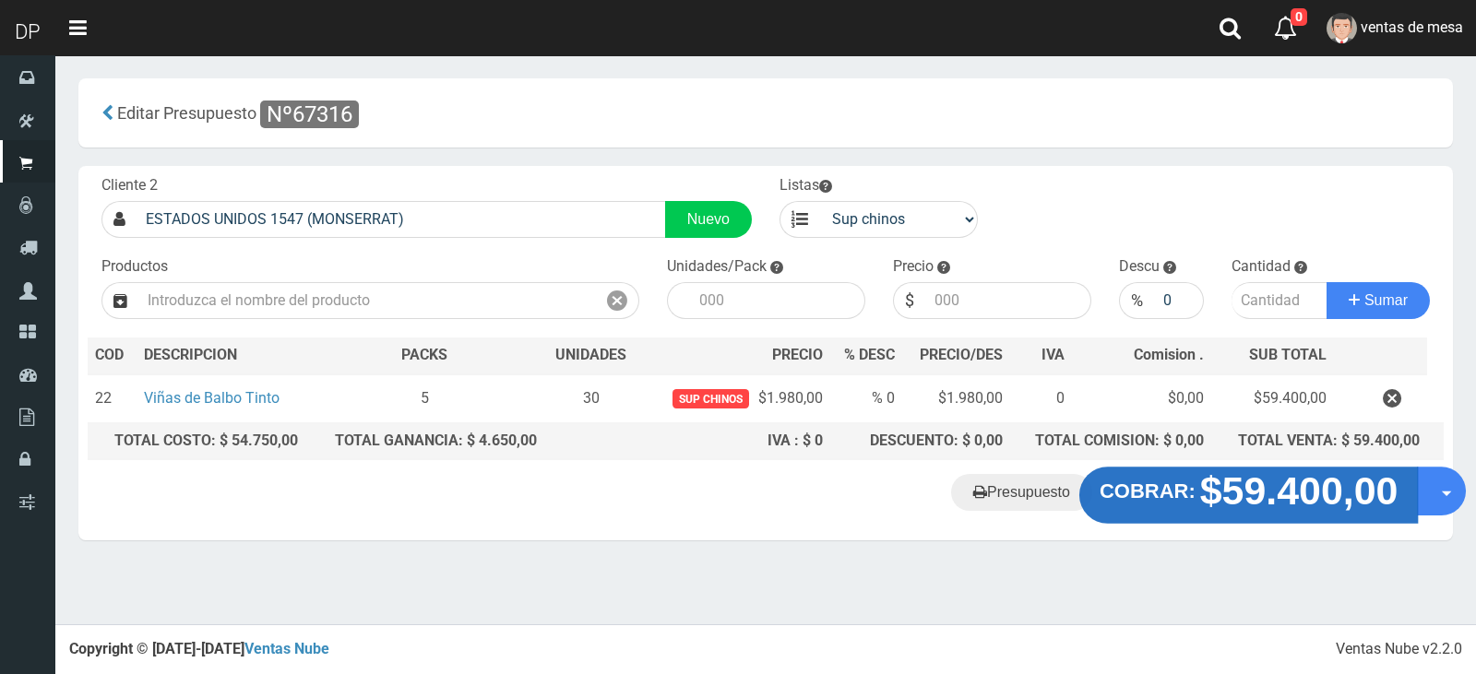
click at [1217, 489] on strong "$59.400,00" at bounding box center [1299, 491] width 198 height 43
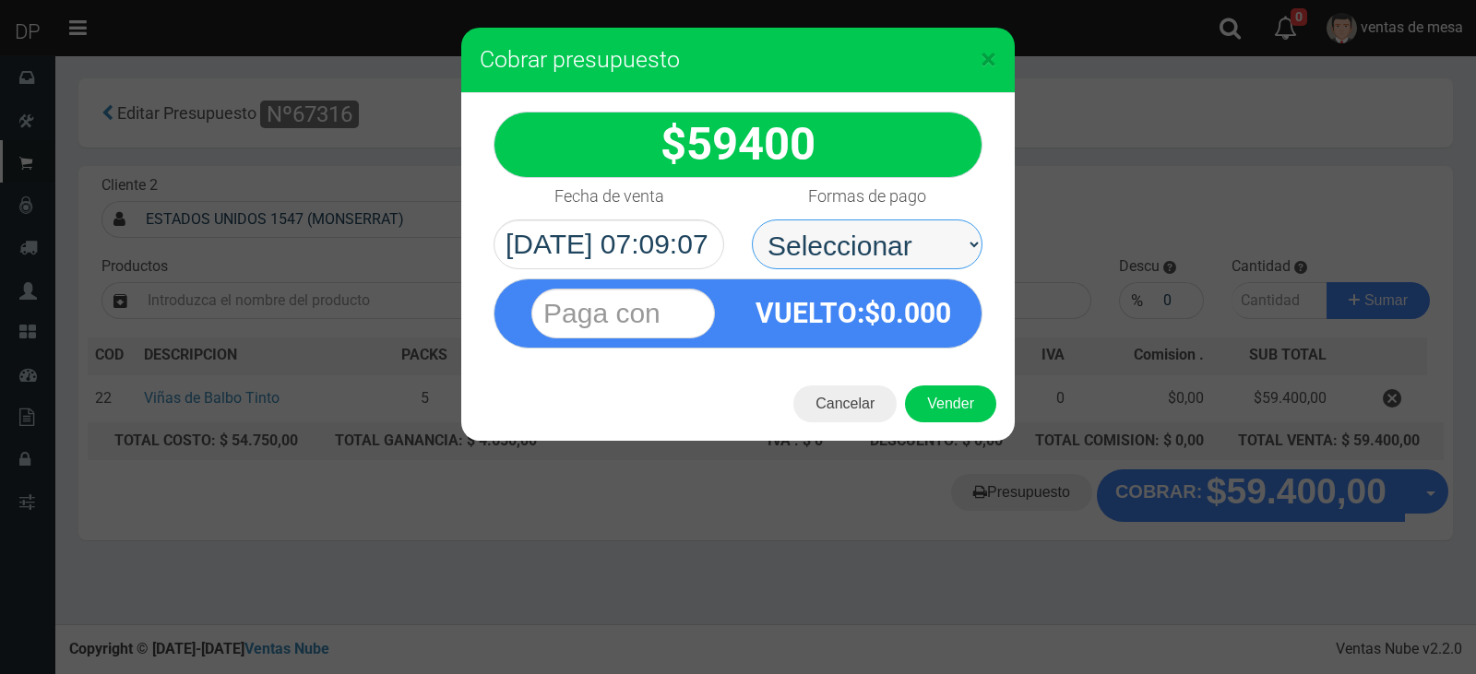
click at [807, 235] on select "Seleccionar Efectivo Tarjeta de Crédito Depósito Débito" at bounding box center [867, 245] width 231 height 50
select select "Efectivo"
click at [752, 220] on select "Seleccionar Efectivo Tarjeta de Crédito Depósito Débito" at bounding box center [867, 245] width 231 height 50
click at [925, 399] on button "Vender" at bounding box center [950, 404] width 91 height 37
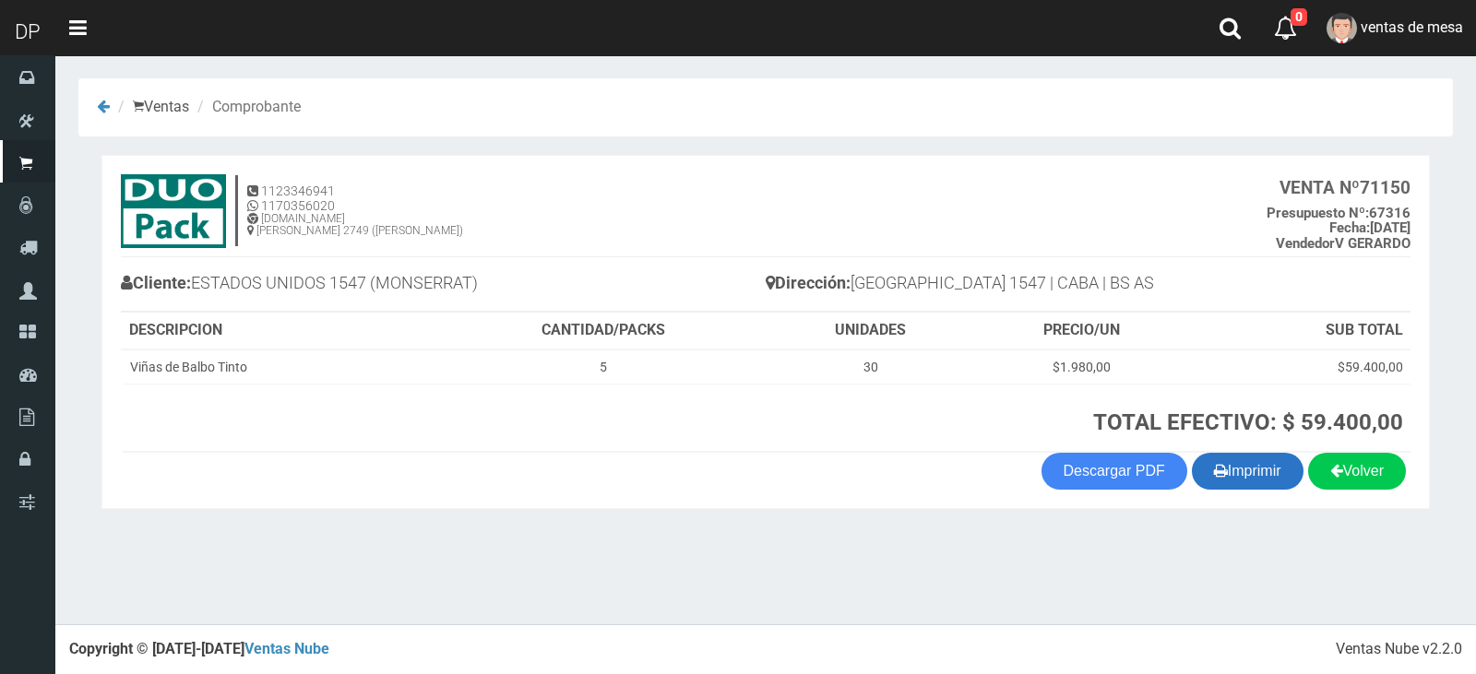
click at [1223, 471] on button "Imprimir" at bounding box center [1248, 471] width 112 height 37
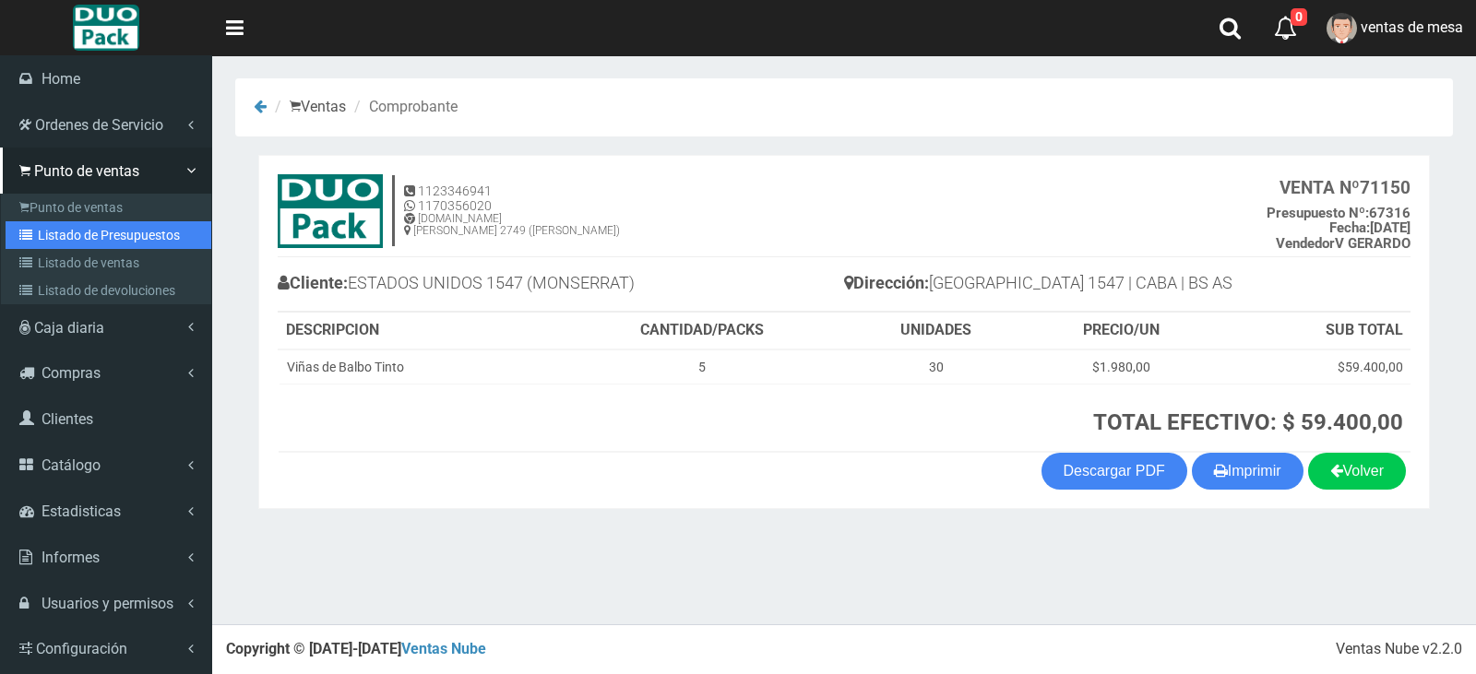
click at [98, 227] on link "Listado de Presupuestos" at bounding box center [109, 235] width 206 height 28
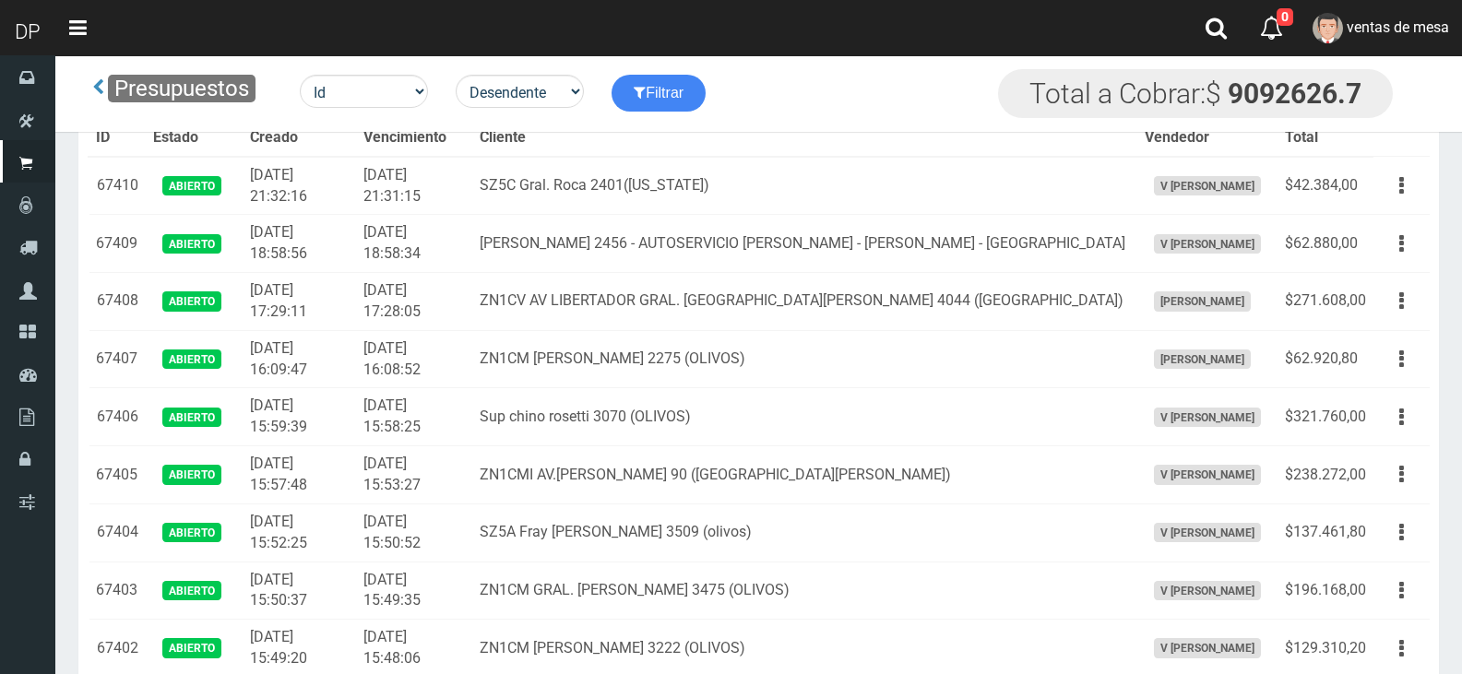
scroll to position [2162, 0]
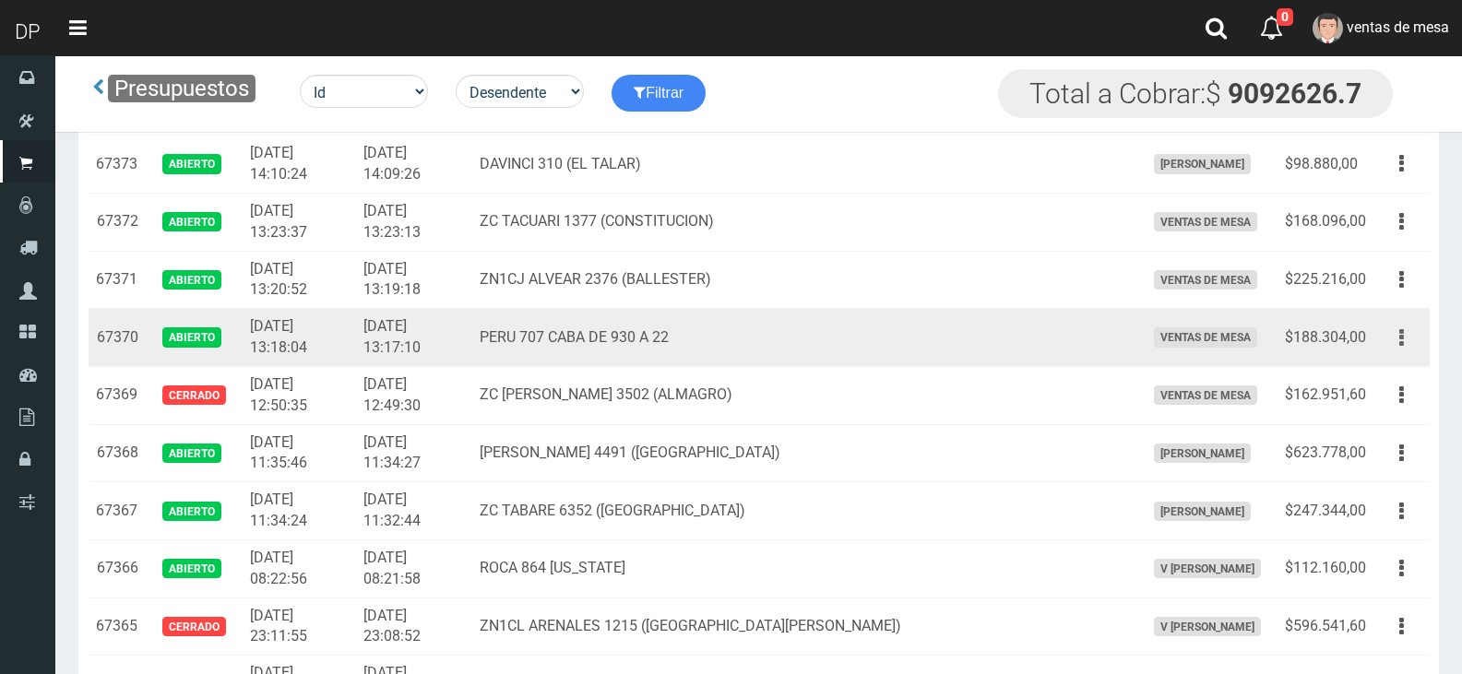
click at [1396, 336] on button "button" at bounding box center [1402, 338] width 42 height 32
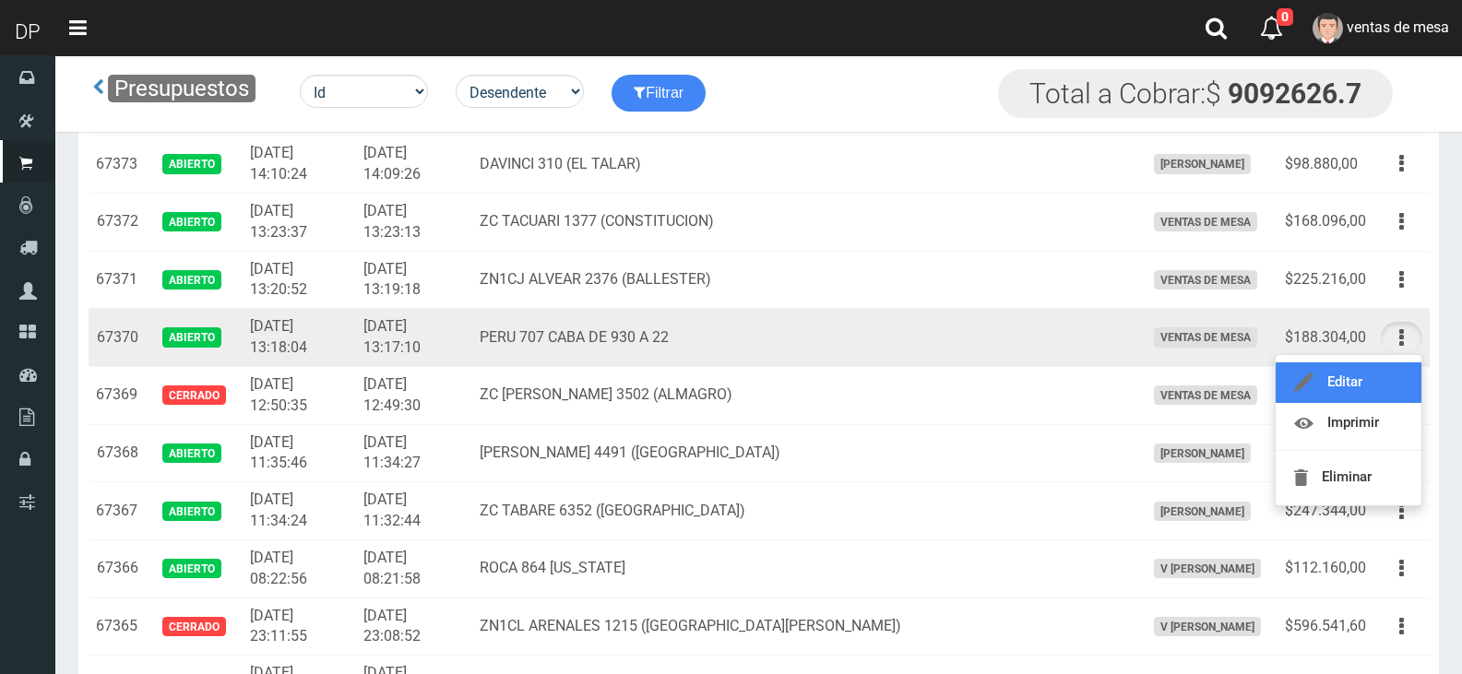
click at [1385, 382] on link "Editar" at bounding box center [1349, 383] width 146 height 41
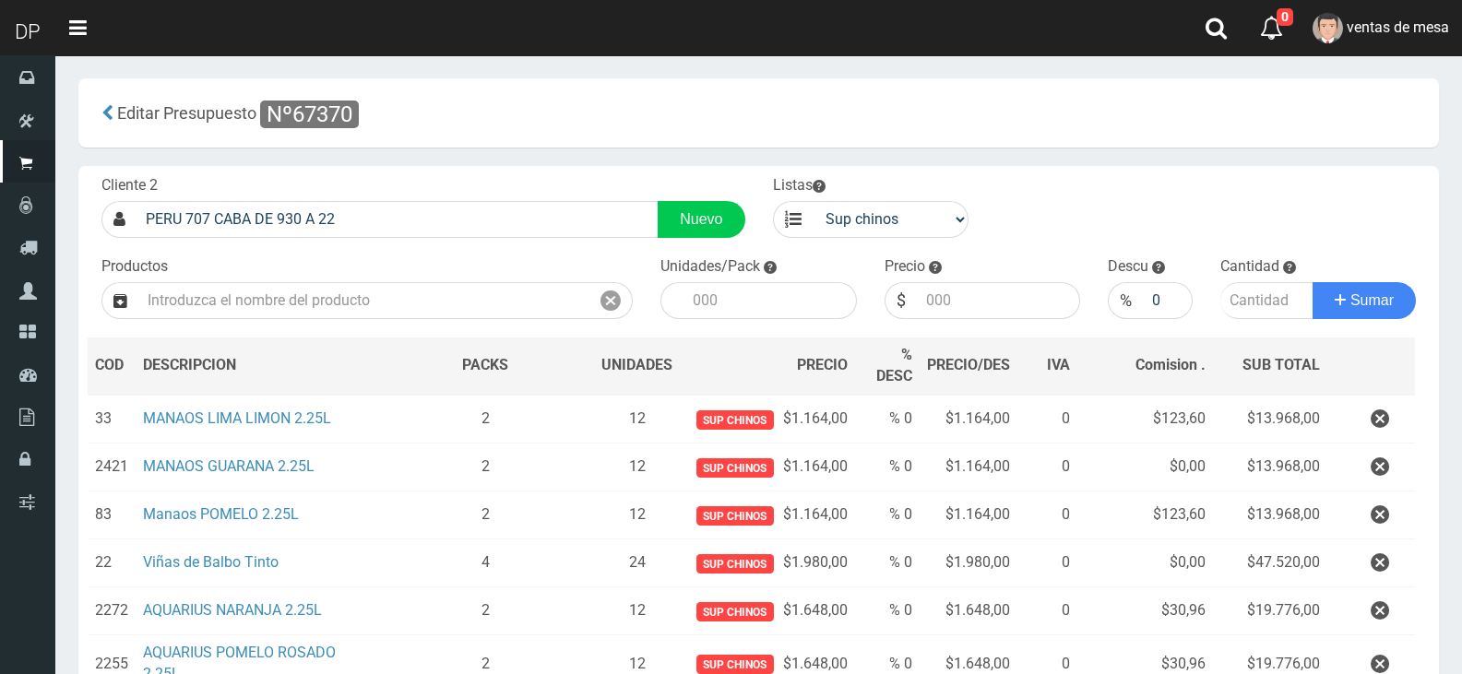
click at [1394, 416] on button "button" at bounding box center [1380, 419] width 55 height 32
drag, startPoint x: 1391, startPoint y: 417, endPoint x: 1383, endPoint y: 422, distance: 9.5
click at [0, 0] on div "Cargando..." at bounding box center [0, 0] width 0 height 0
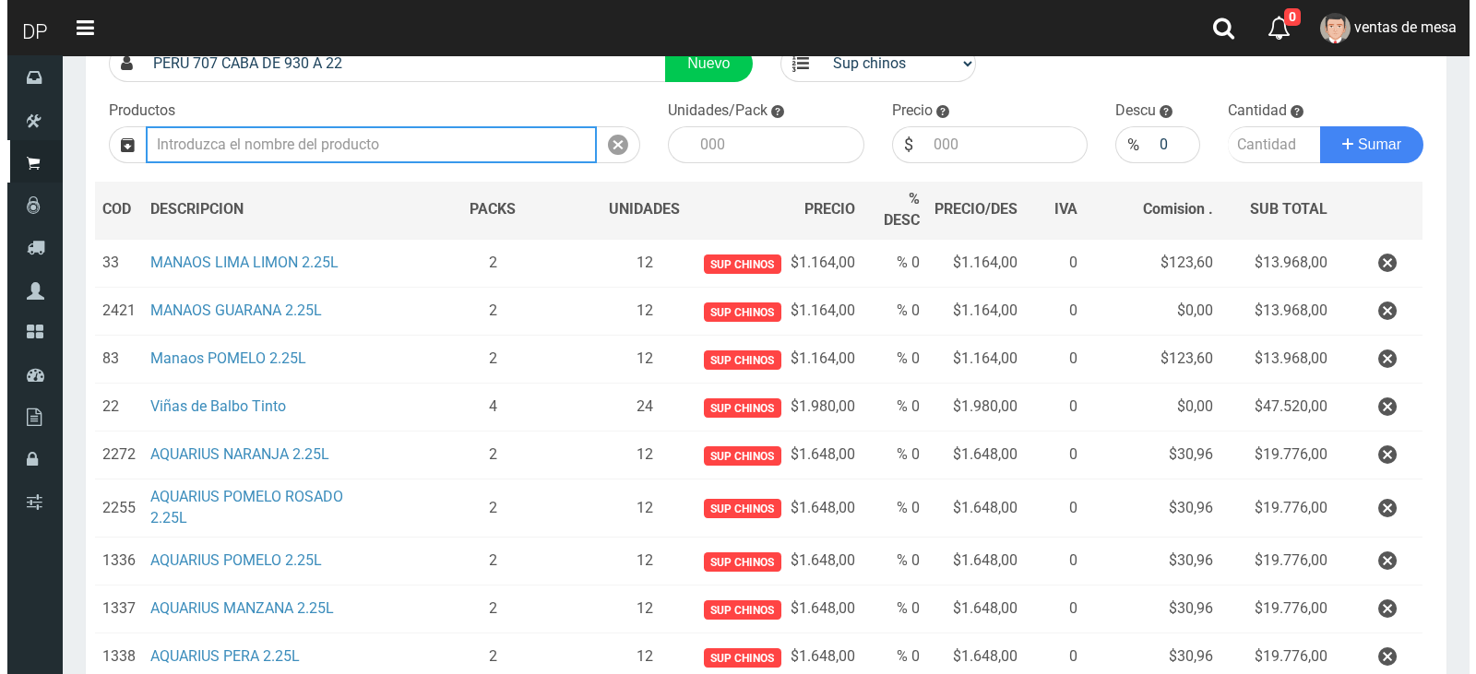
scroll to position [388, 0]
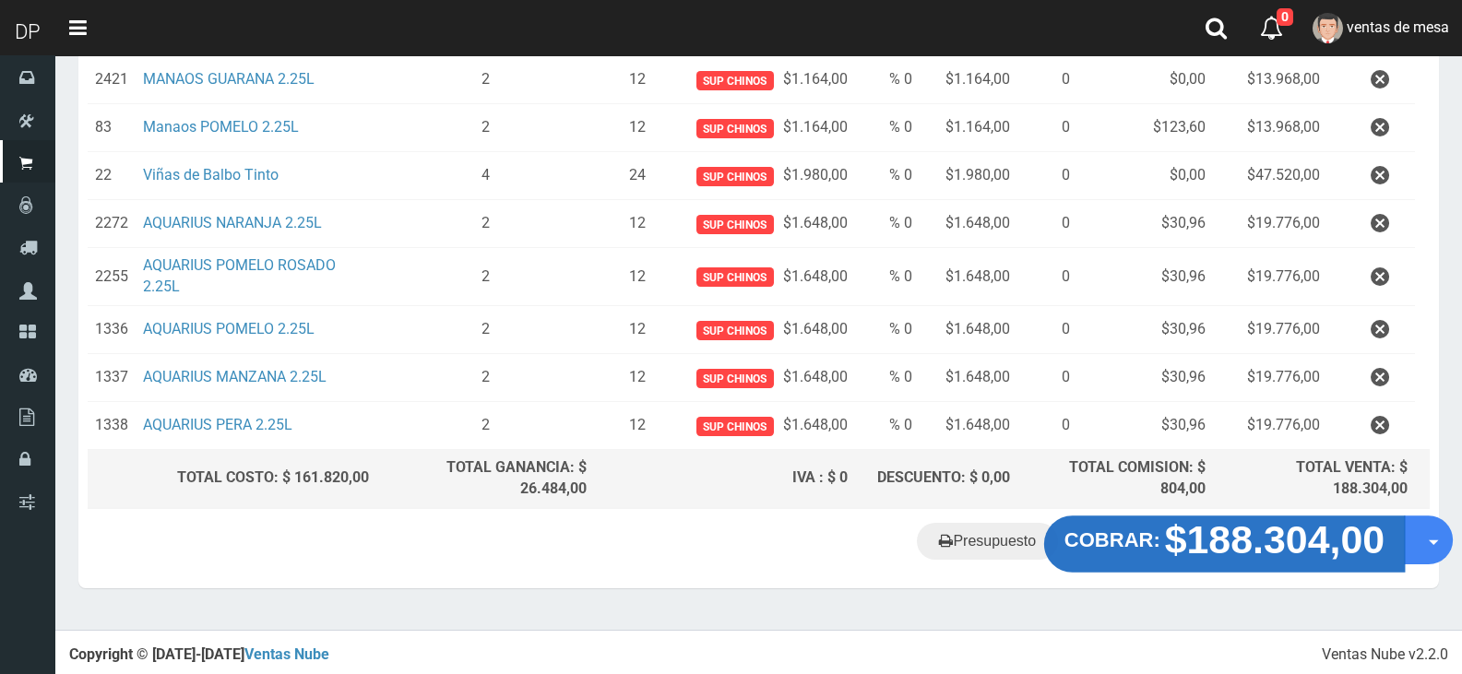
click at [1199, 546] on strong "$188.304,00" at bounding box center [1275, 539] width 221 height 43
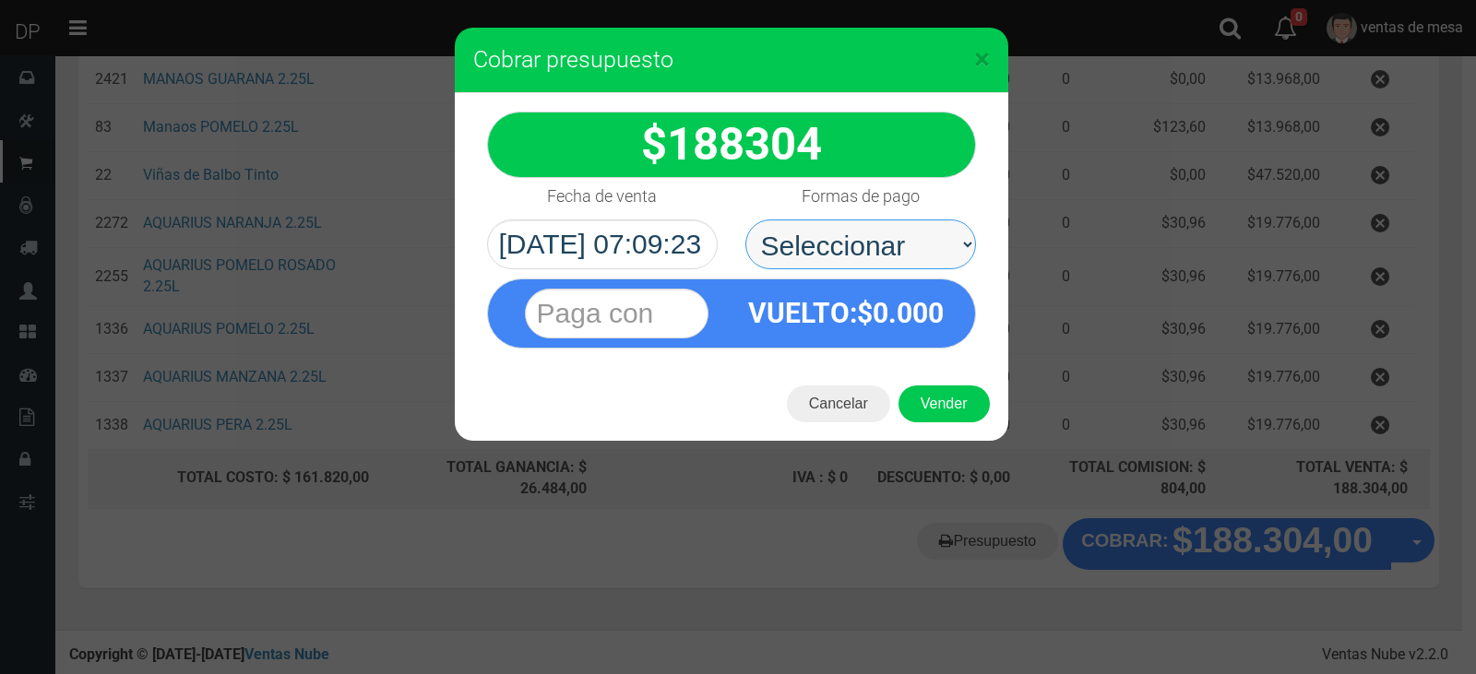
click at [890, 237] on select "Seleccionar Efectivo Tarjeta de Crédito Depósito Débito" at bounding box center [861, 245] width 231 height 50
select select "Efectivo"
click at [746, 220] on select "Seleccionar Efectivo Tarjeta de Crédito Depósito Débito" at bounding box center [861, 245] width 231 height 50
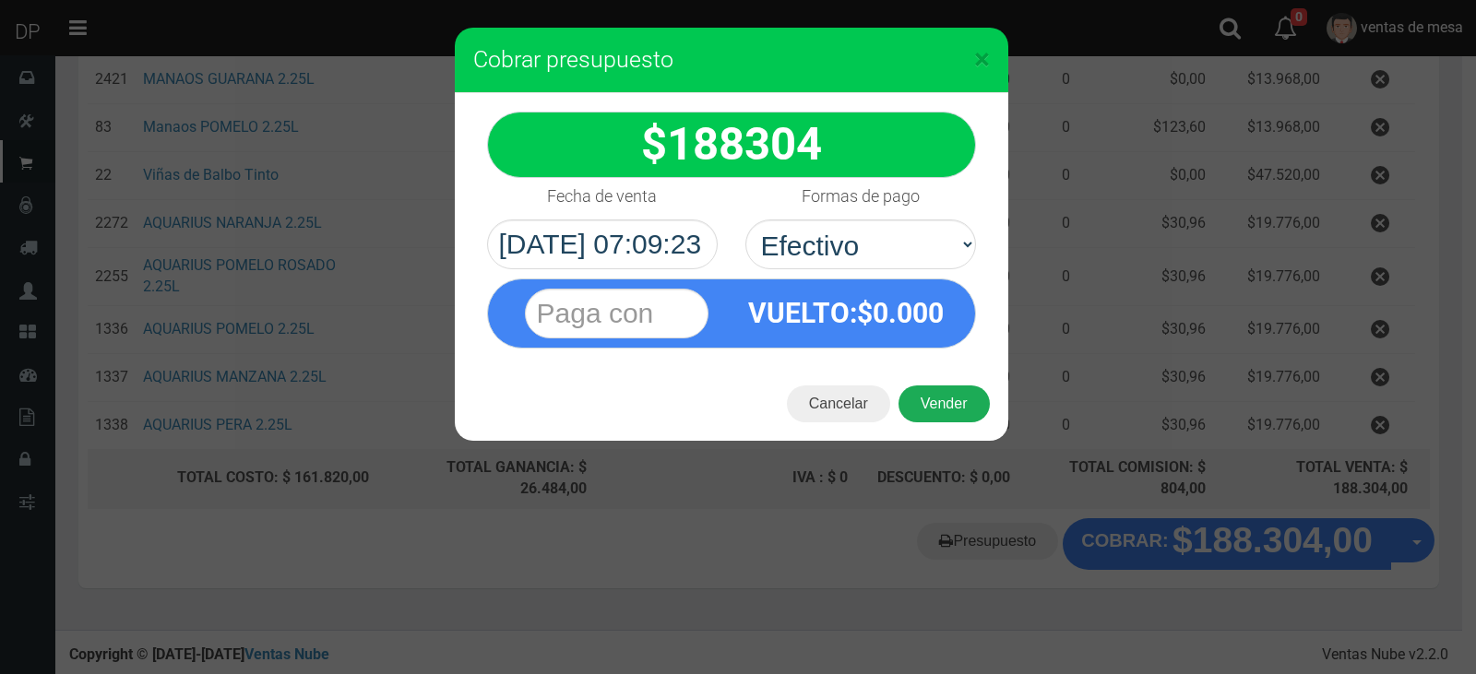
click at [923, 397] on button "Vender" at bounding box center [944, 404] width 91 height 37
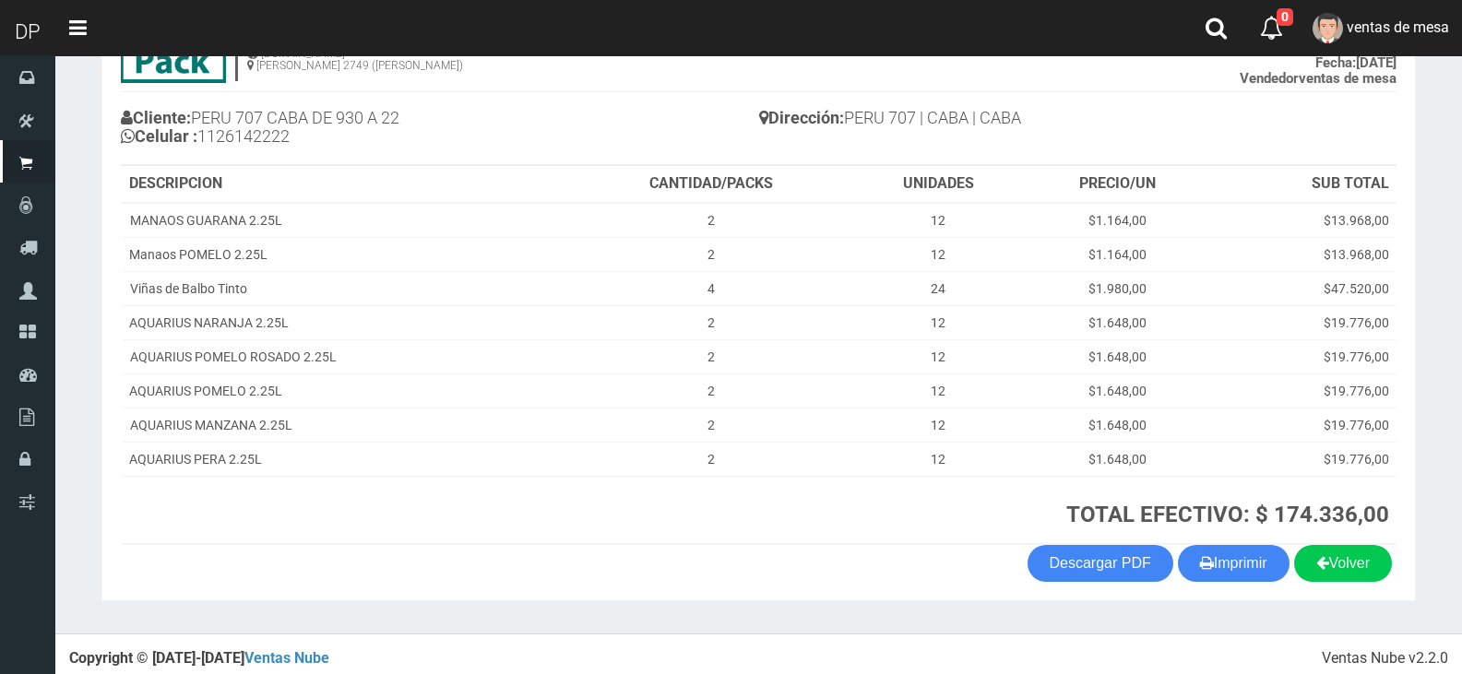
scroll to position [174, 0]
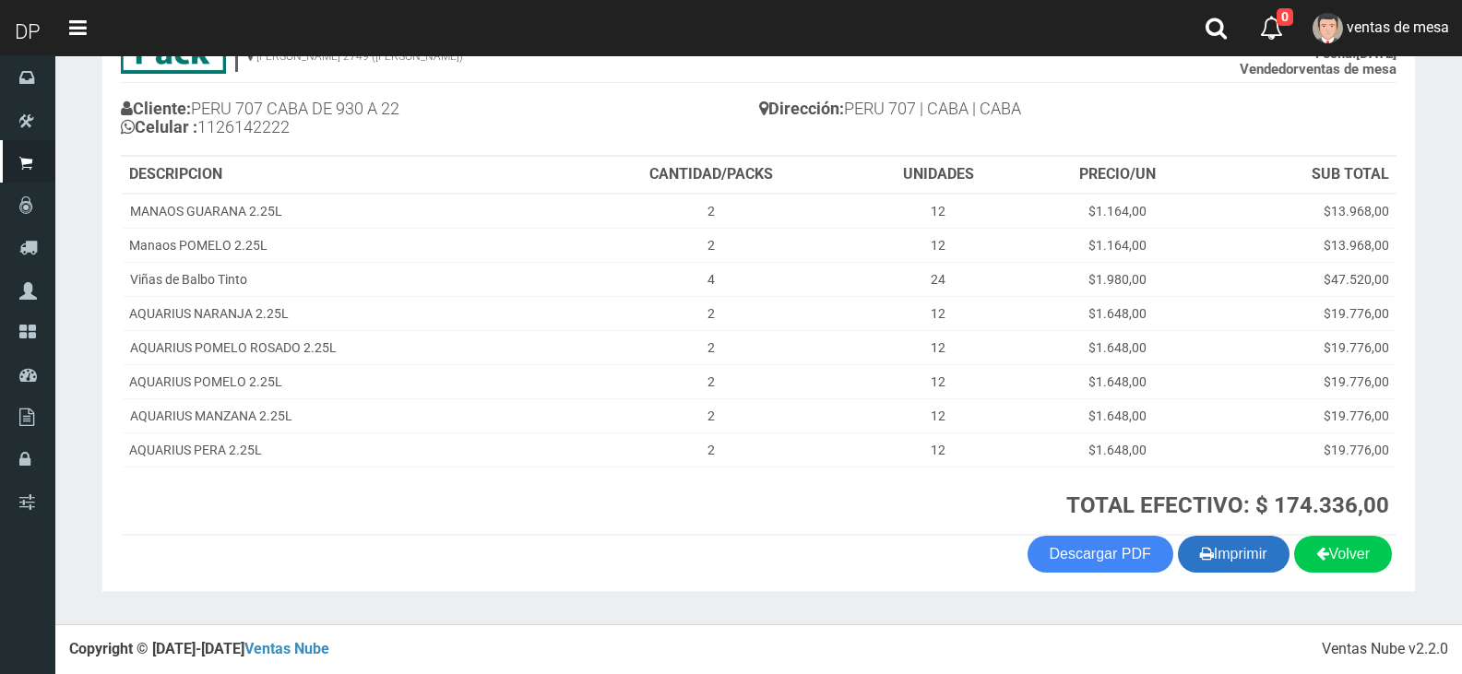
click at [1223, 549] on button "Imprimir" at bounding box center [1234, 554] width 112 height 37
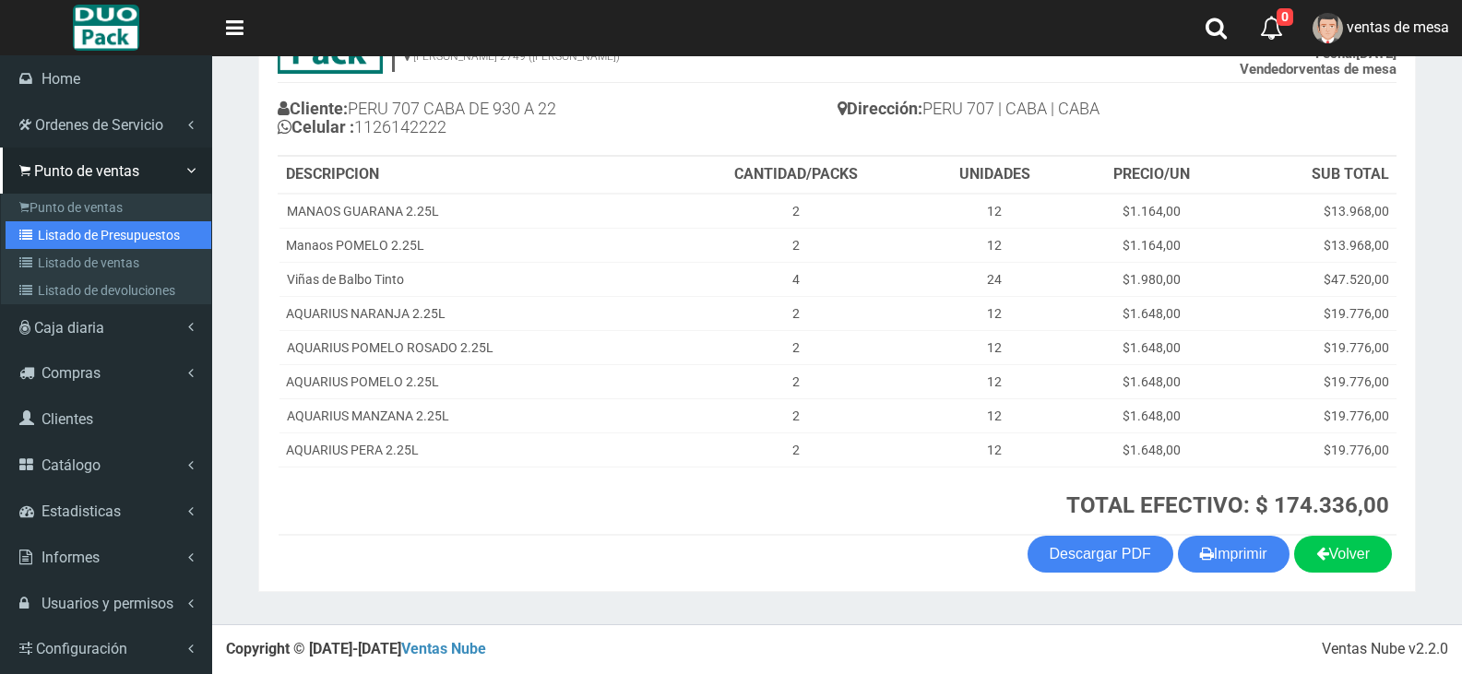
drag, startPoint x: 82, startPoint y: 232, endPoint x: 100, endPoint y: 183, distance: 51.9
click at [82, 233] on link "Listado de Presupuestos" at bounding box center [109, 235] width 206 height 28
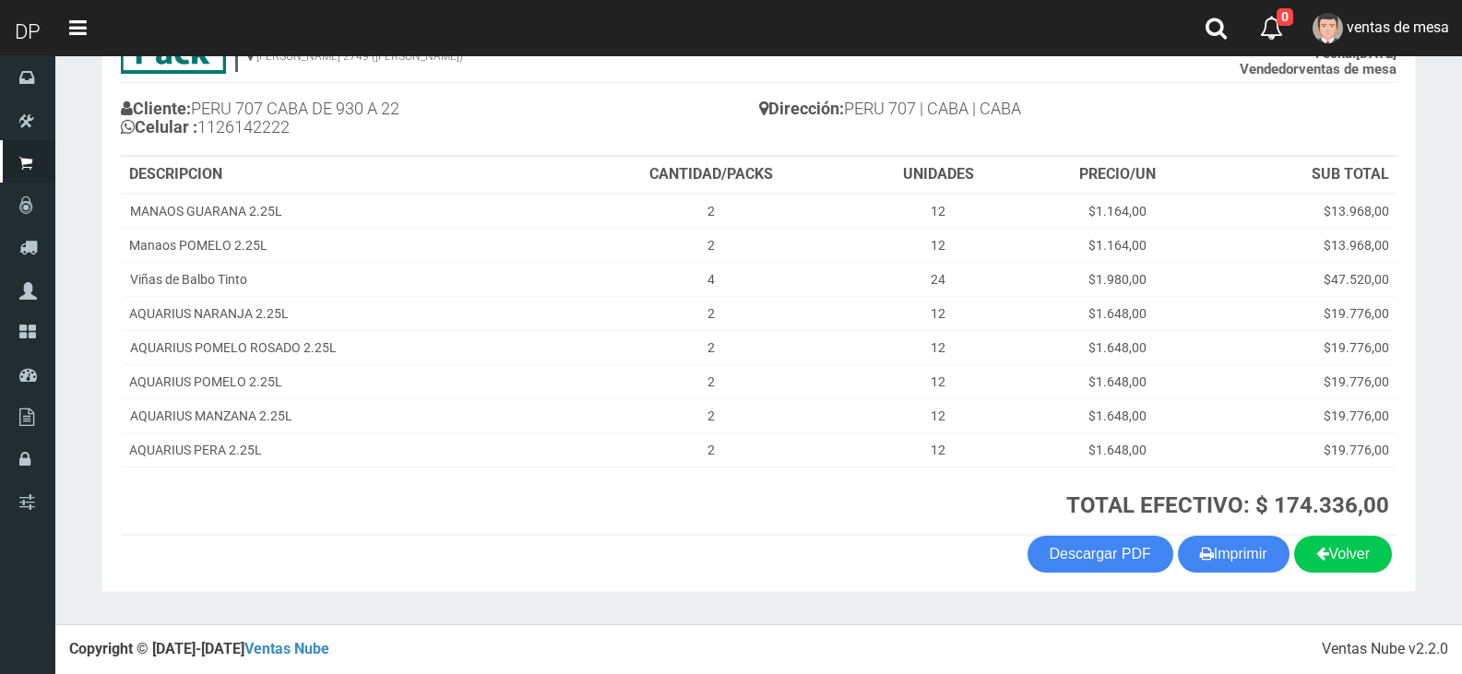
click at [411, 121] on h4 "Cliente: PERU 707 CABA DE 930 A 22 Celular : 1126142222" at bounding box center [440, 120] width 638 height 51
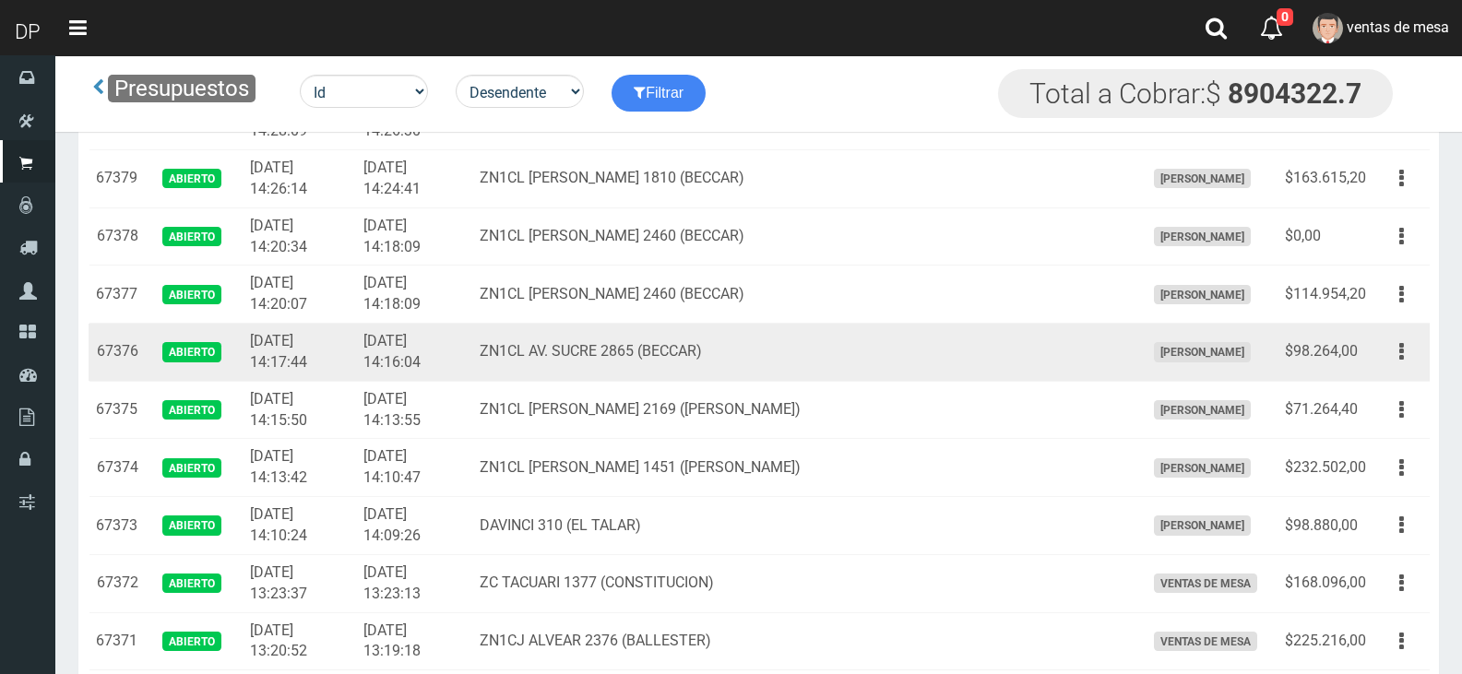
scroll to position [1921, 0]
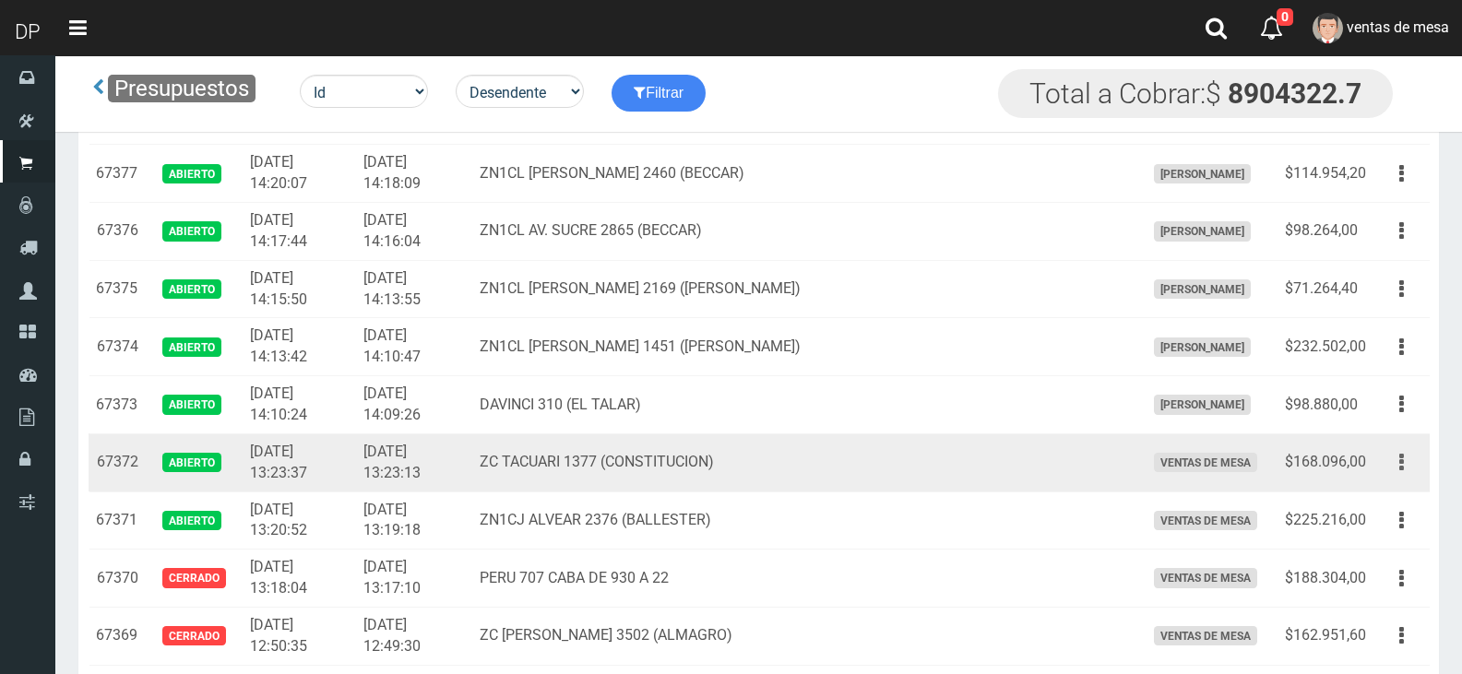
click at [1390, 469] on button "button" at bounding box center [1402, 463] width 42 height 32
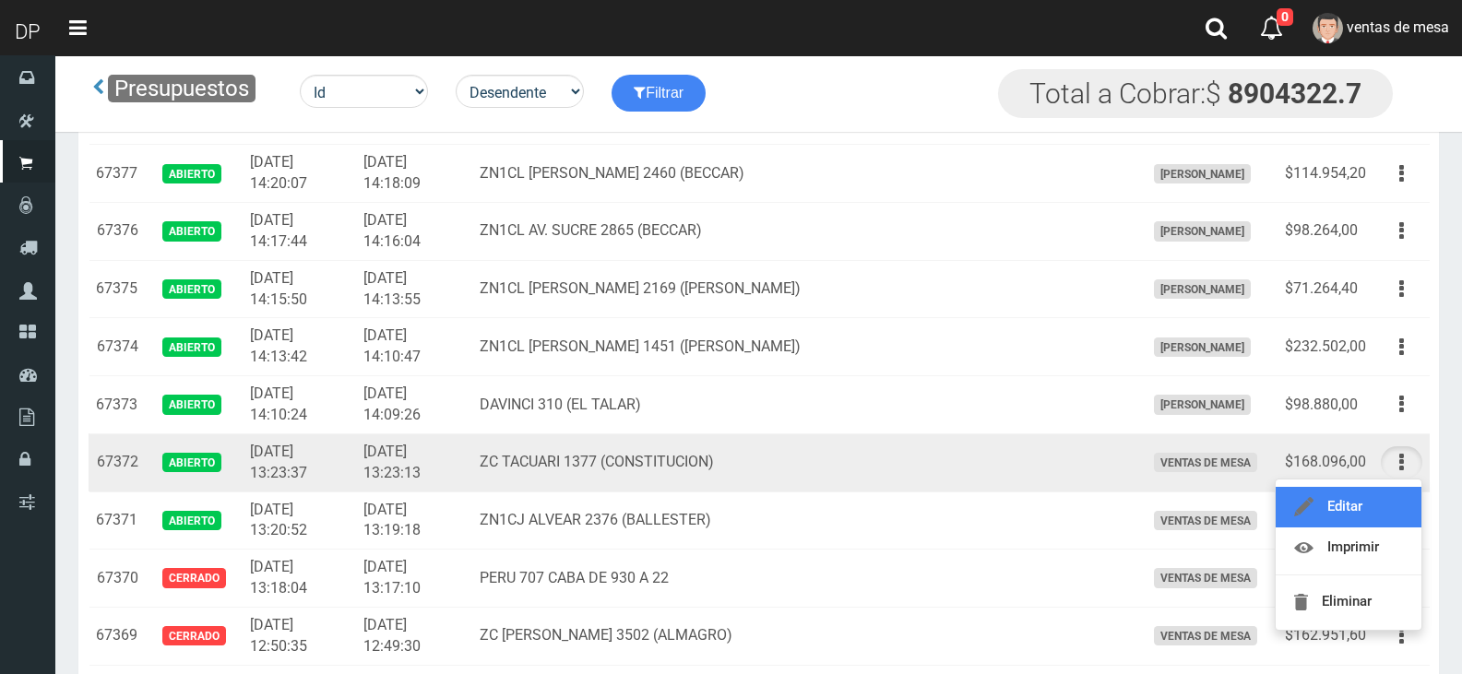
click at [1386, 511] on link "Editar" at bounding box center [1349, 507] width 146 height 41
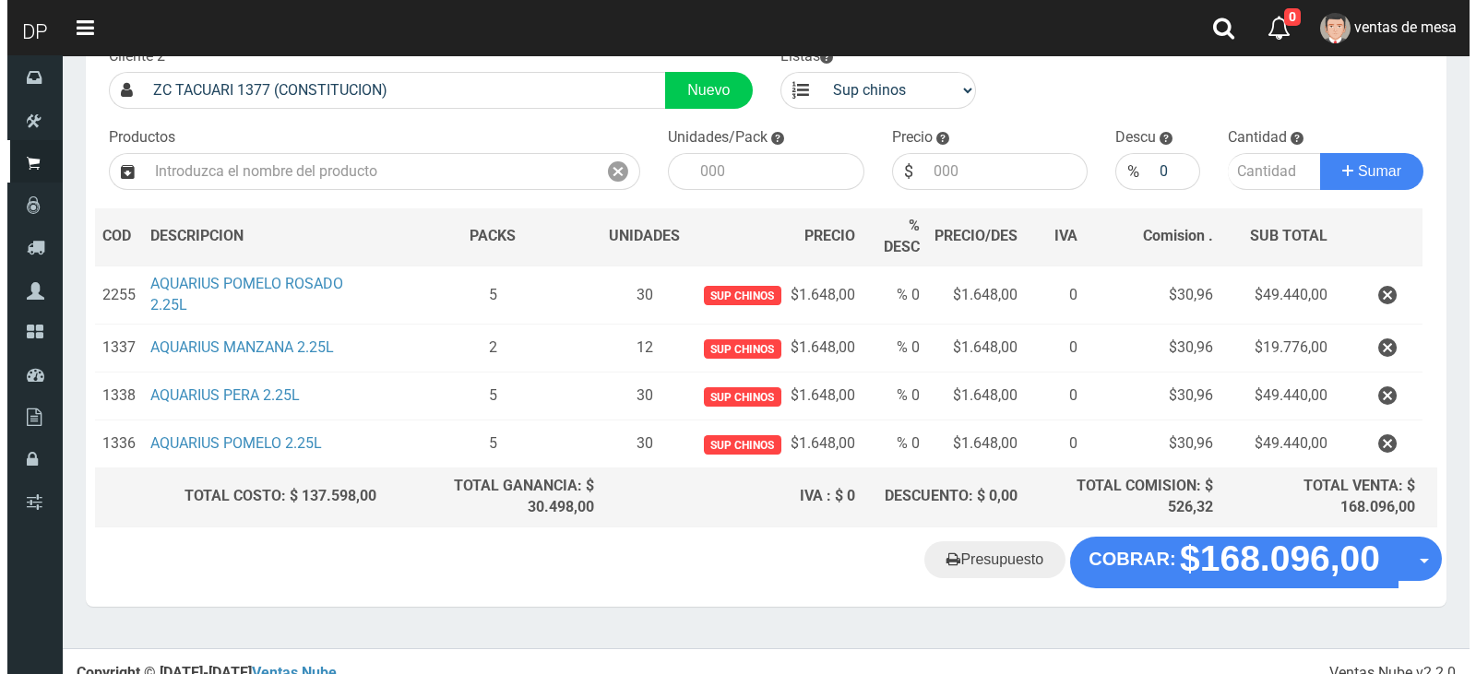
scroll to position [148, 0]
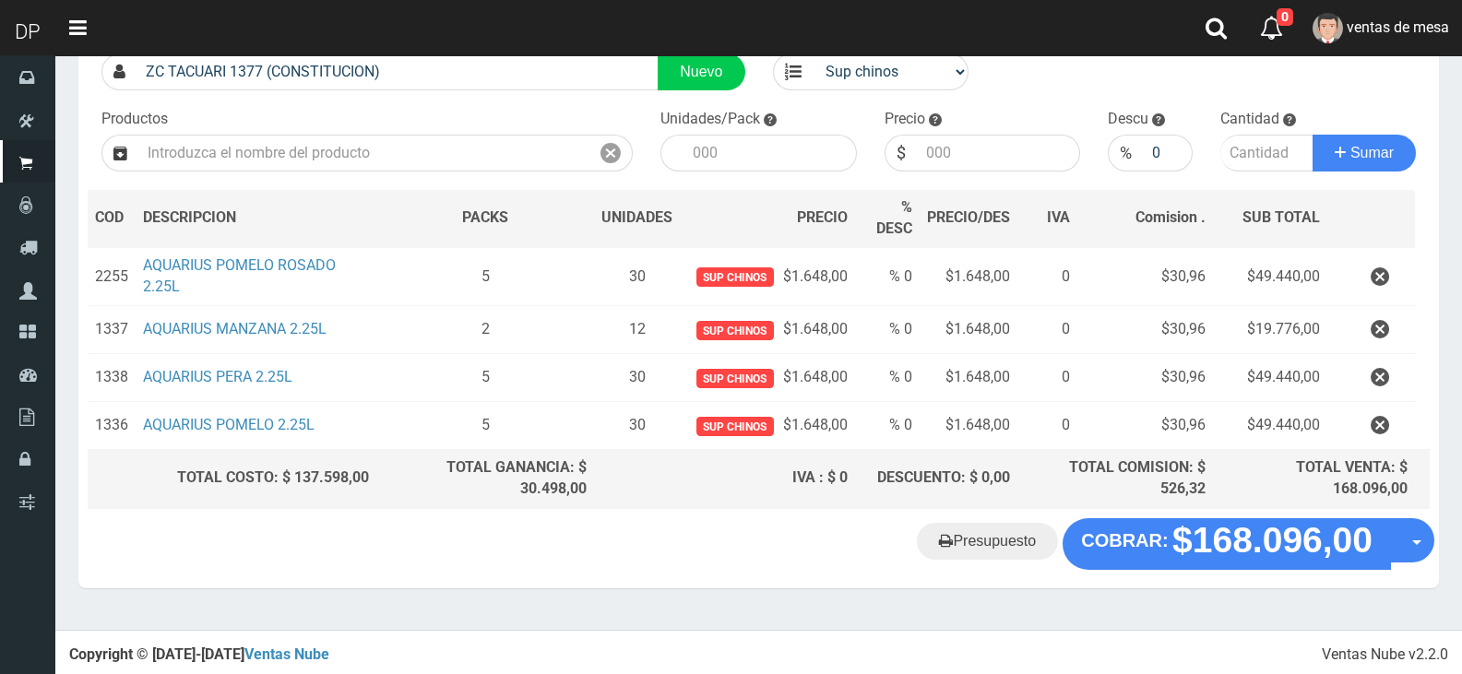
click at [1206, 566] on div "Presupuesto COBRAR: $168.096,00 Opciones" at bounding box center [758, 554] width 1361 height 70
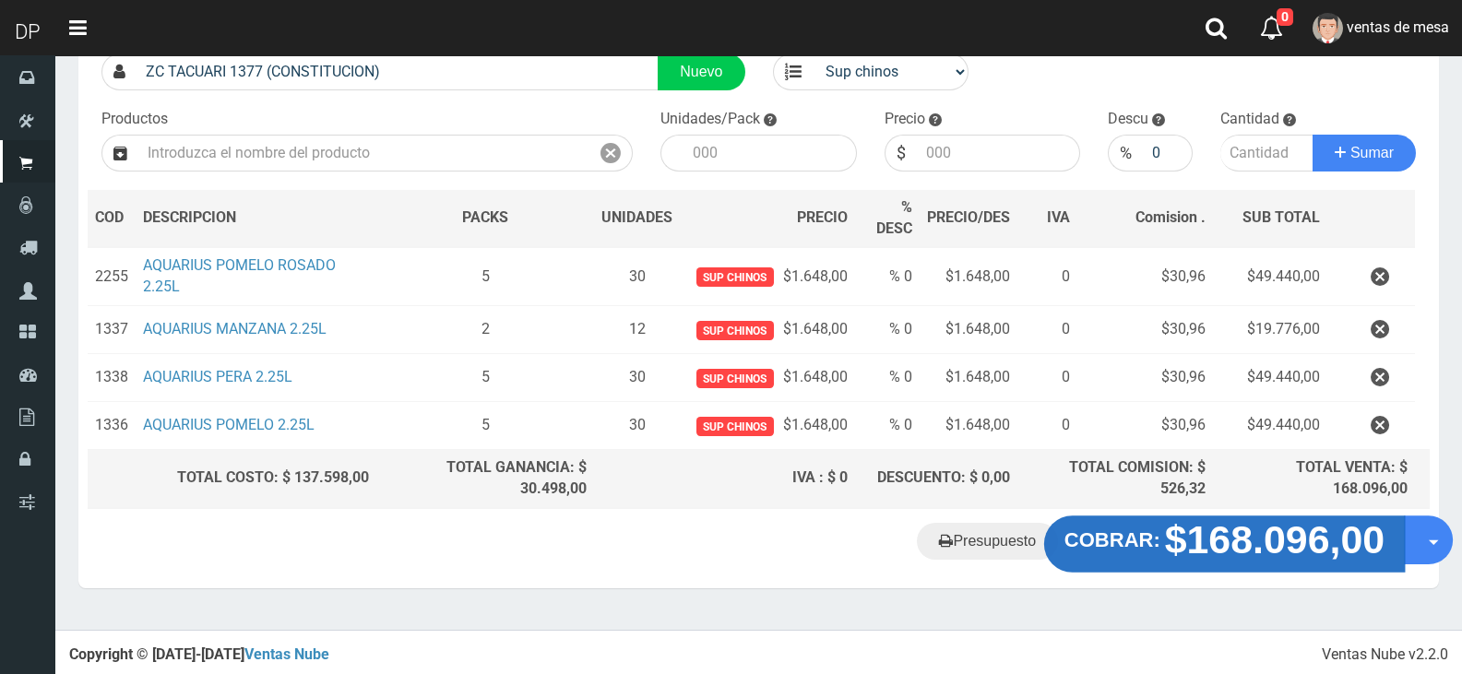
click at [1207, 552] on strong "$168.096,00" at bounding box center [1275, 539] width 221 height 43
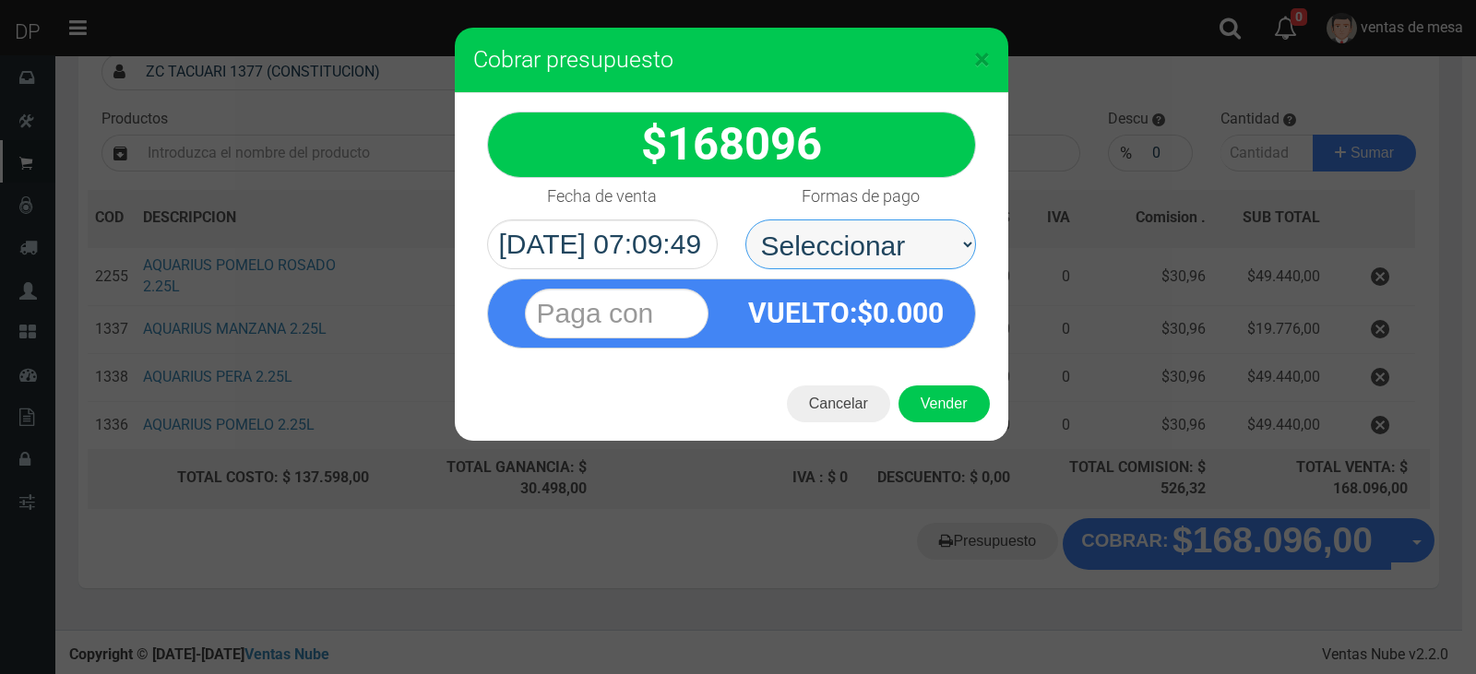
click at [881, 262] on select "Seleccionar Efectivo Tarjeta de Crédito Depósito Débito" at bounding box center [861, 245] width 231 height 50
select select "Efectivo"
click at [746, 220] on select "Seleccionar Efectivo Tarjeta de Crédito Depósito Débito" at bounding box center [861, 245] width 231 height 50
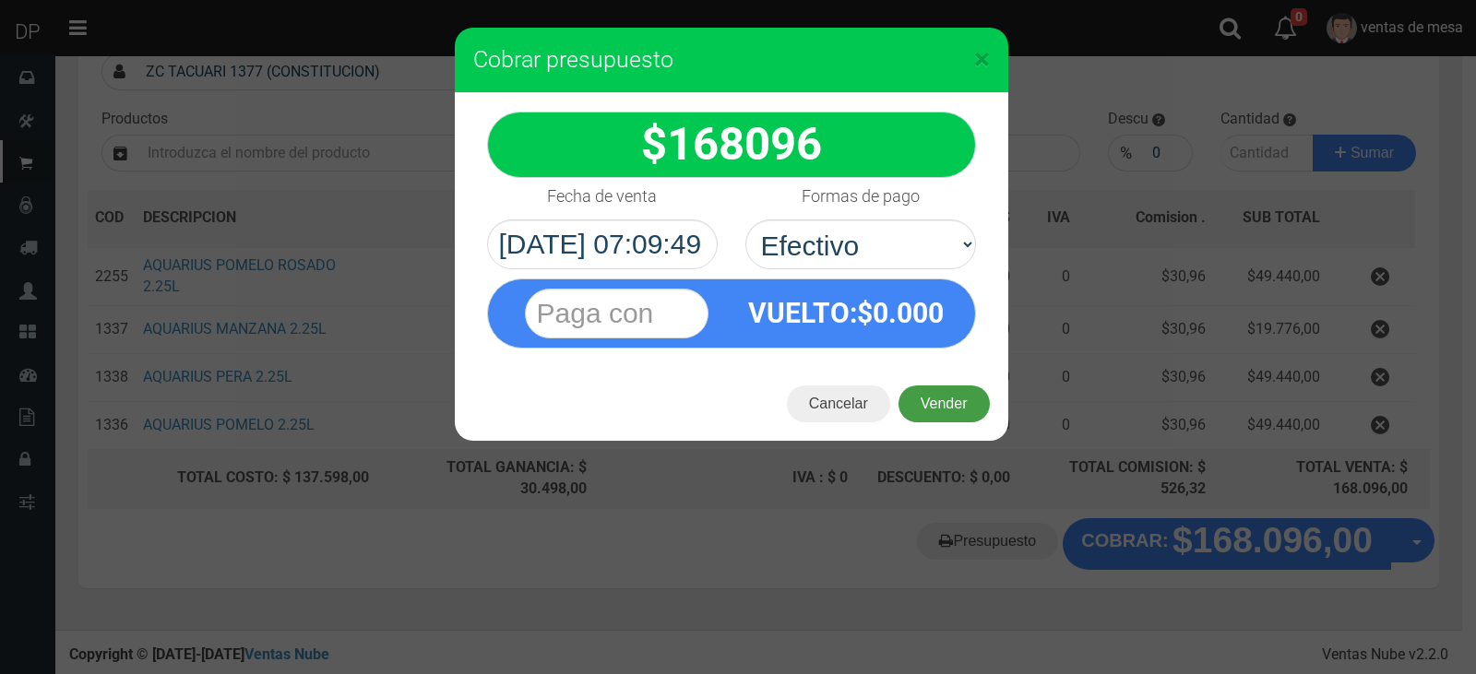
click at [925, 397] on button "Vender" at bounding box center [944, 404] width 91 height 37
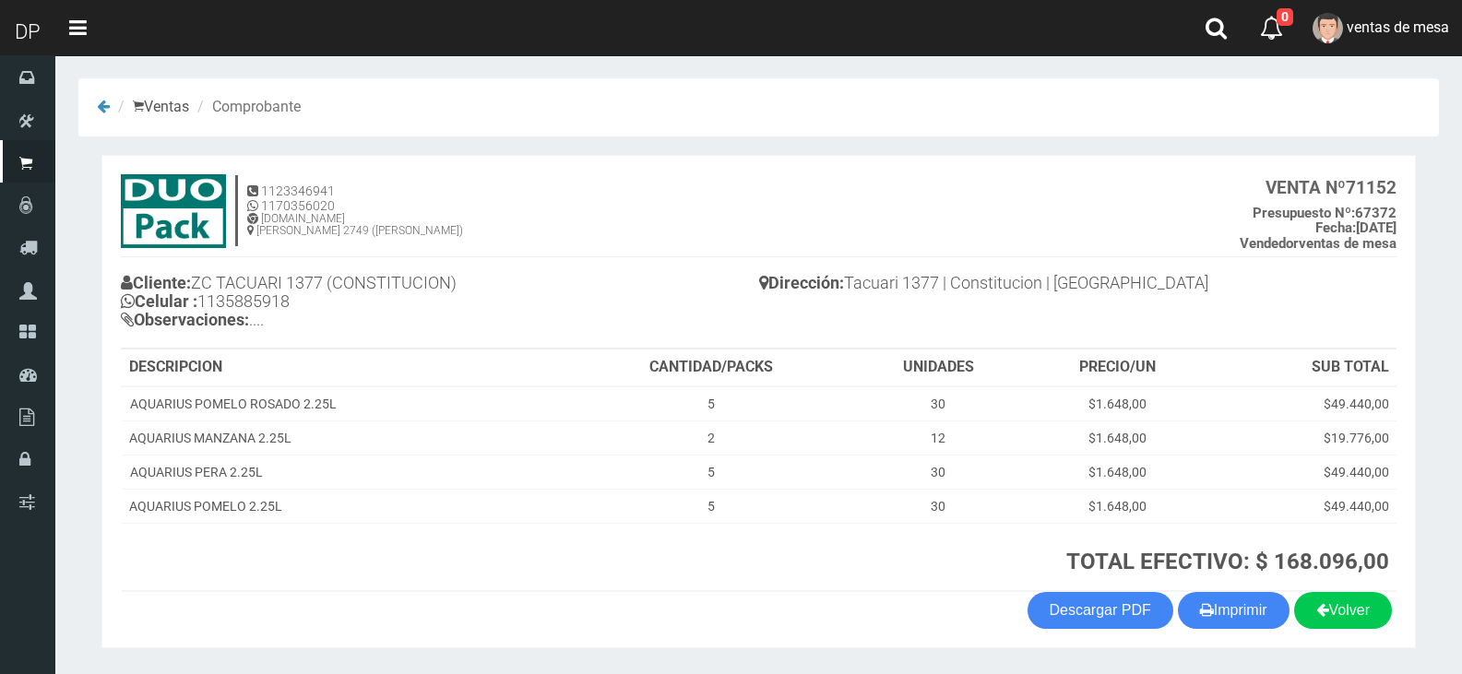
scroll to position [56, 0]
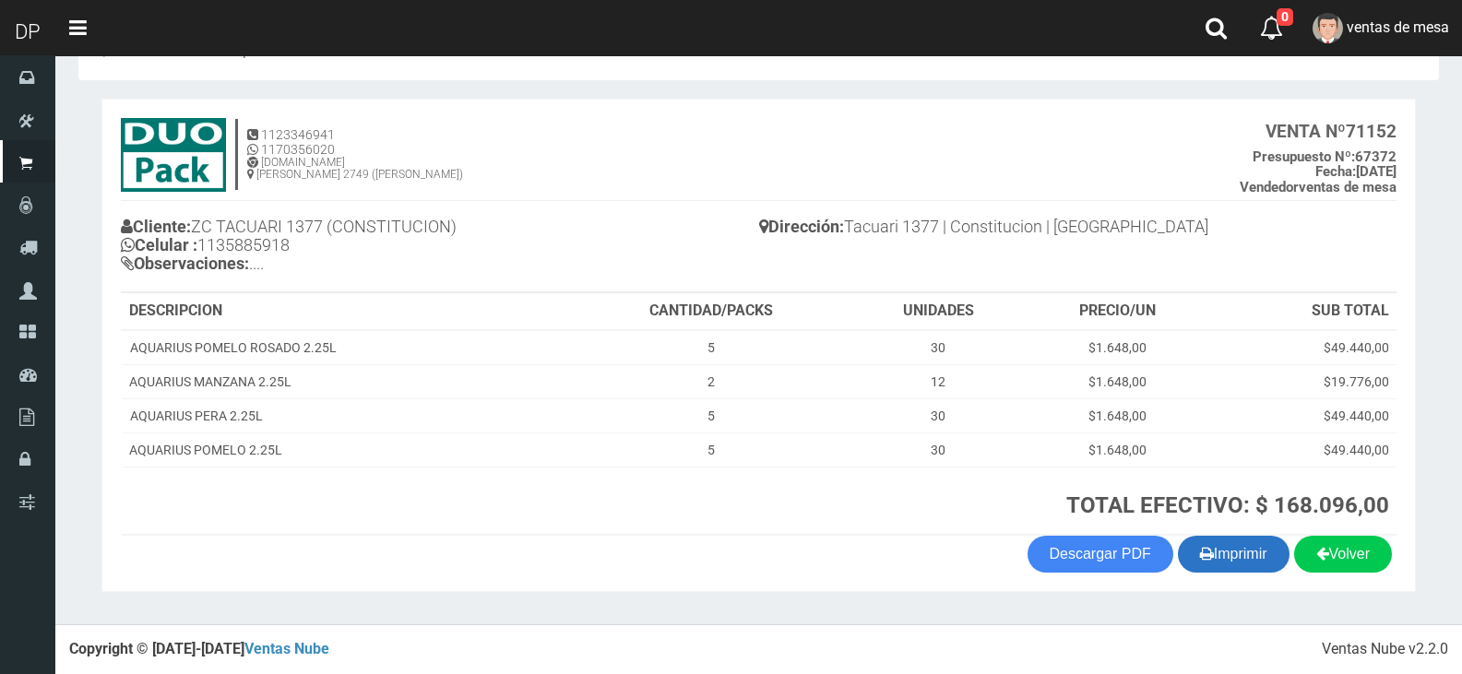
click at [1218, 552] on button "Imprimir" at bounding box center [1234, 554] width 112 height 37
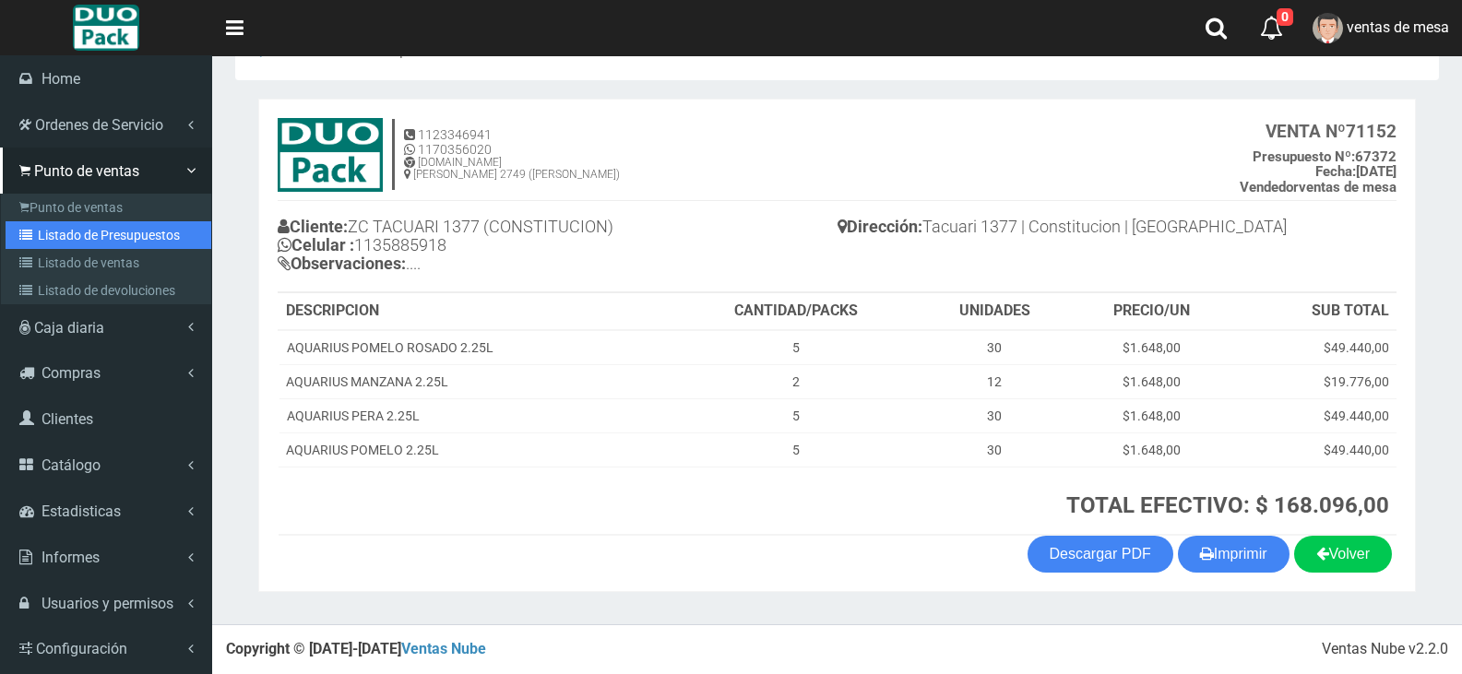
drag, startPoint x: 20, startPoint y: 241, endPoint x: 44, endPoint y: 227, distance: 27.7
click at [20, 241] on link "Listado de Presupuestos" at bounding box center [109, 235] width 206 height 28
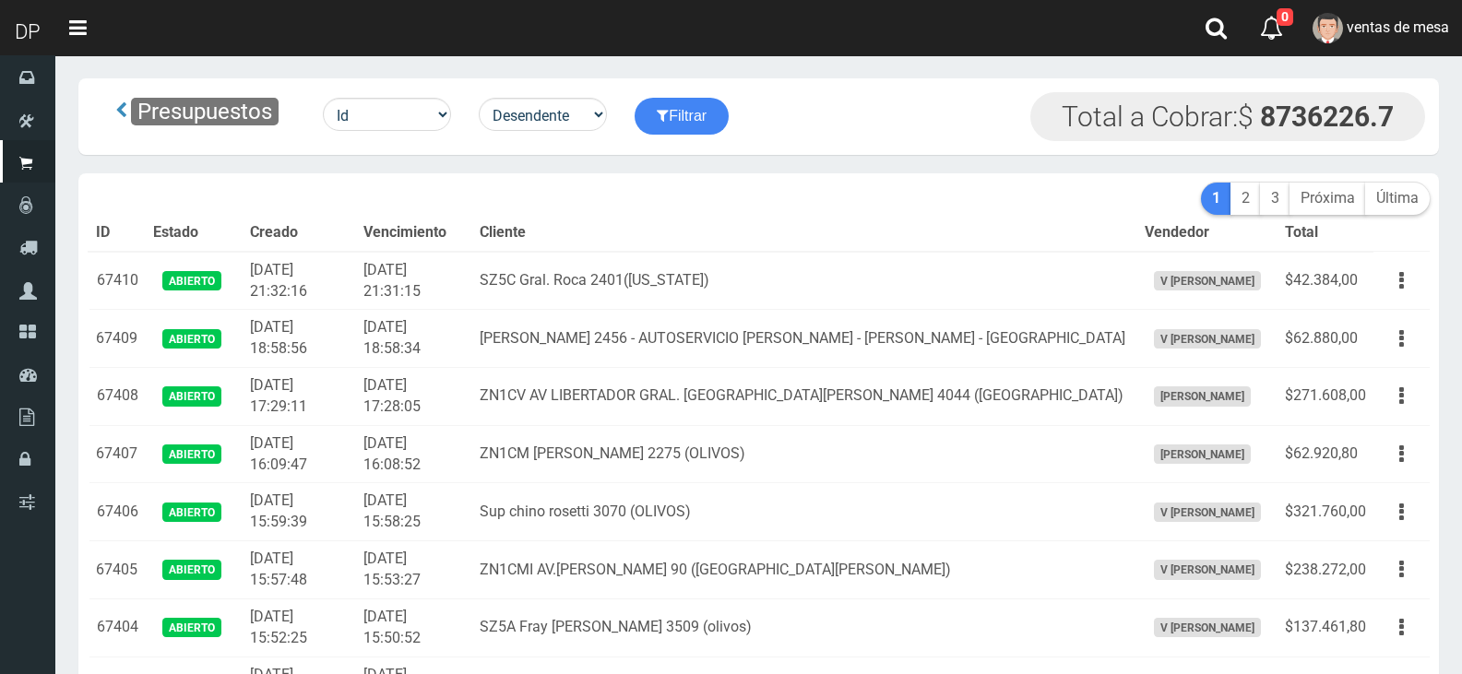
scroll to position [5207, 0]
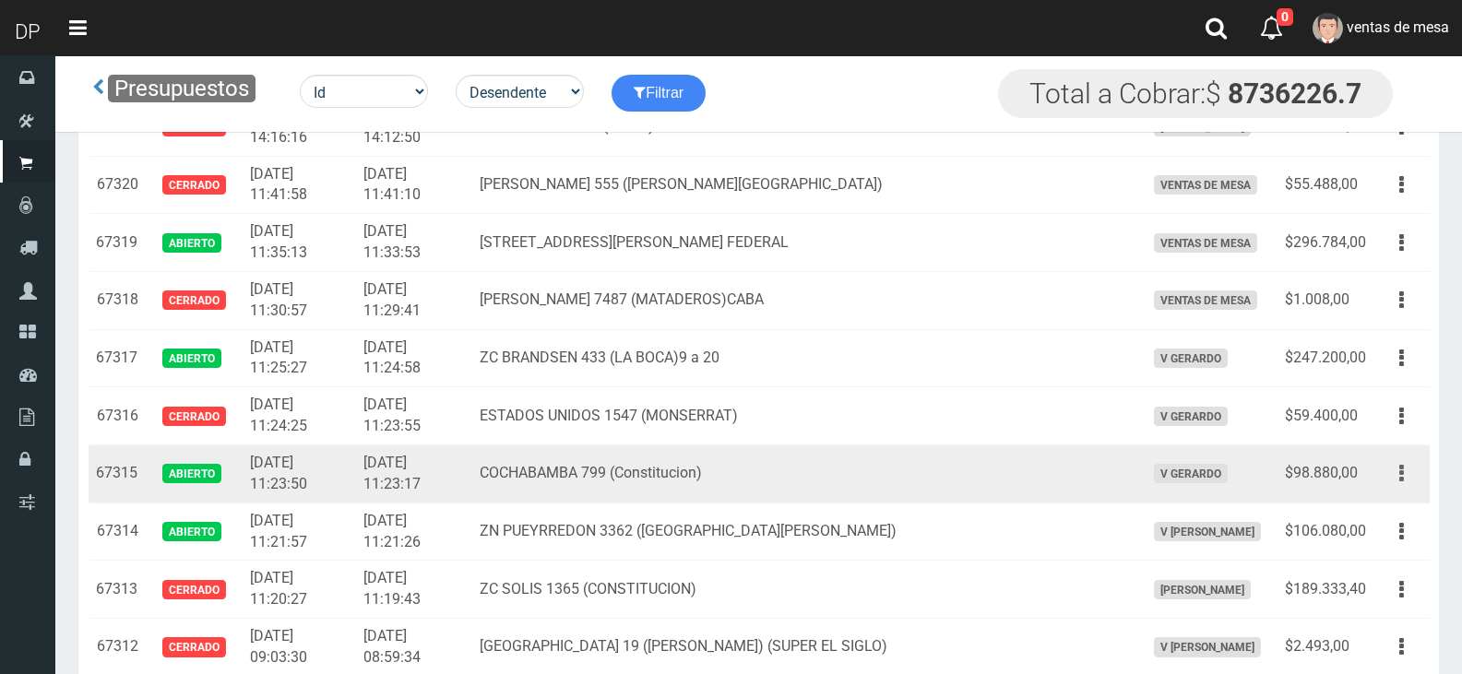
drag, startPoint x: 1405, startPoint y: 483, endPoint x: 1379, endPoint y: 512, distance: 38.5
click at [1402, 484] on button "button" at bounding box center [1402, 474] width 42 height 32
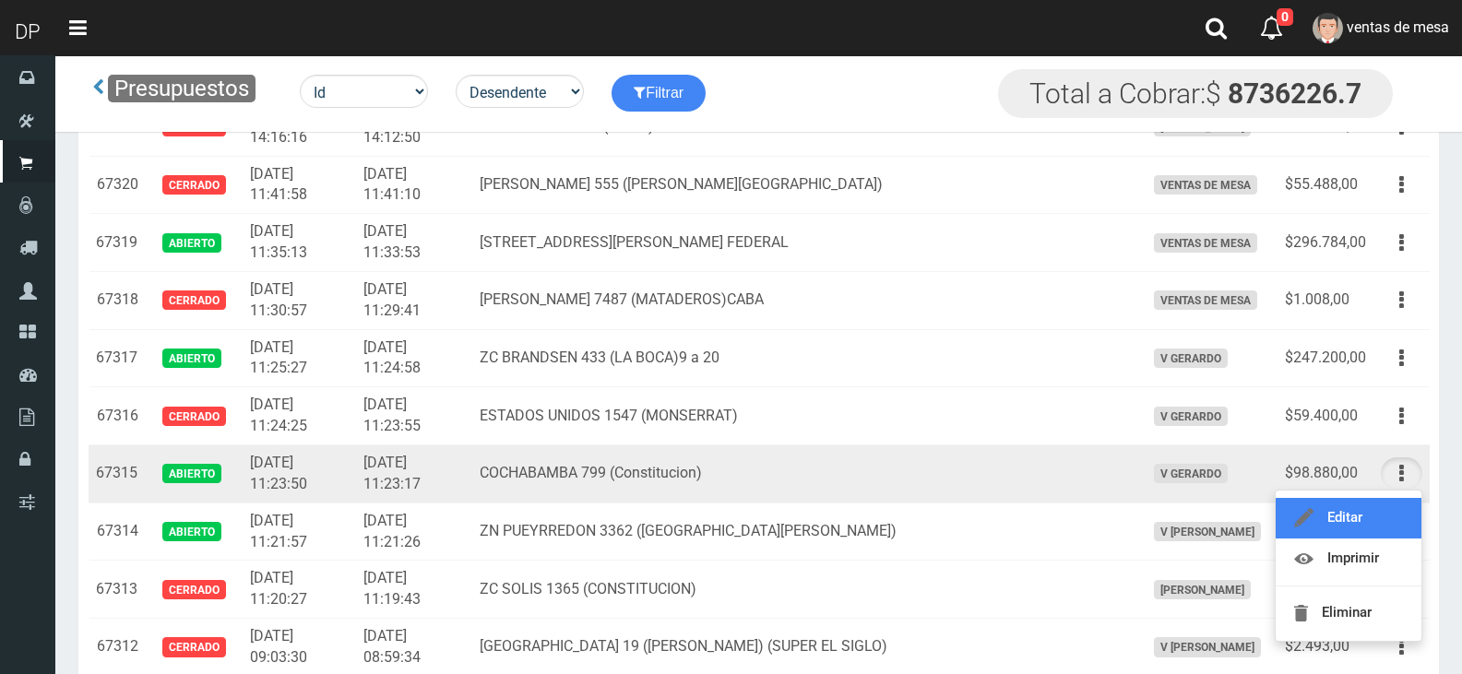
click at [1379, 512] on link "Editar" at bounding box center [1349, 518] width 146 height 41
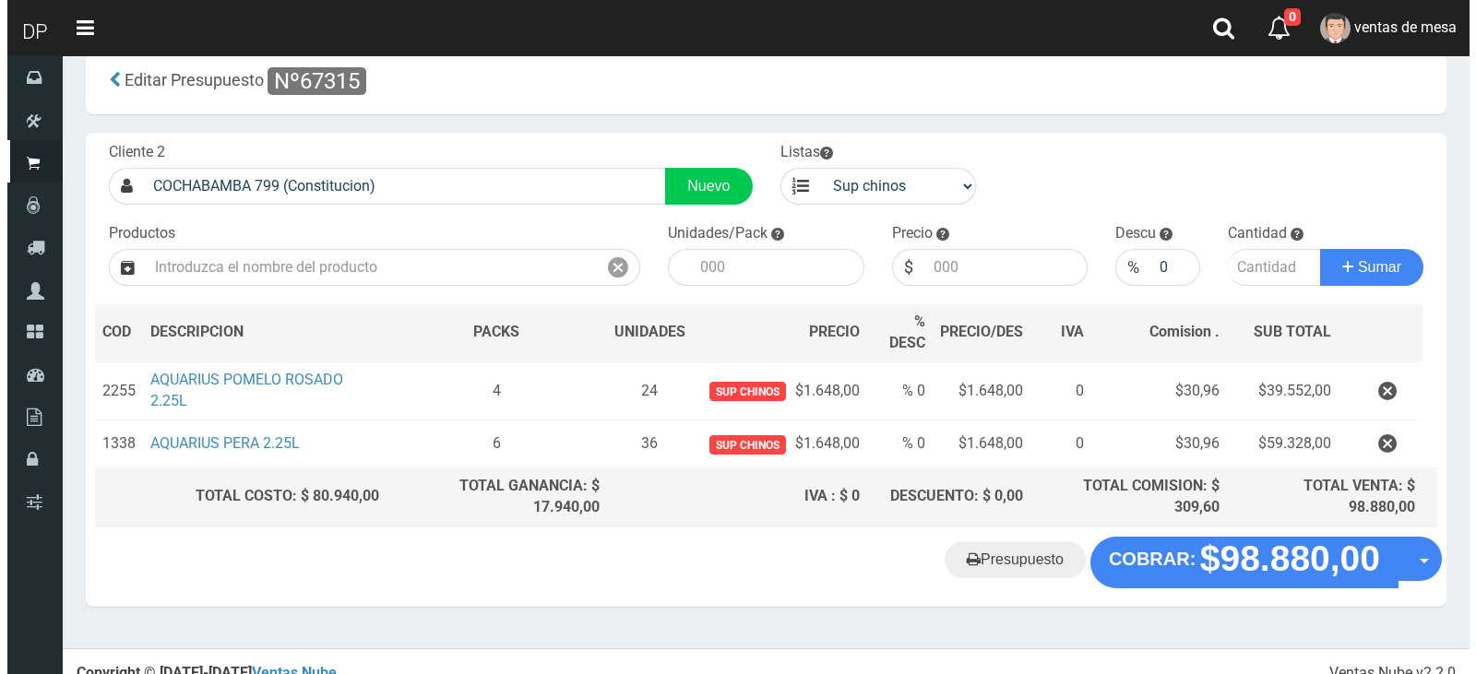
scroll to position [52, 0]
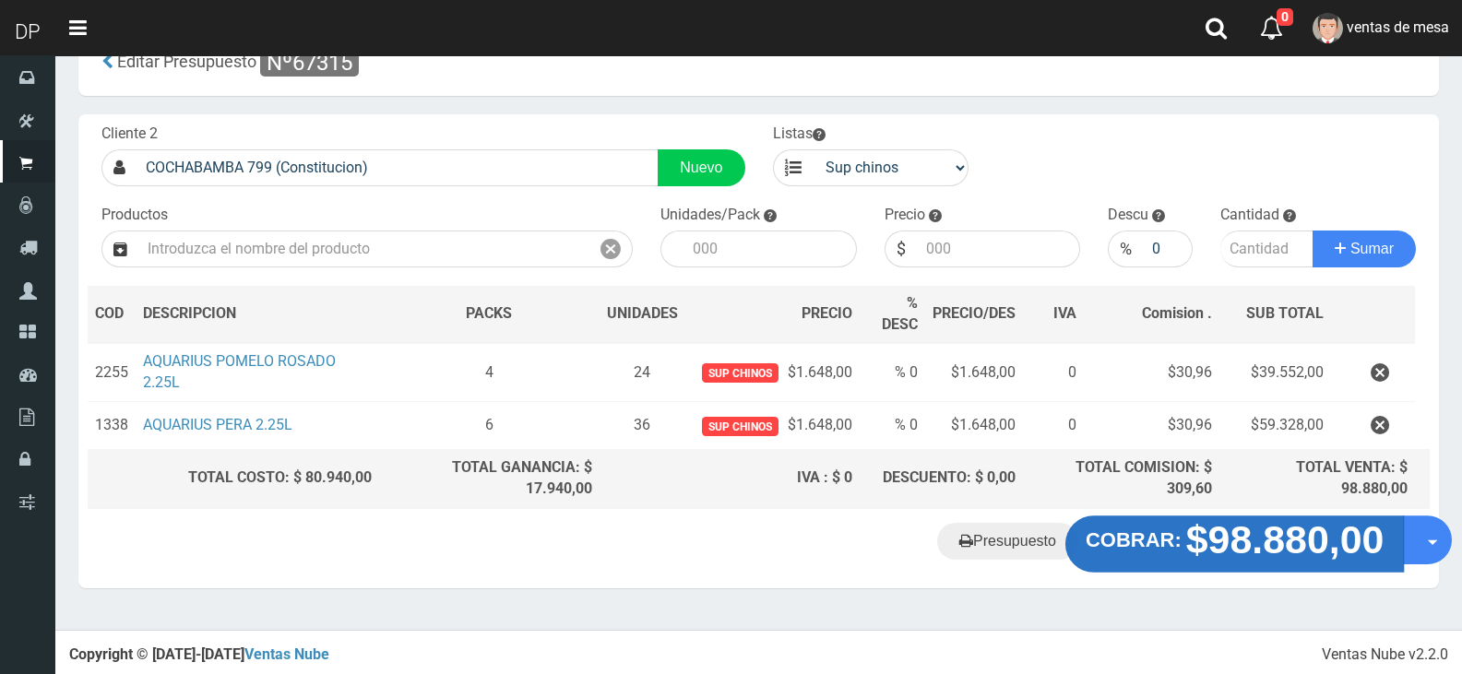
click at [1217, 542] on strong "$98.880,00" at bounding box center [1286, 539] width 198 height 43
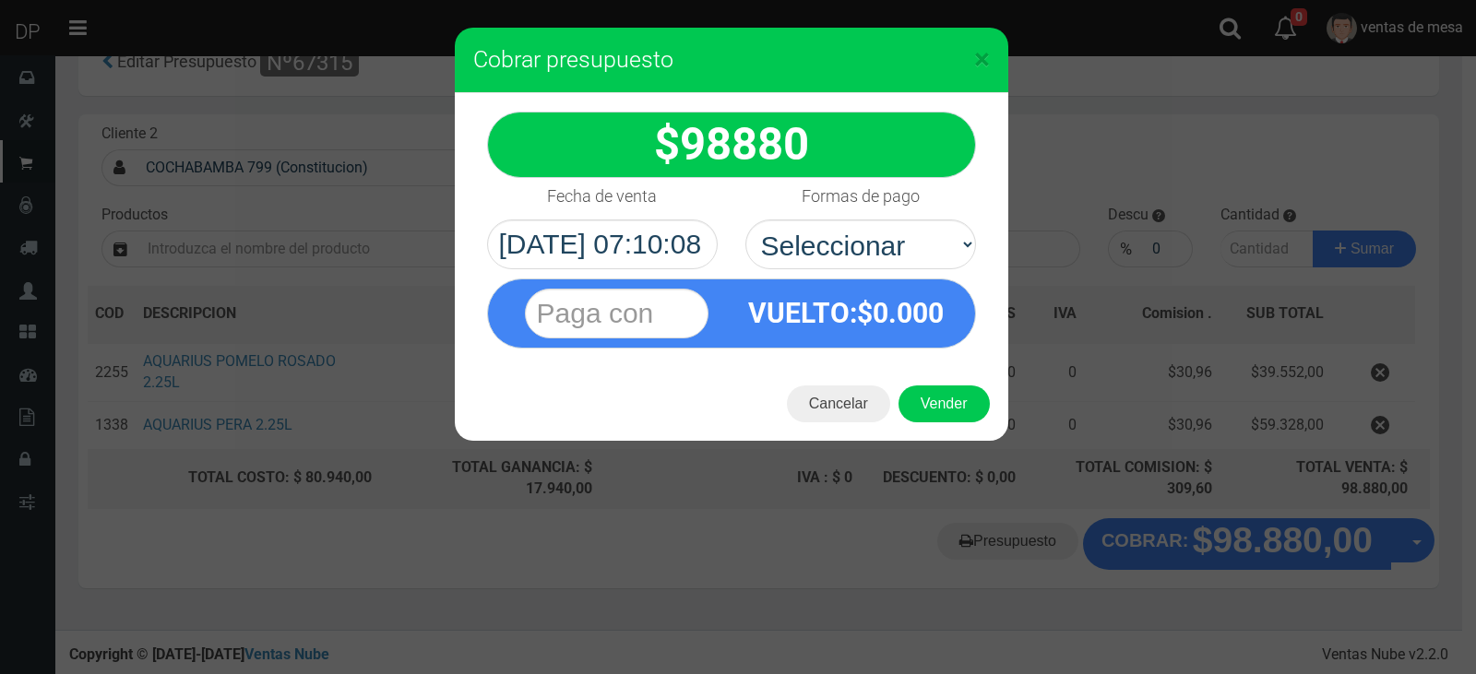
click at [937, 283] on div "VUELTO :$ 0.000" at bounding box center [847, 313] width 230 height 67
drag, startPoint x: 915, startPoint y: 247, endPoint x: 911, endPoint y: 259, distance: 12.9
click at [915, 247] on select "Seleccionar Efectivo Tarjeta de Crédito Depósito Débito" at bounding box center [861, 245] width 231 height 50
select select "Efectivo"
click at [746, 220] on select "Seleccionar Efectivo Tarjeta de Crédito Depósito Débito" at bounding box center [861, 245] width 231 height 50
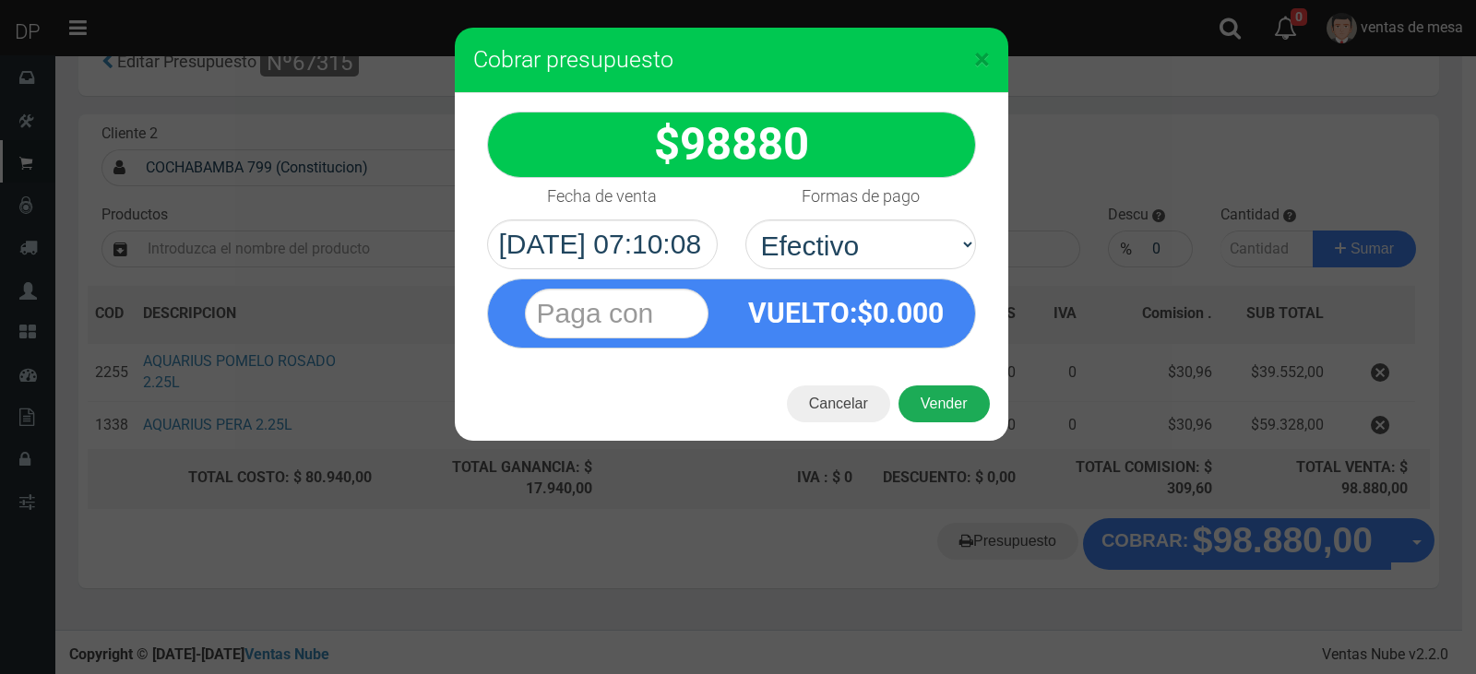
click at [946, 388] on button "Vender" at bounding box center [944, 404] width 91 height 37
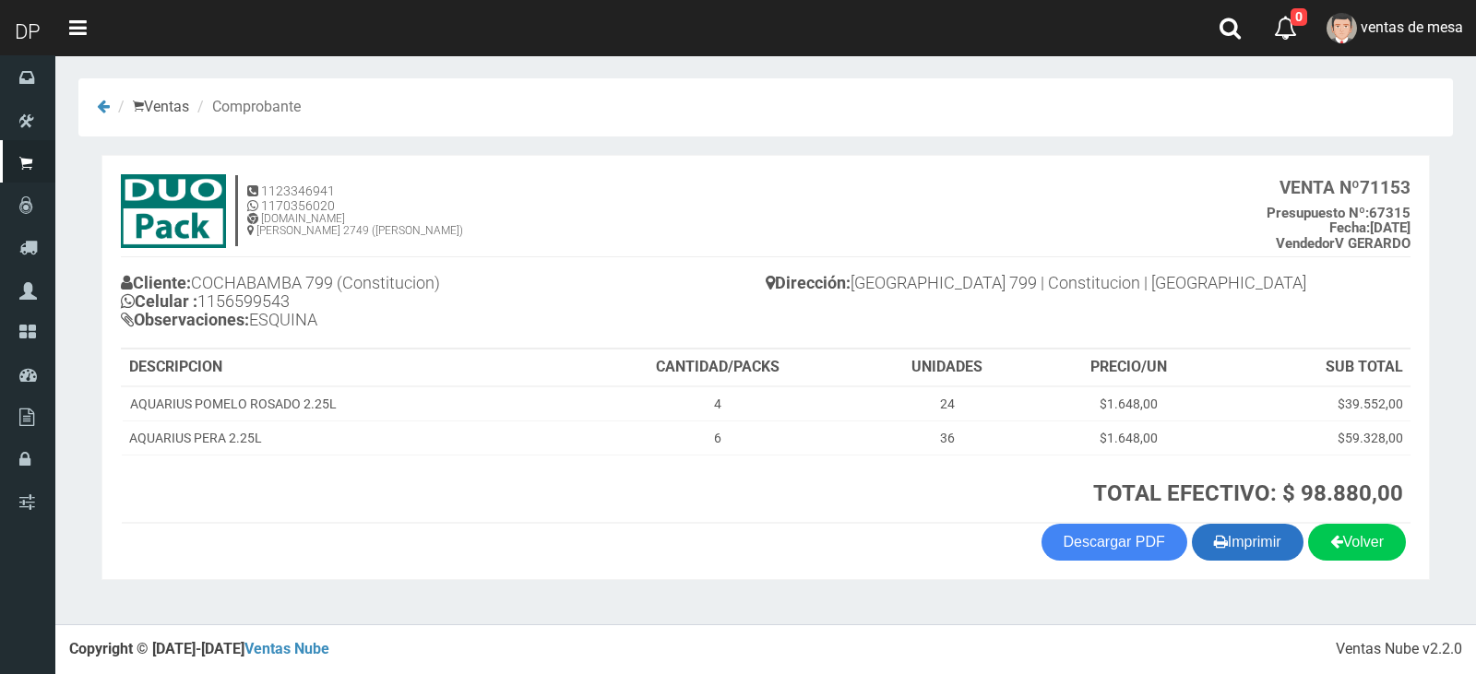
click at [1240, 548] on button "Imprimir" at bounding box center [1248, 542] width 112 height 37
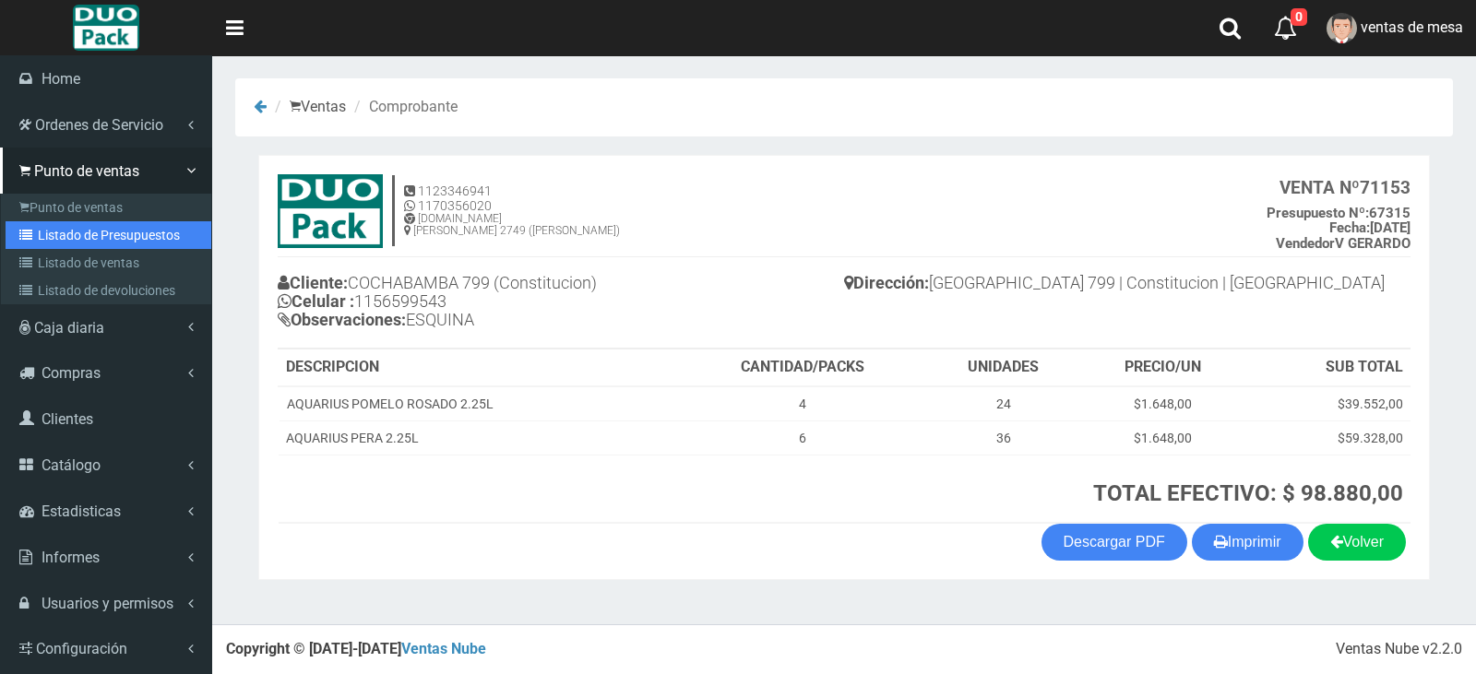
click at [42, 238] on link "Listado de Presupuestos" at bounding box center [109, 235] width 206 height 28
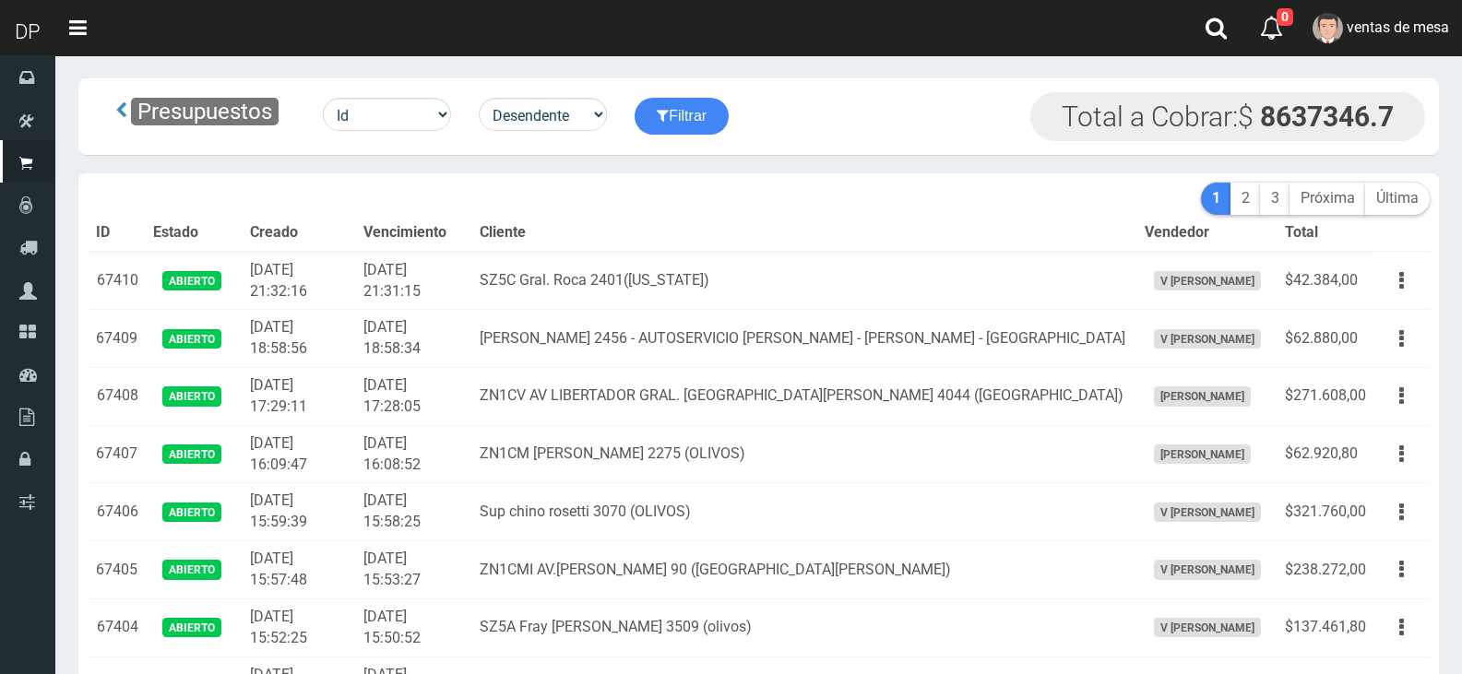
scroll to position [5207, 0]
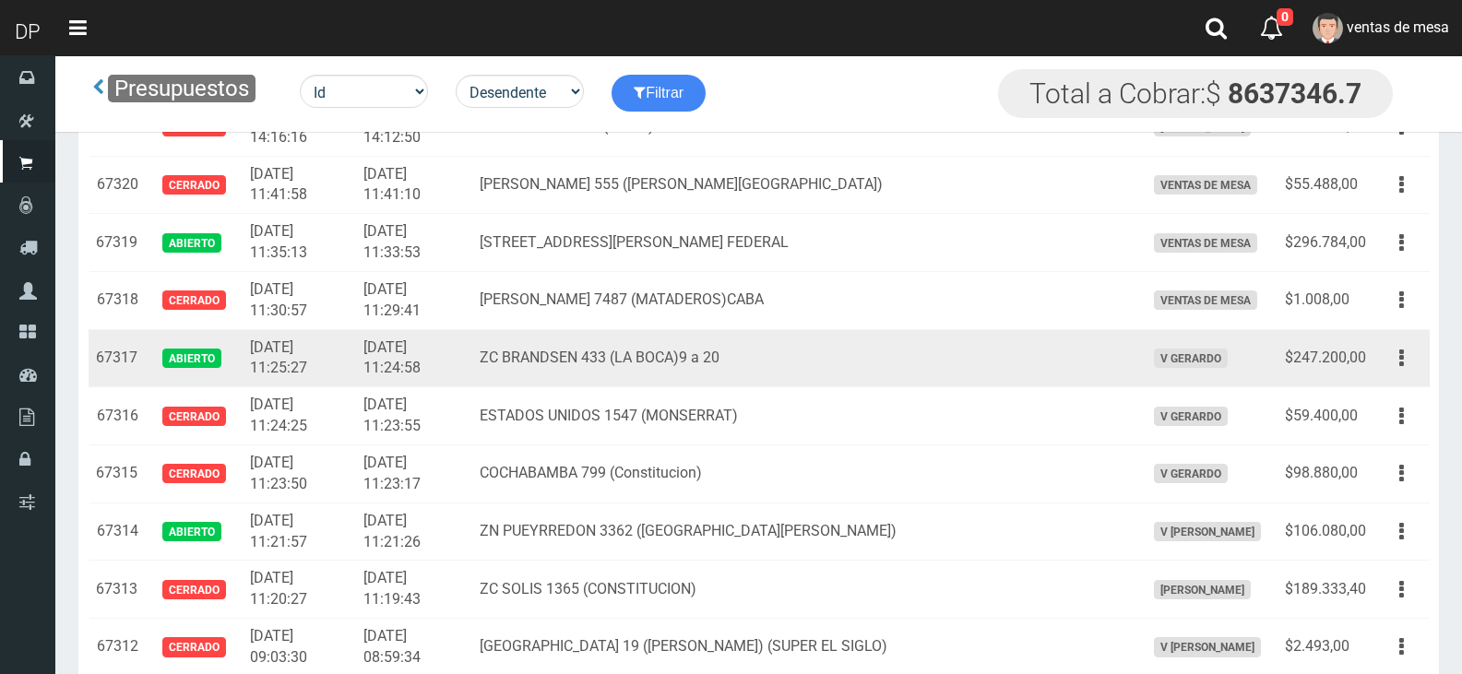
drag, startPoint x: 1411, startPoint y: 375, endPoint x: 1393, endPoint y: 376, distance: 17.6
click at [1411, 376] on td "Editar Imprimir Eliminar" at bounding box center [1402, 358] width 56 height 58
click at [1390, 373] on button "button" at bounding box center [1402, 358] width 42 height 32
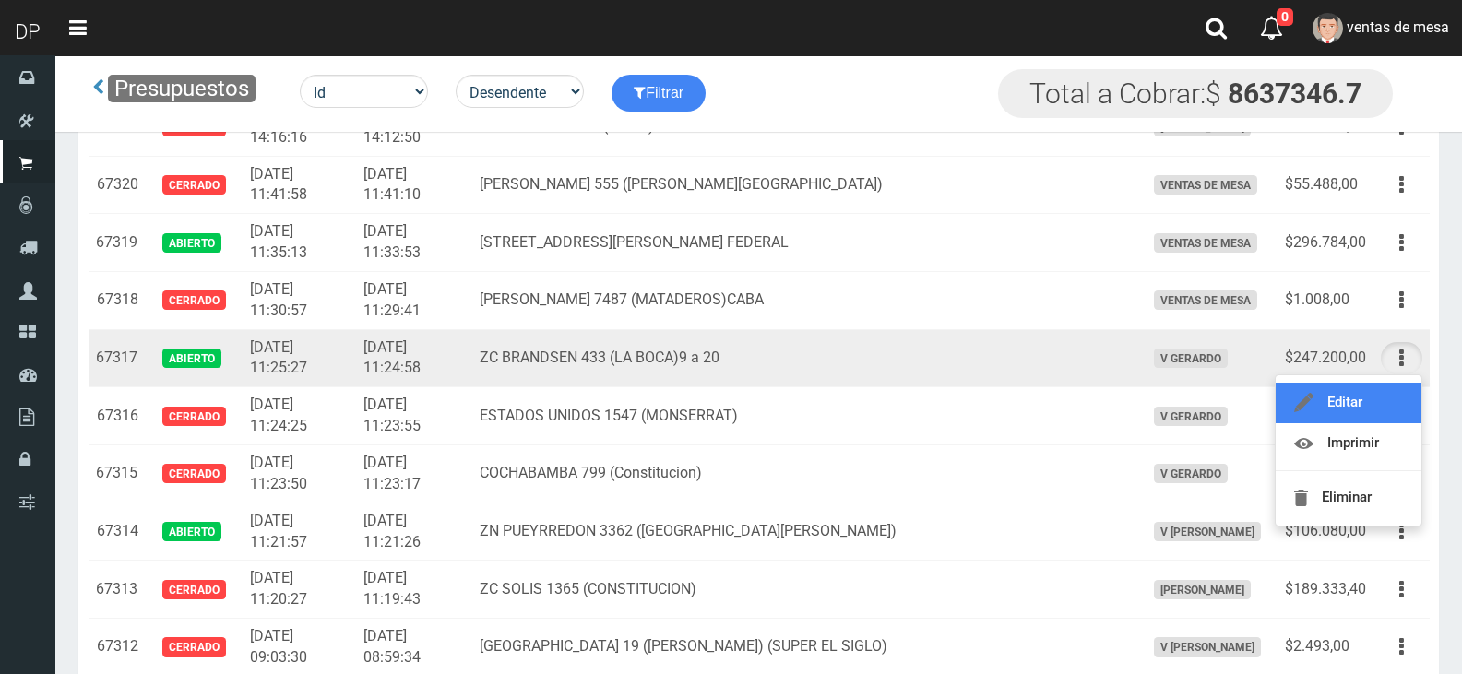
click at [1386, 397] on link "Editar" at bounding box center [1349, 403] width 146 height 41
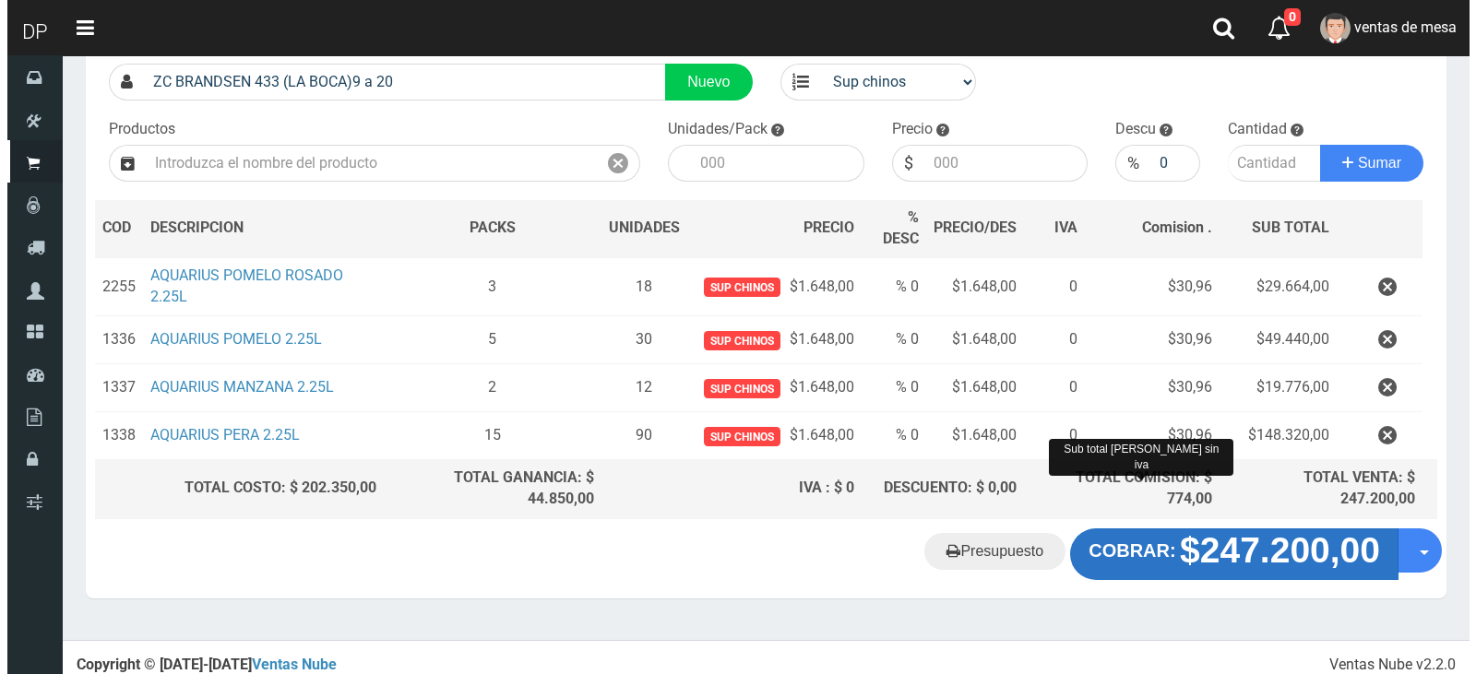
scroll to position [148, 0]
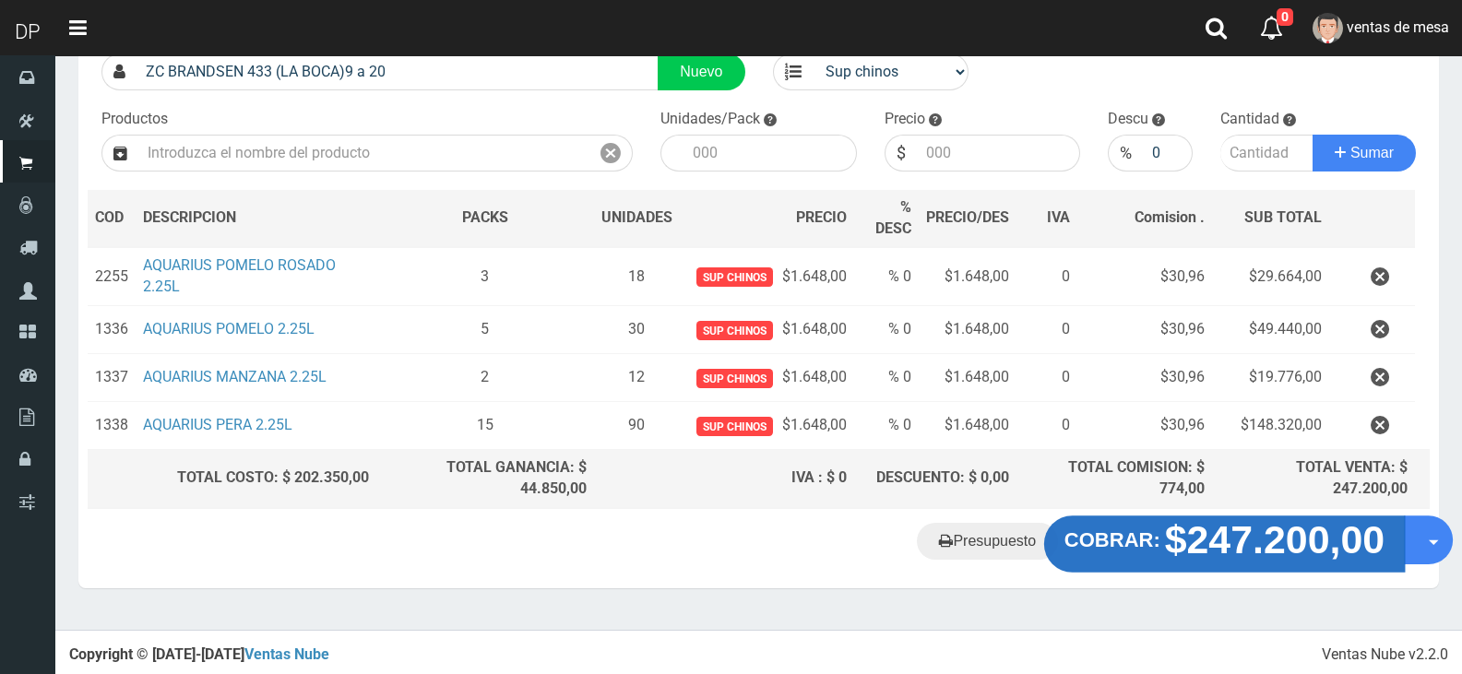
click at [1177, 559] on strong "$247.200,00" at bounding box center [1275, 539] width 221 height 43
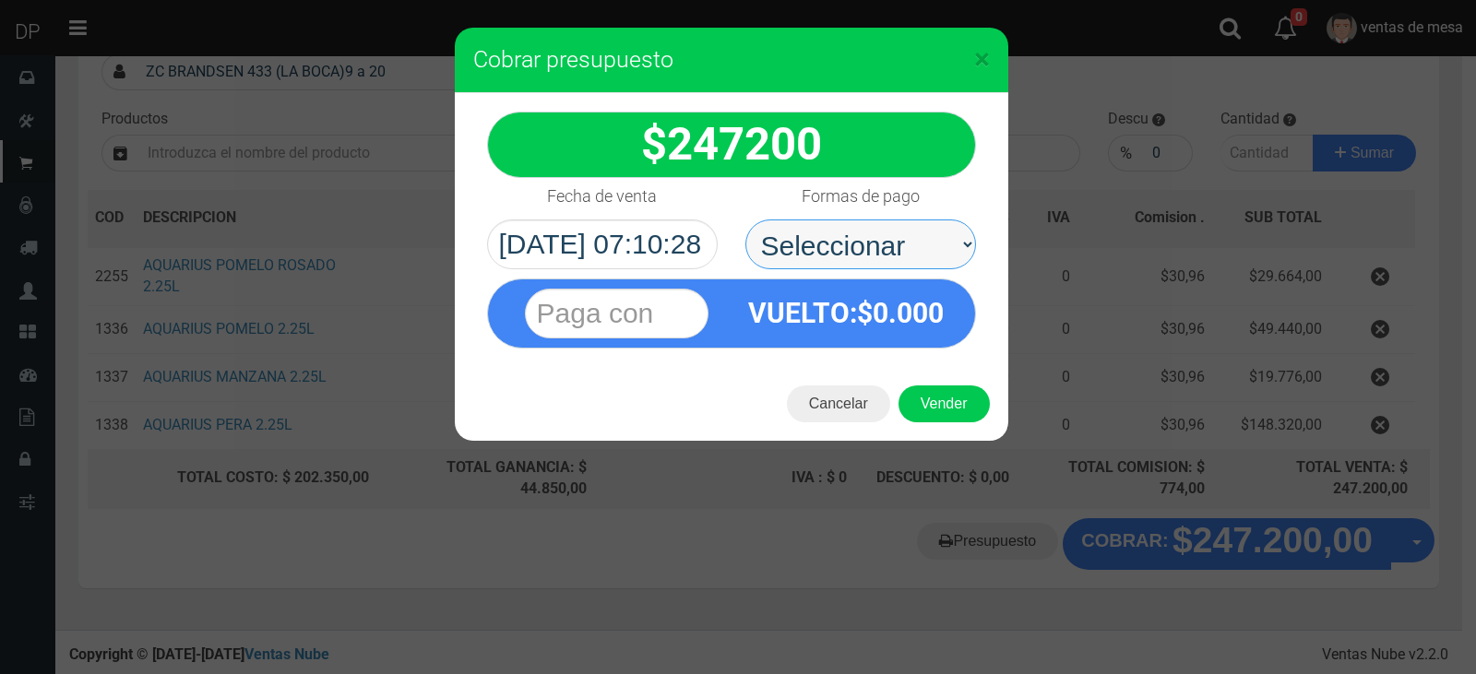
click at [896, 242] on select "Seleccionar Efectivo Tarjeta de Crédito Depósito Débito" at bounding box center [861, 245] width 231 height 50
select select "Efectivo"
click at [746, 220] on select "Seleccionar Efectivo Tarjeta de Crédito Depósito Débito" at bounding box center [861, 245] width 231 height 50
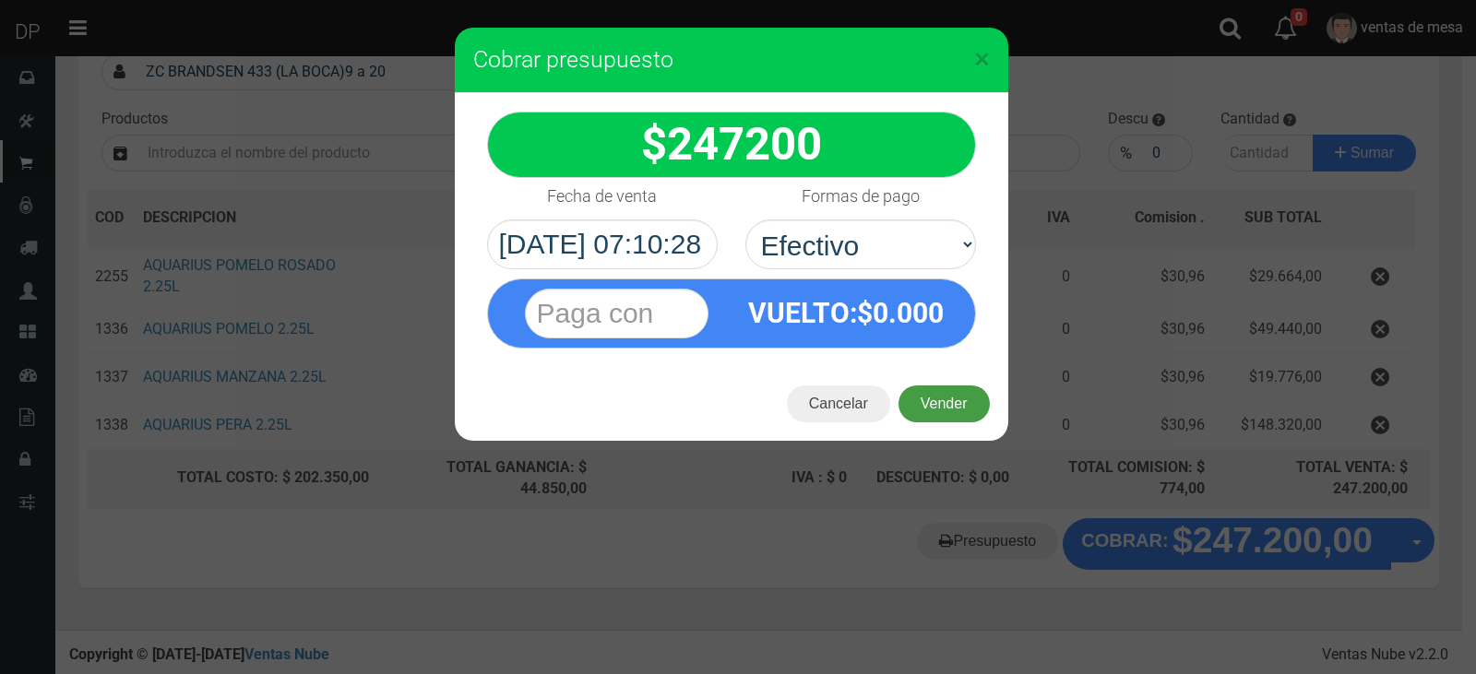
click at [935, 388] on button "Vender" at bounding box center [944, 404] width 91 height 37
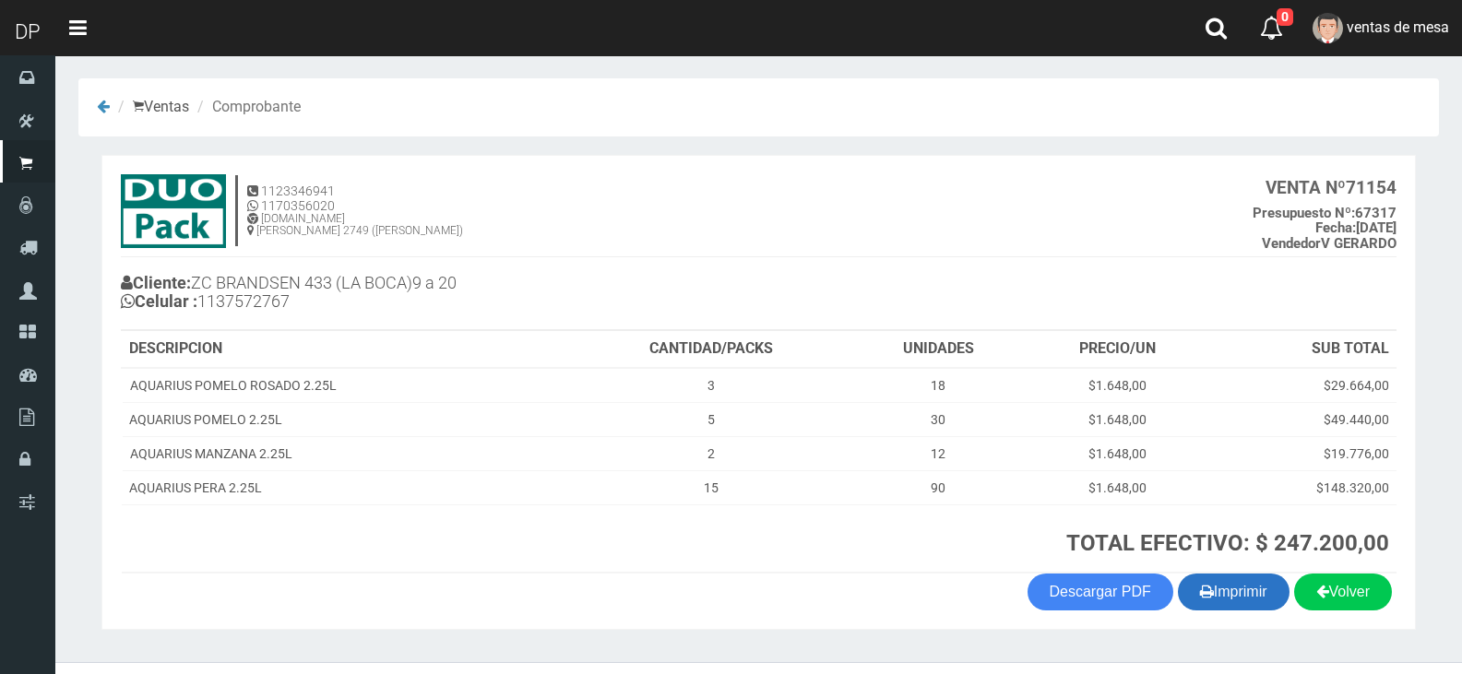
scroll to position [38, 0]
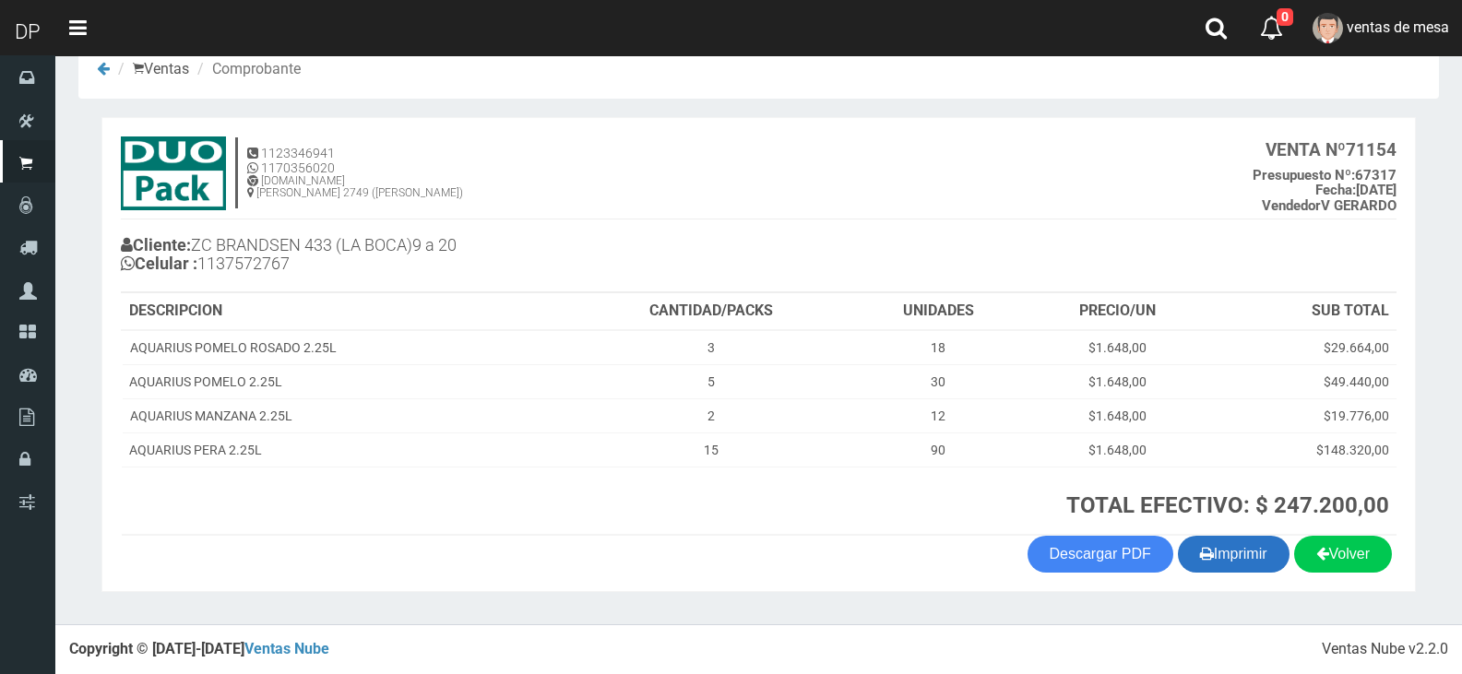
click at [1200, 557] on icon "button" at bounding box center [1207, 554] width 14 height 26
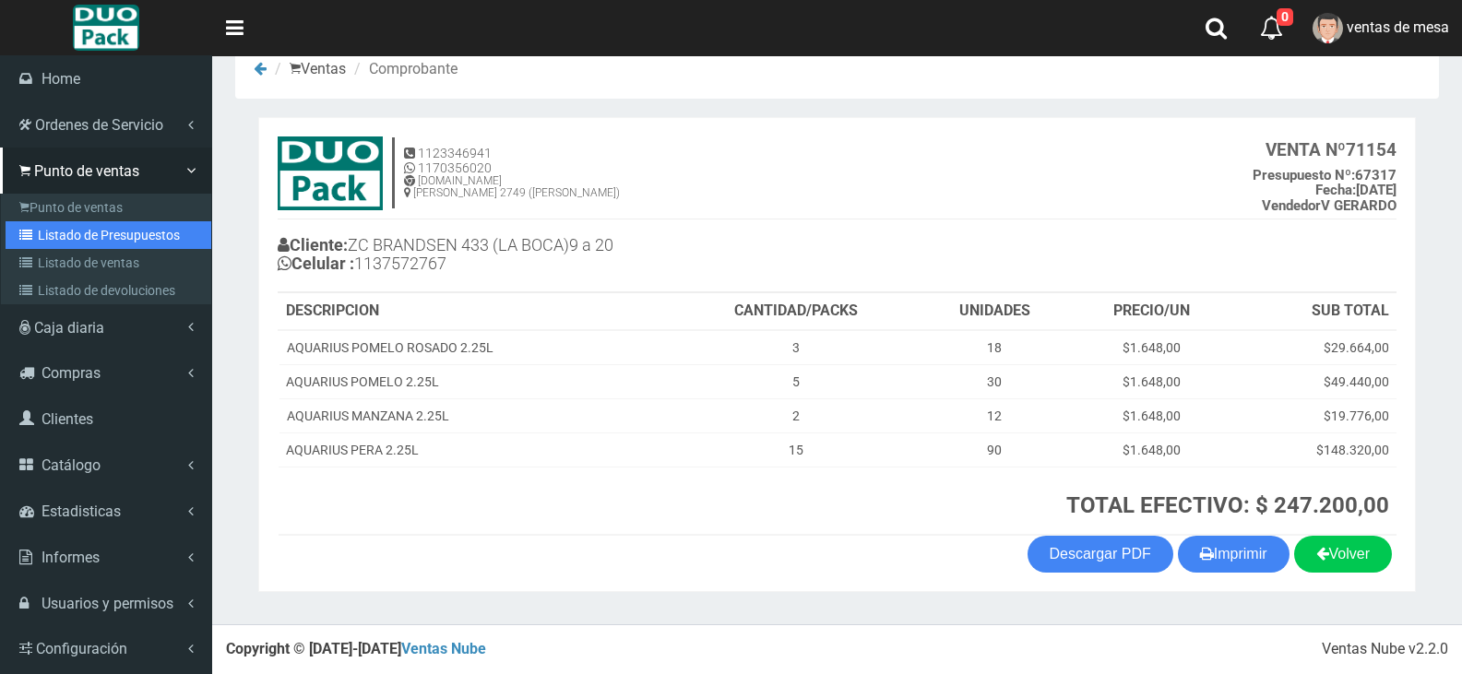
click at [82, 241] on link "Listado de Presupuestos" at bounding box center [109, 235] width 206 height 28
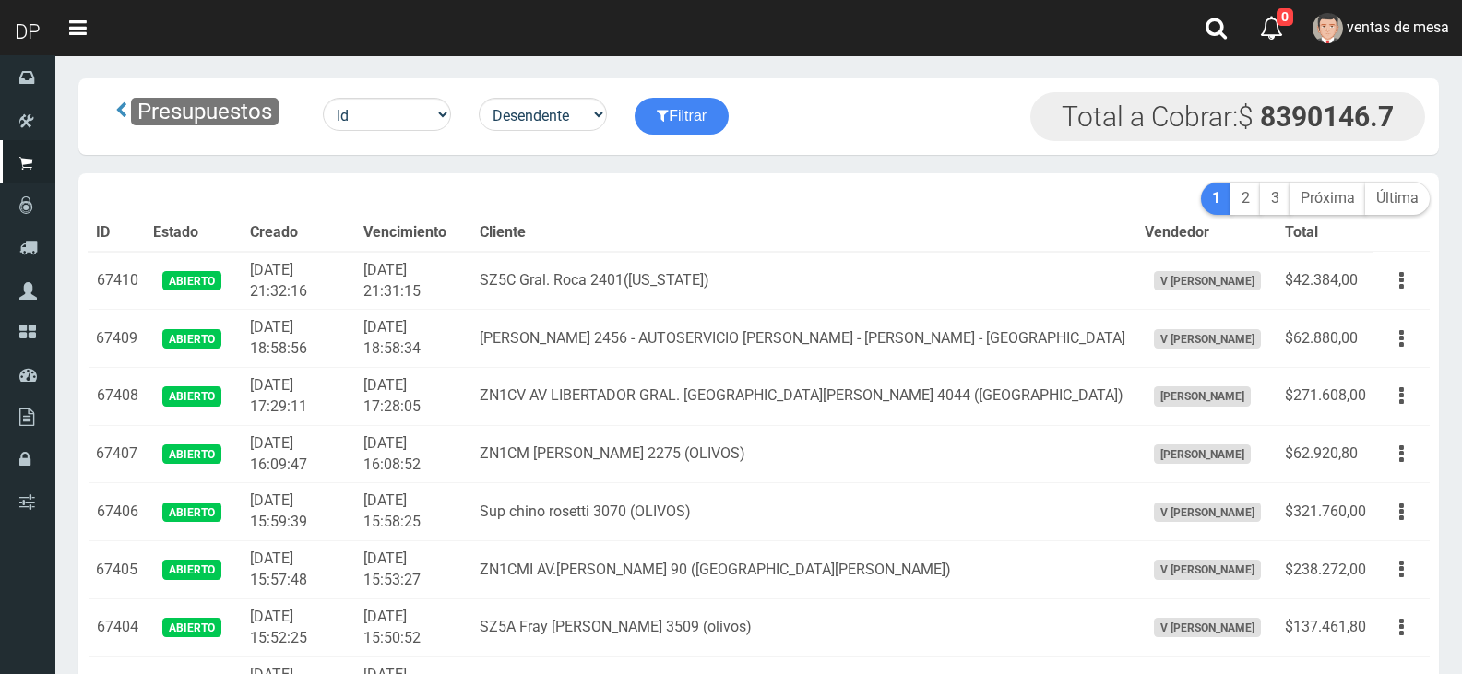
click at [340, 275] on td "[DATE] 21:32:16" at bounding box center [299, 281] width 113 height 58
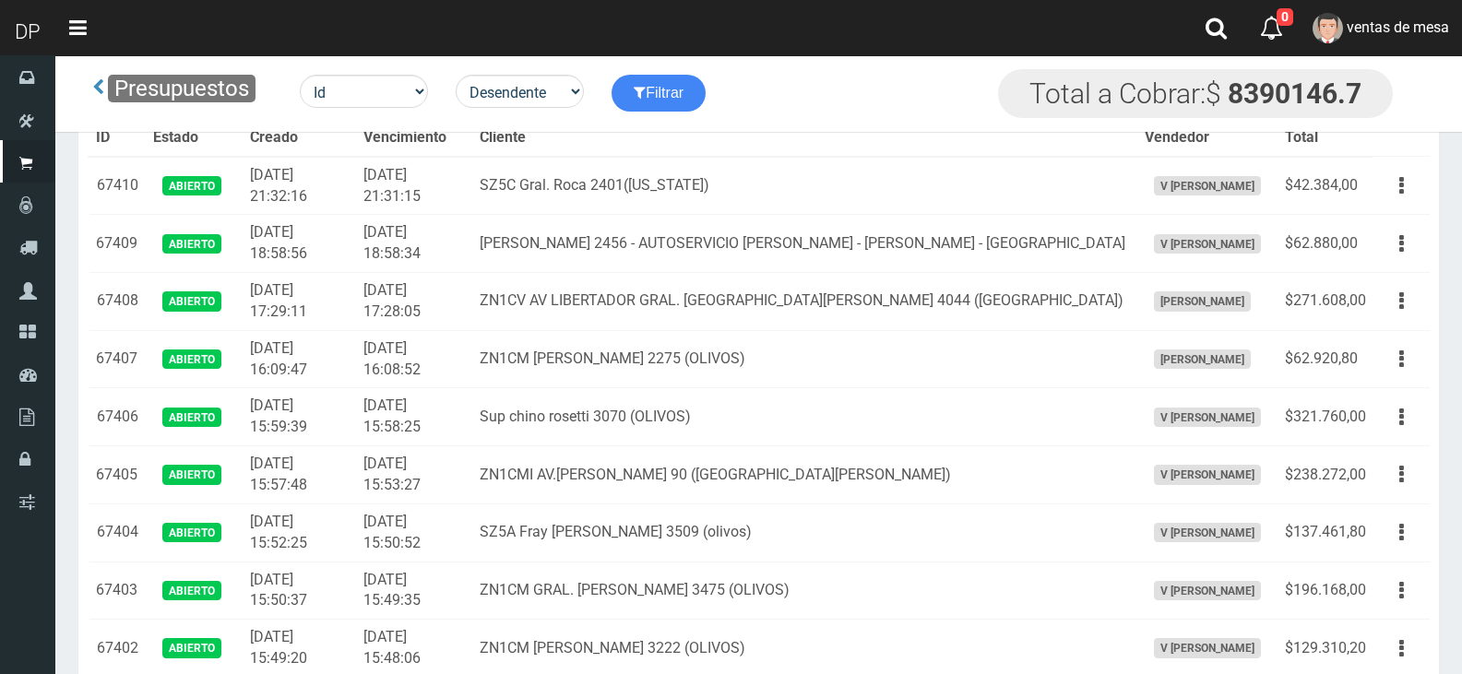
scroll to position [9834, 0]
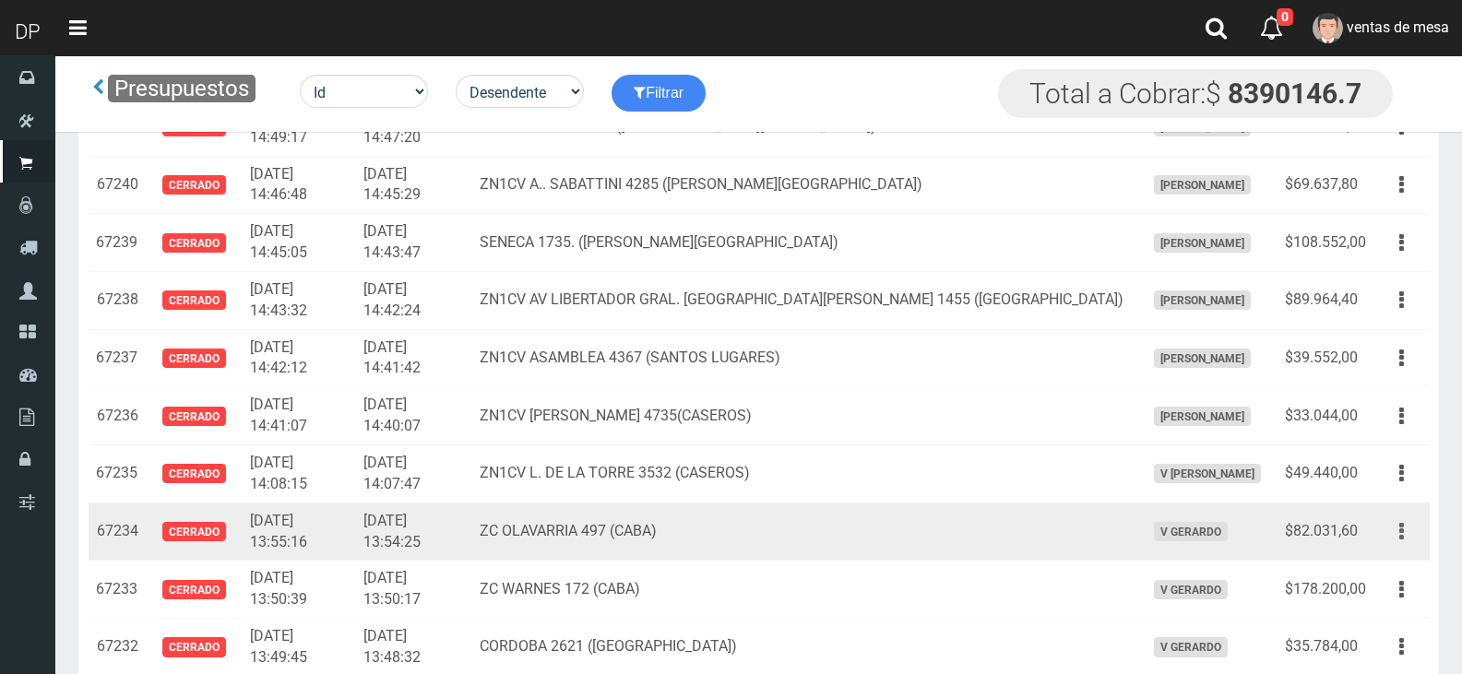
click at [1406, 539] on button "button" at bounding box center [1402, 532] width 42 height 32
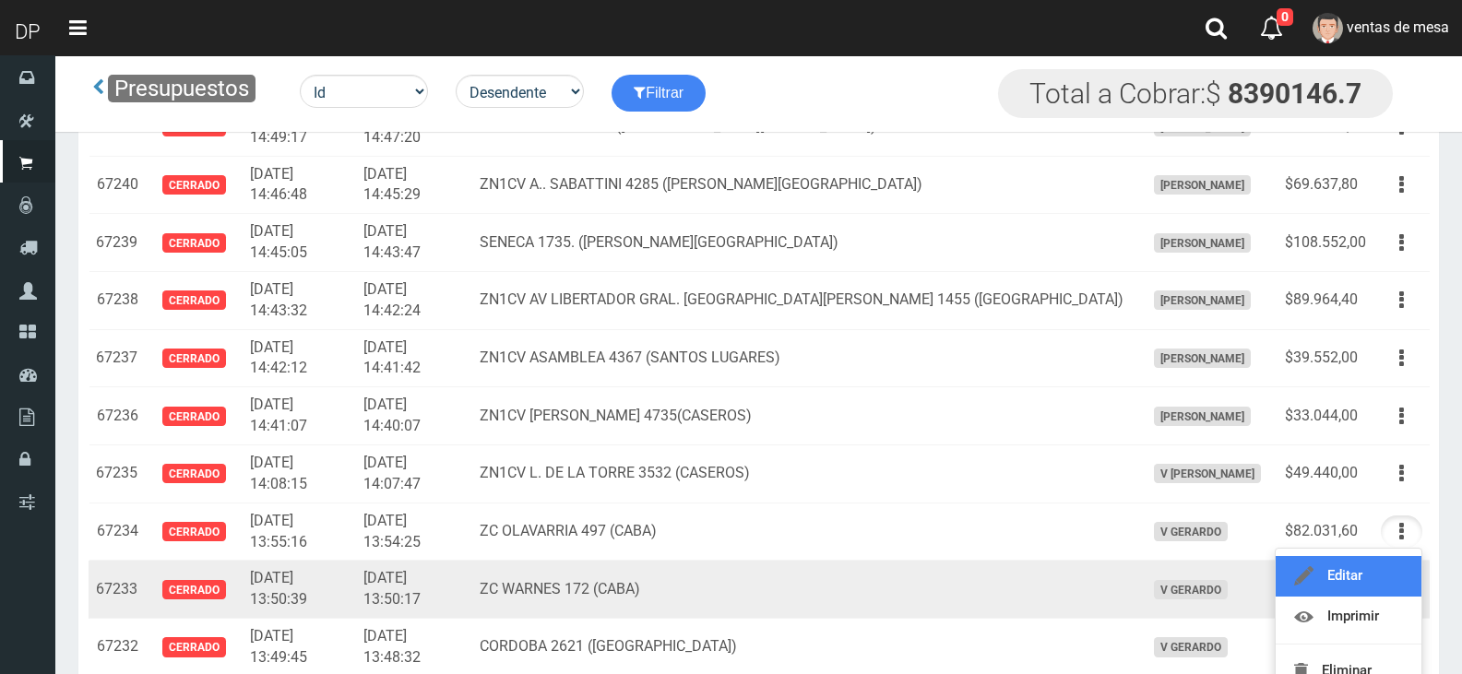
click at [1406, 571] on link "Editar" at bounding box center [1349, 576] width 146 height 41
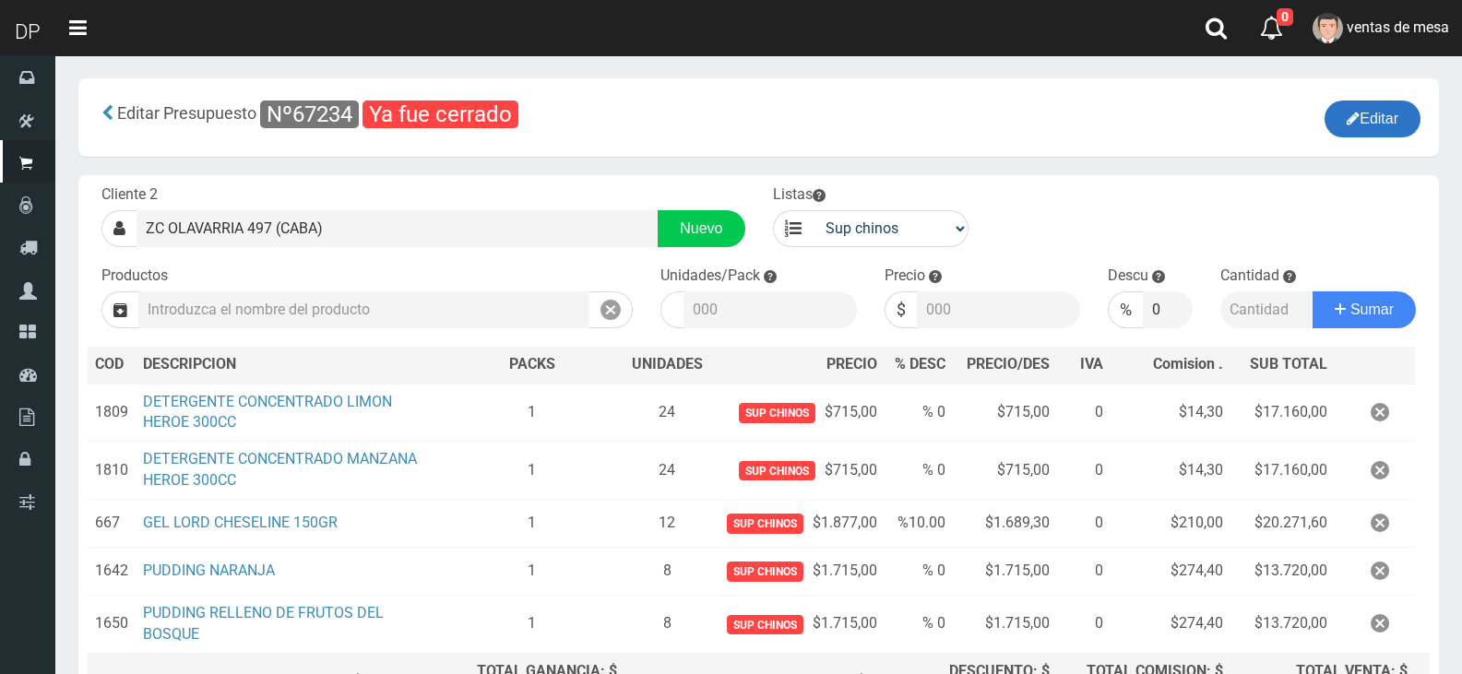
click at [1371, 114] on button "Editar" at bounding box center [1373, 119] width 96 height 37
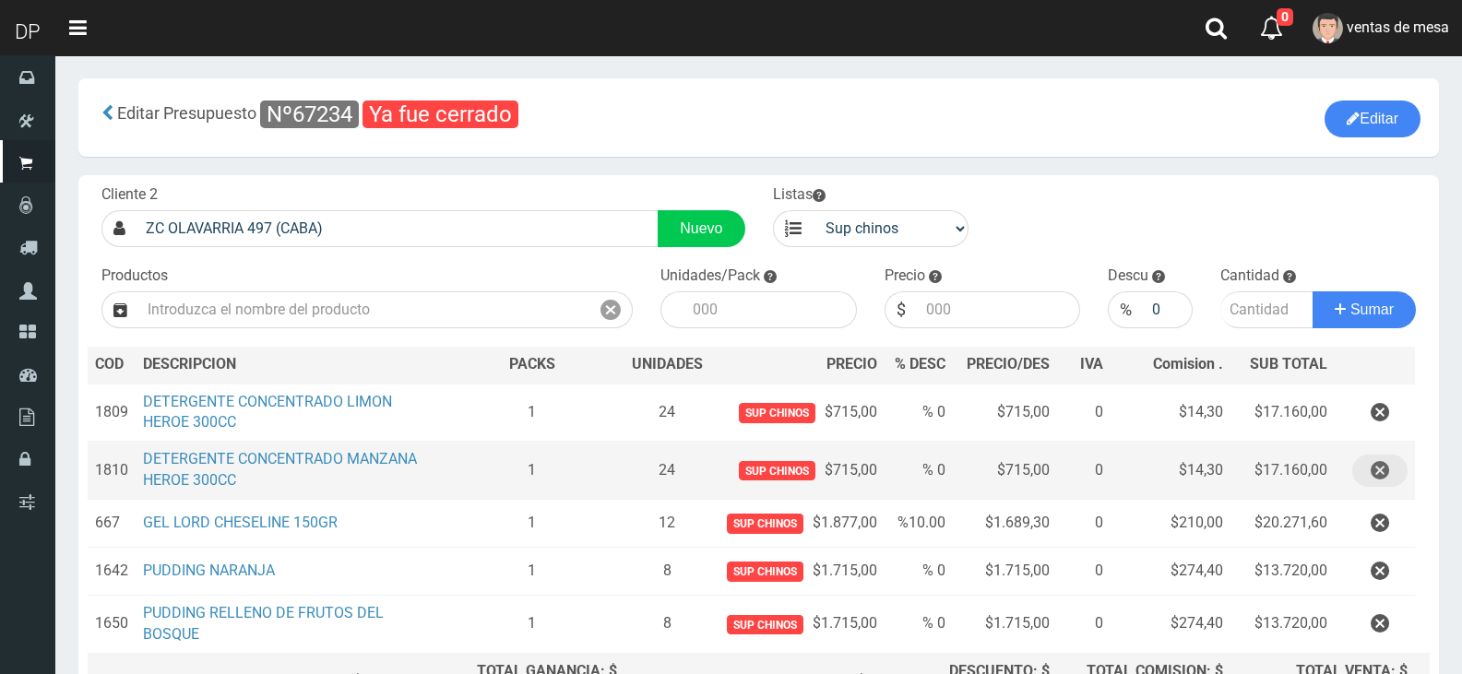
click at [1390, 463] on button "button" at bounding box center [1380, 471] width 55 height 32
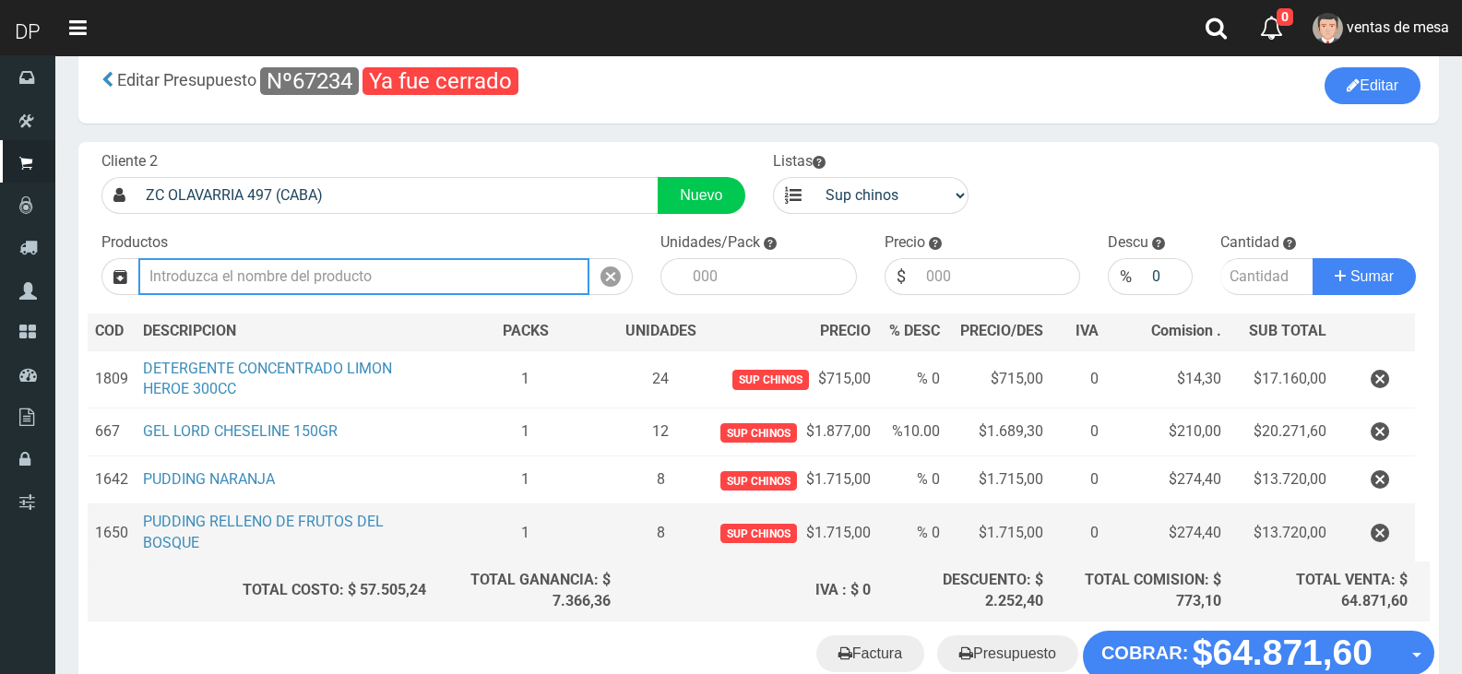
scroll to position [92, 0]
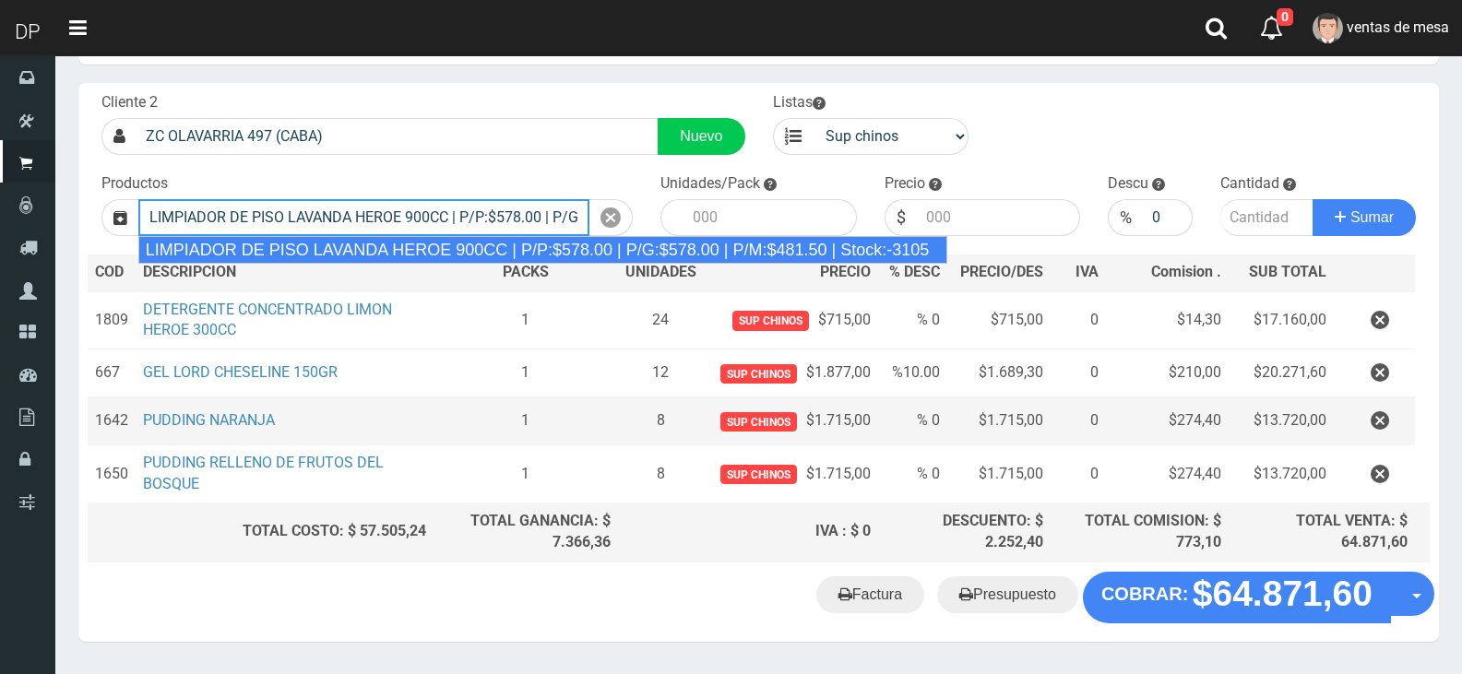
type input "LIMPIADOR DE PISO LAVANDA HEROE 900CC | P/P:$578.00 | P/G:$578.00 | P/M:$481.50…"
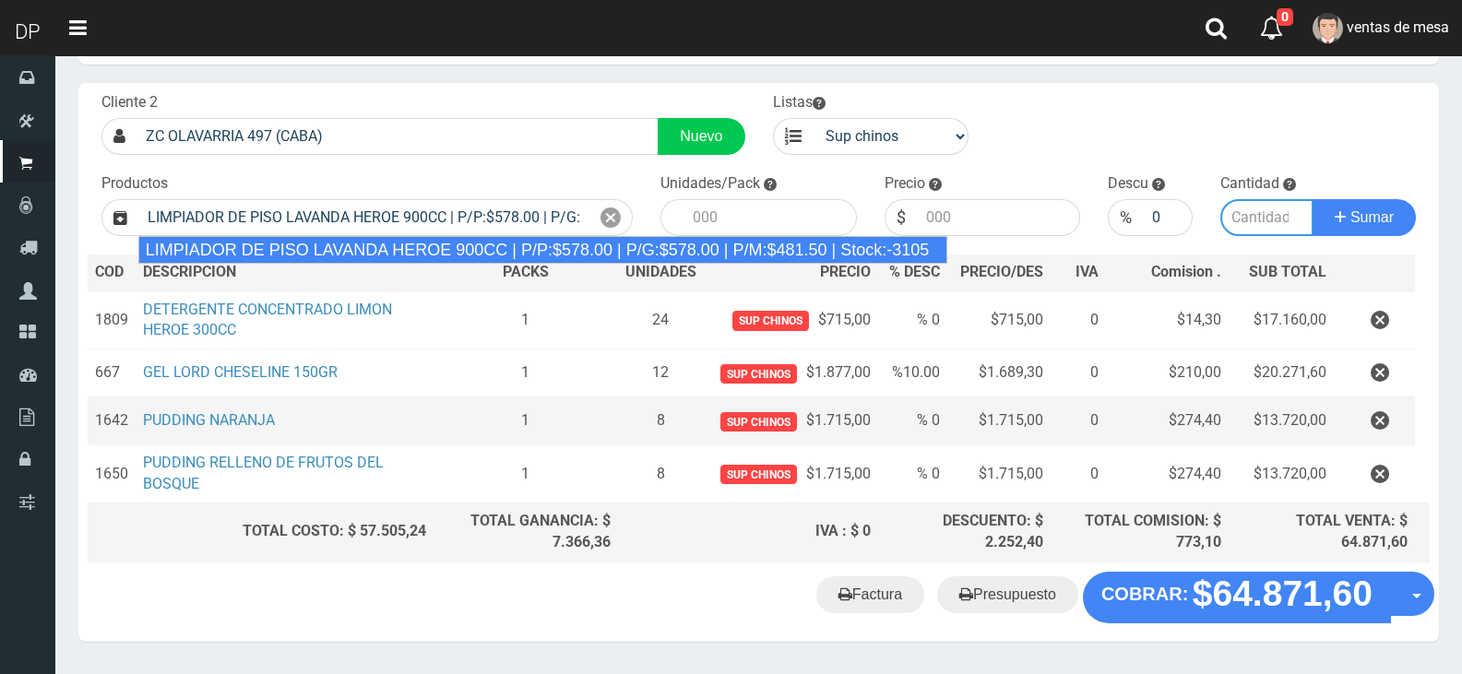
type input "12"
type input "578.00"
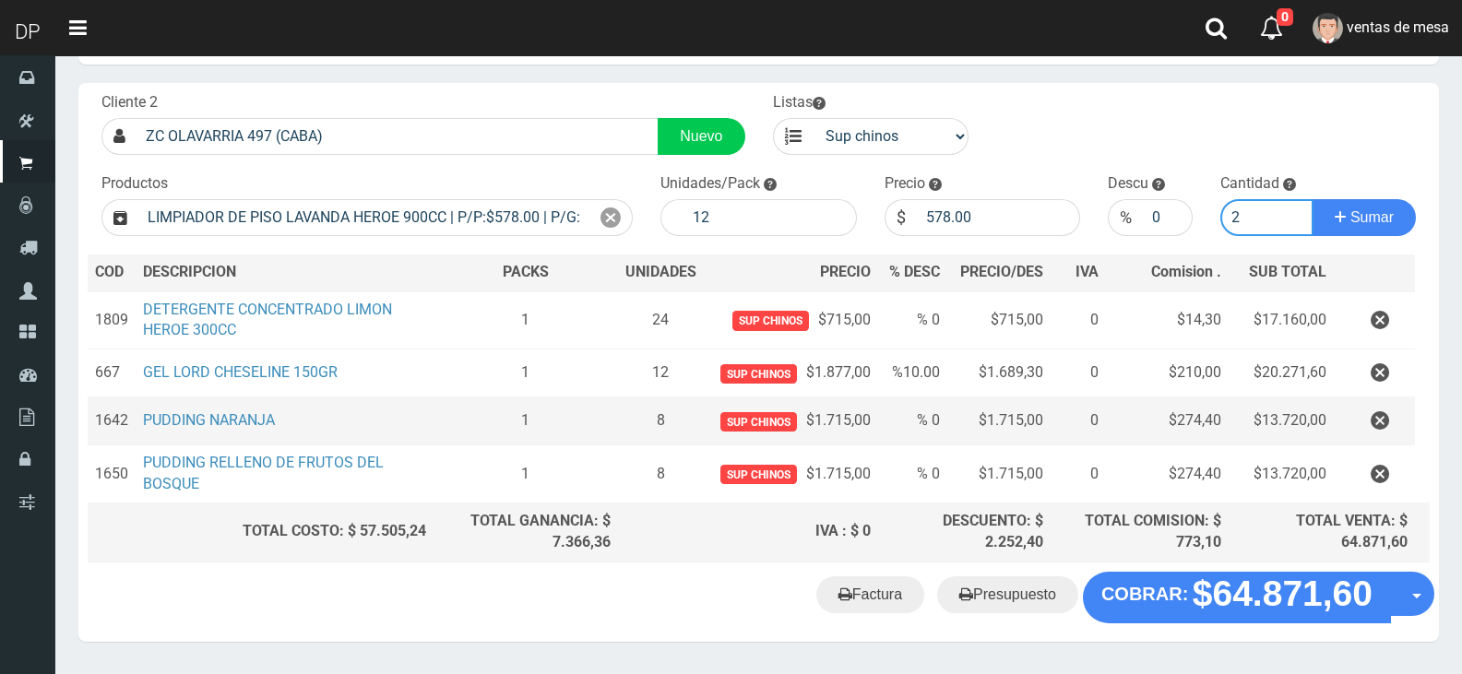
type input "2"
click at [1313, 199] on button "Sumar" at bounding box center [1364, 217] width 103 height 37
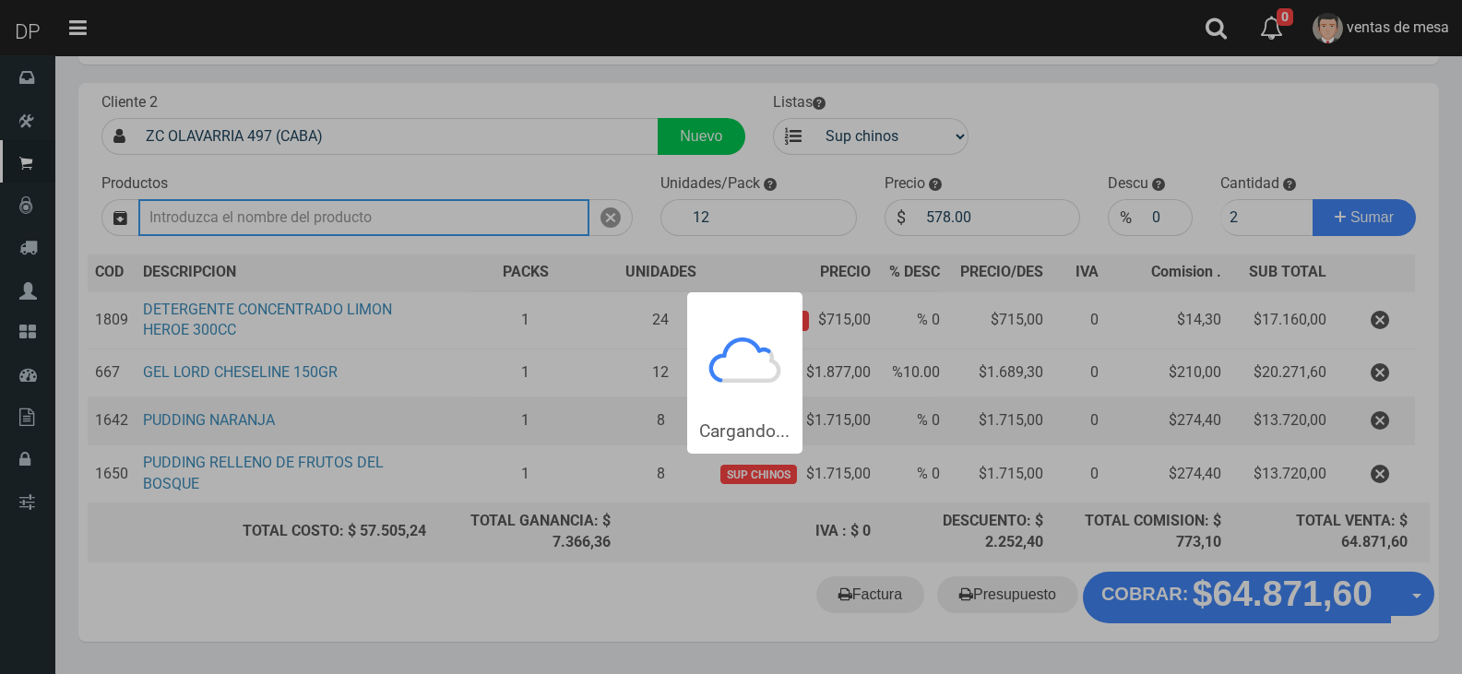
type input "1"
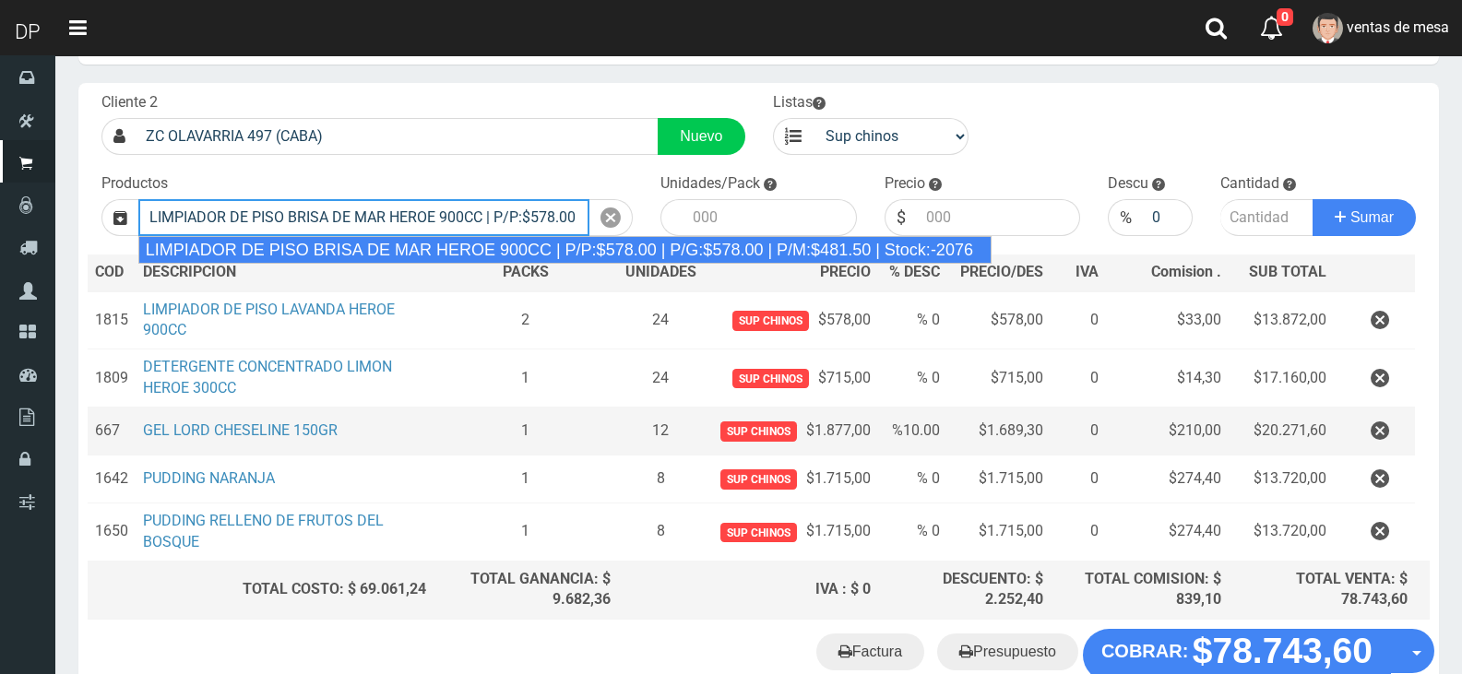
type input "LIMPIADOR DE PISO BRISA DE MAR HEROE 900CC | P/P:$578.00 | P/G:$578.00 | P/M:$4…"
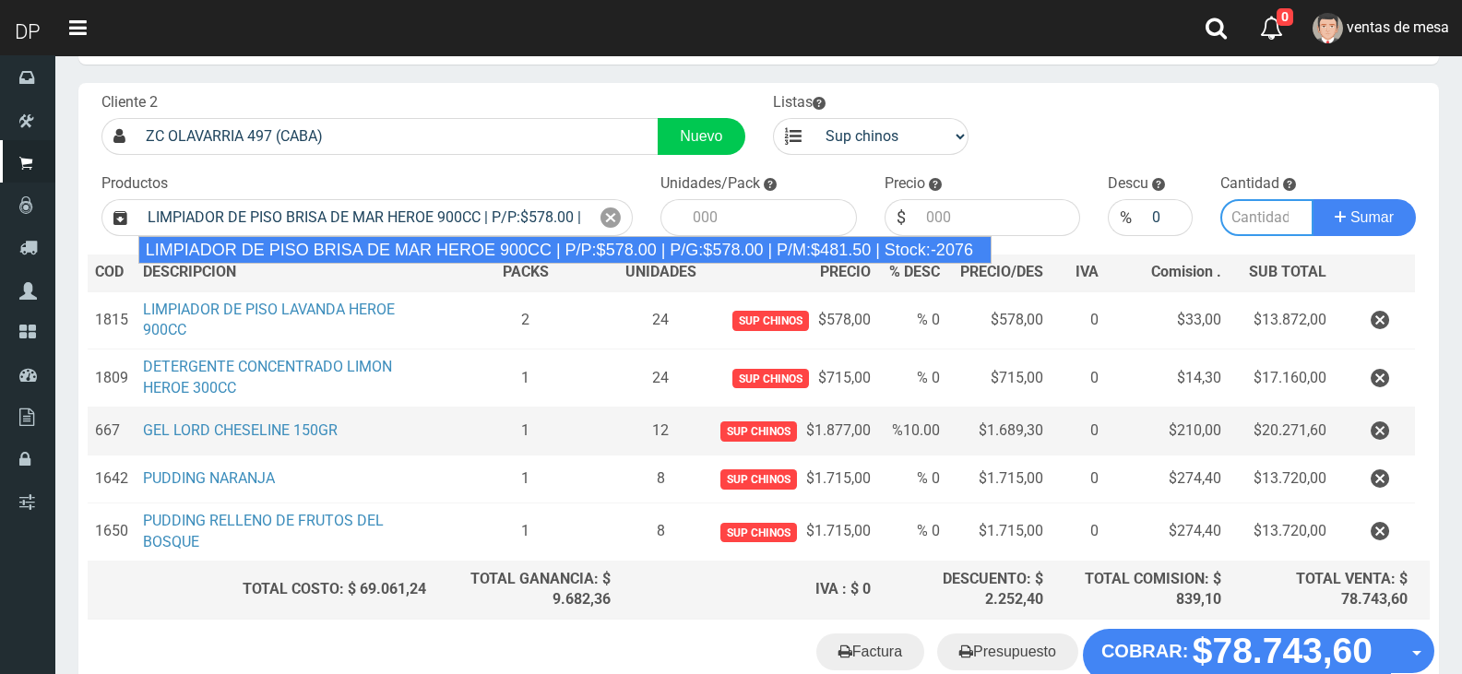
type input "12"
type input "578.00"
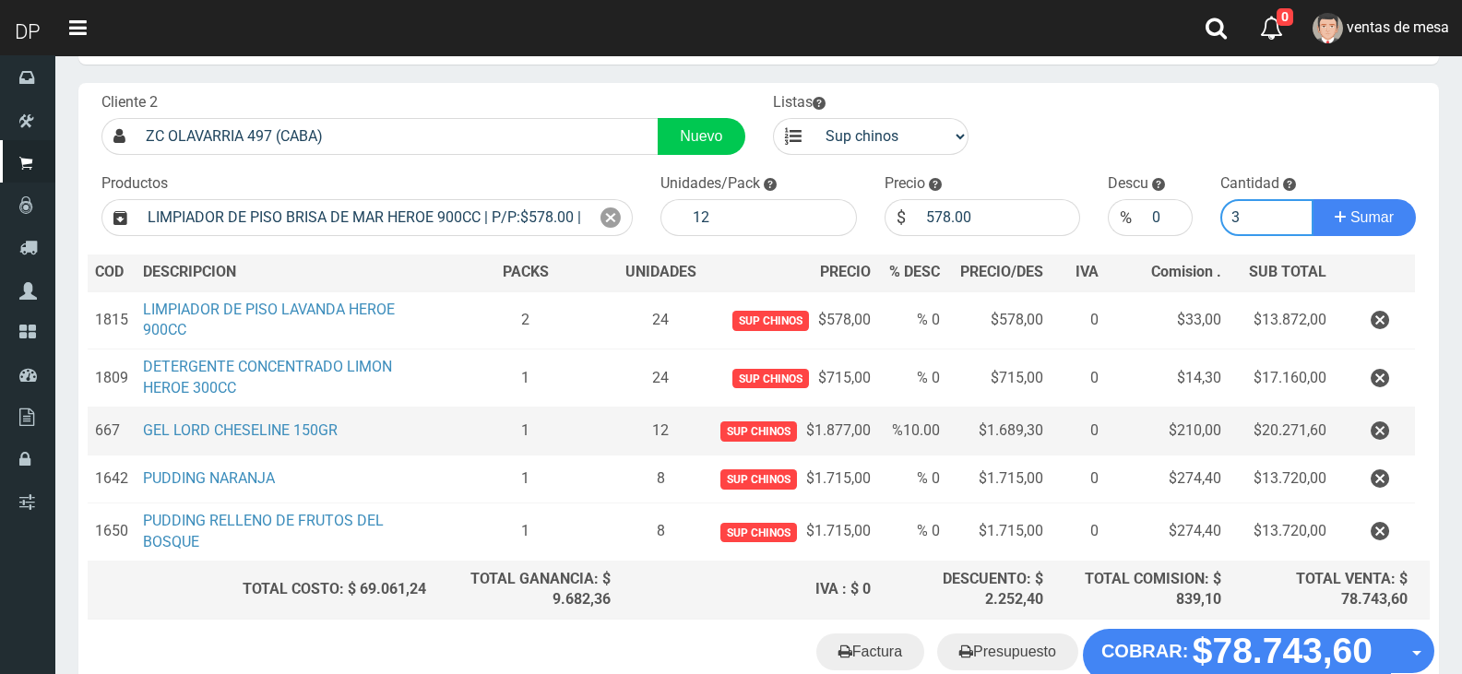
type input "3"
click at [1313, 199] on button "Sumar" at bounding box center [1364, 217] width 103 height 37
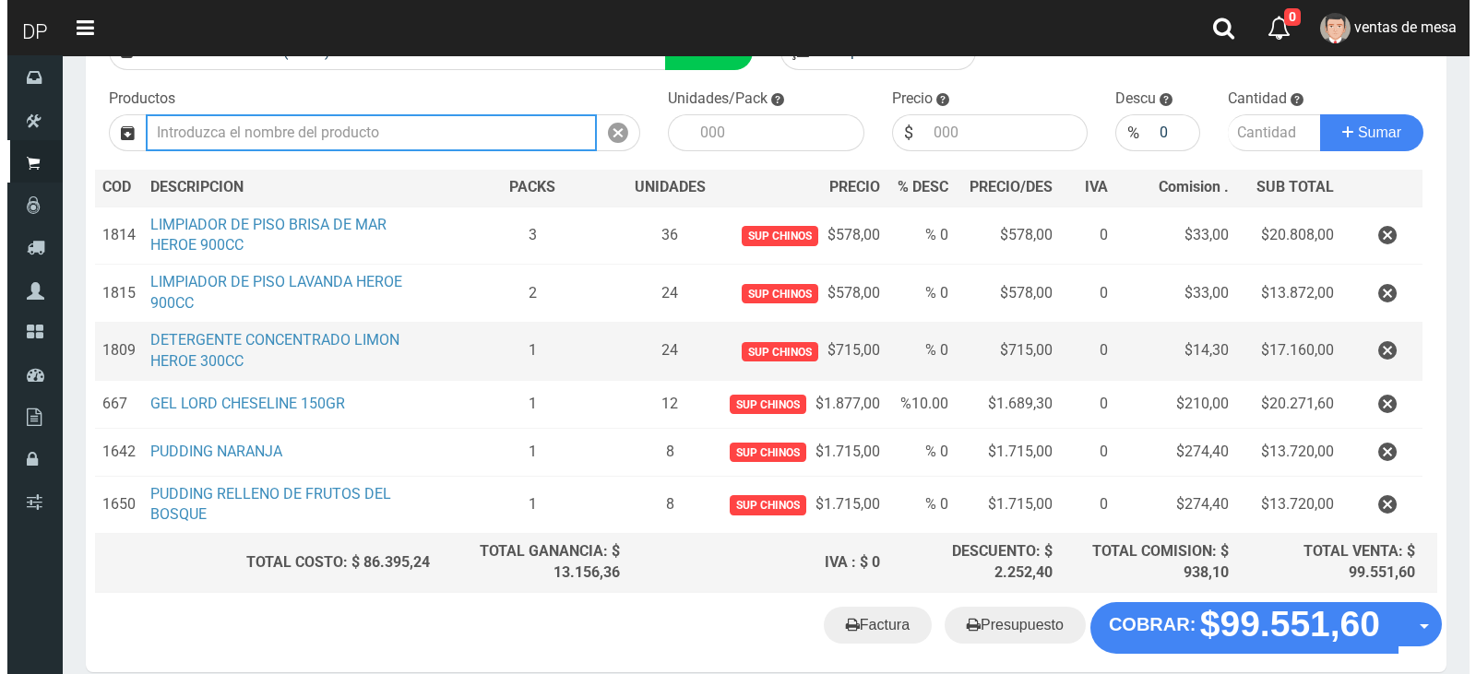
scroll to position [261, 0]
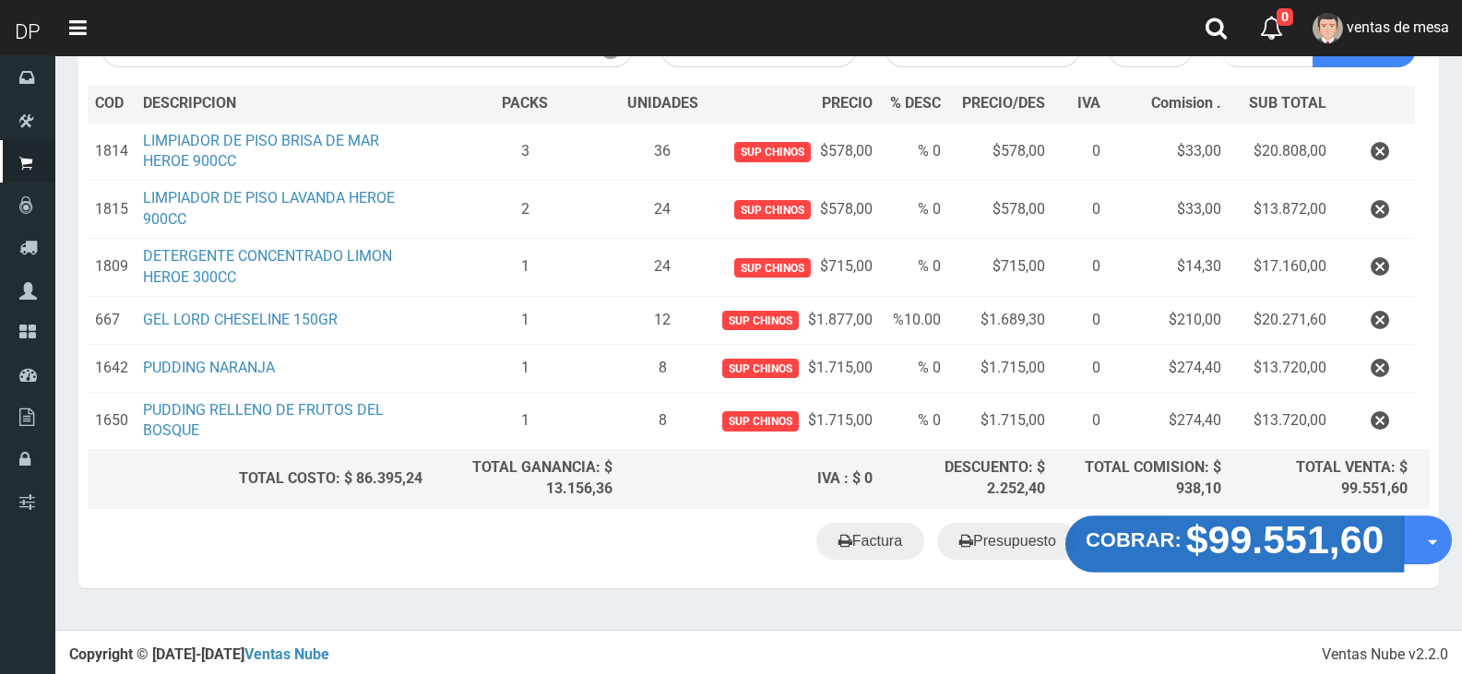
click at [1257, 534] on strong "$99.551,60" at bounding box center [1286, 540] width 198 height 43
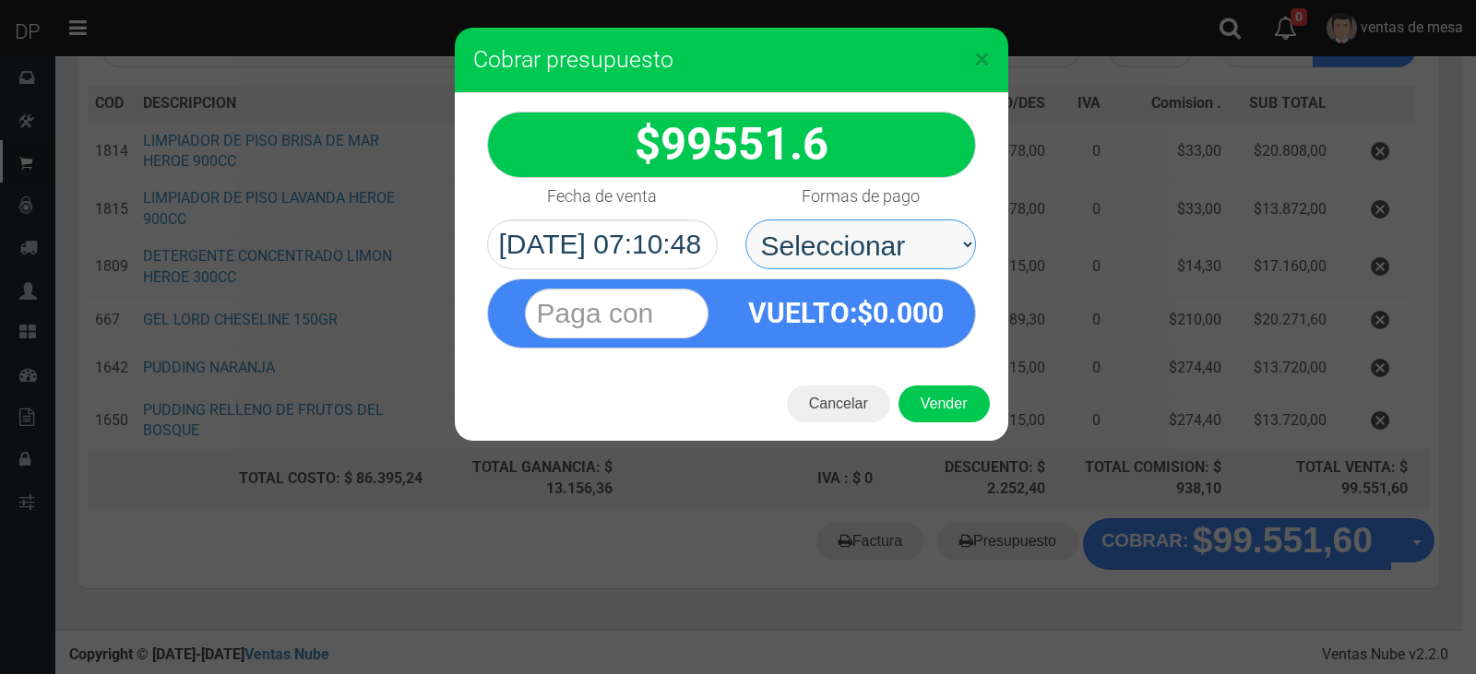
drag, startPoint x: 896, startPoint y: 241, endPoint x: 895, endPoint y: 257, distance: 15.7
click at [896, 241] on select "Seleccionar Efectivo Tarjeta de Crédito Depósito Débito" at bounding box center [861, 245] width 231 height 50
select select "Efectivo"
click at [746, 220] on select "Seleccionar Efectivo Tarjeta de Crédito Depósito Débito" at bounding box center [861, 245] width 231 height 50
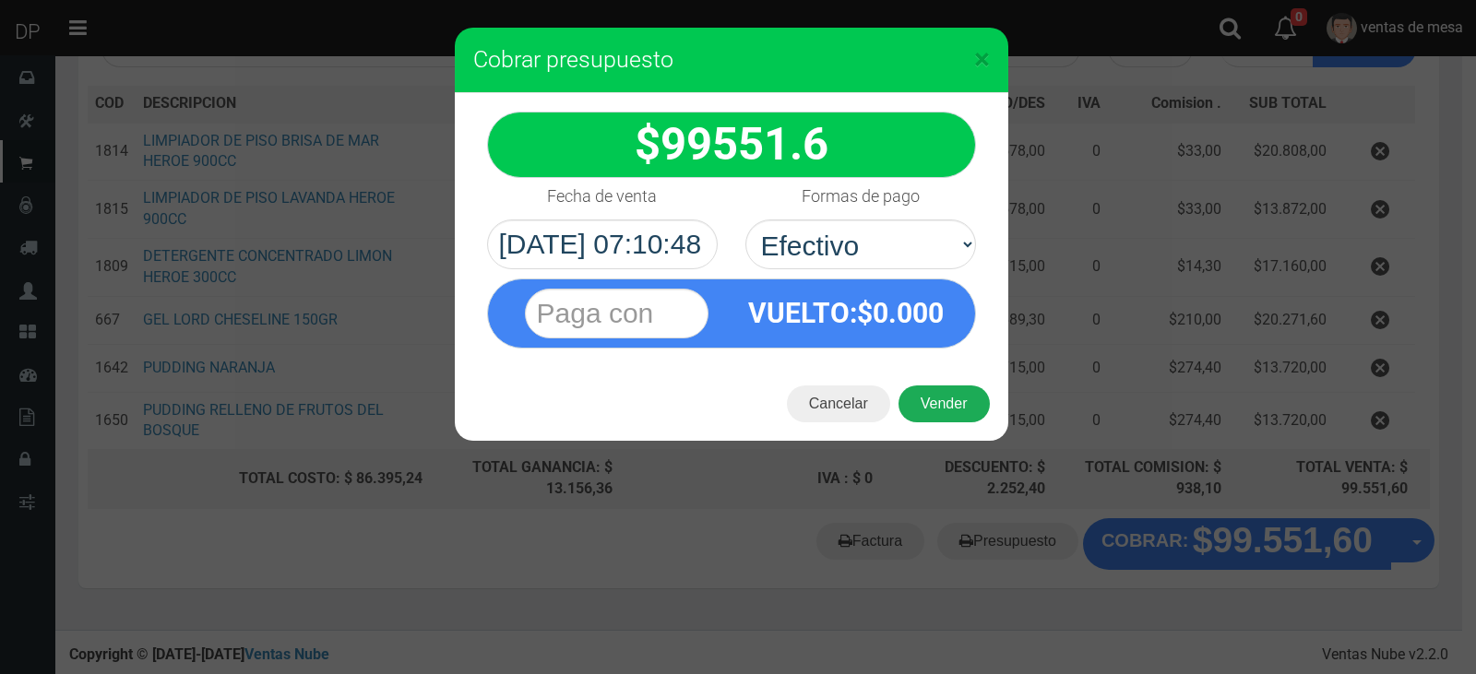
click at [931, 401] on button "Vender" at bounding box center [944, 404] width 91 height 37
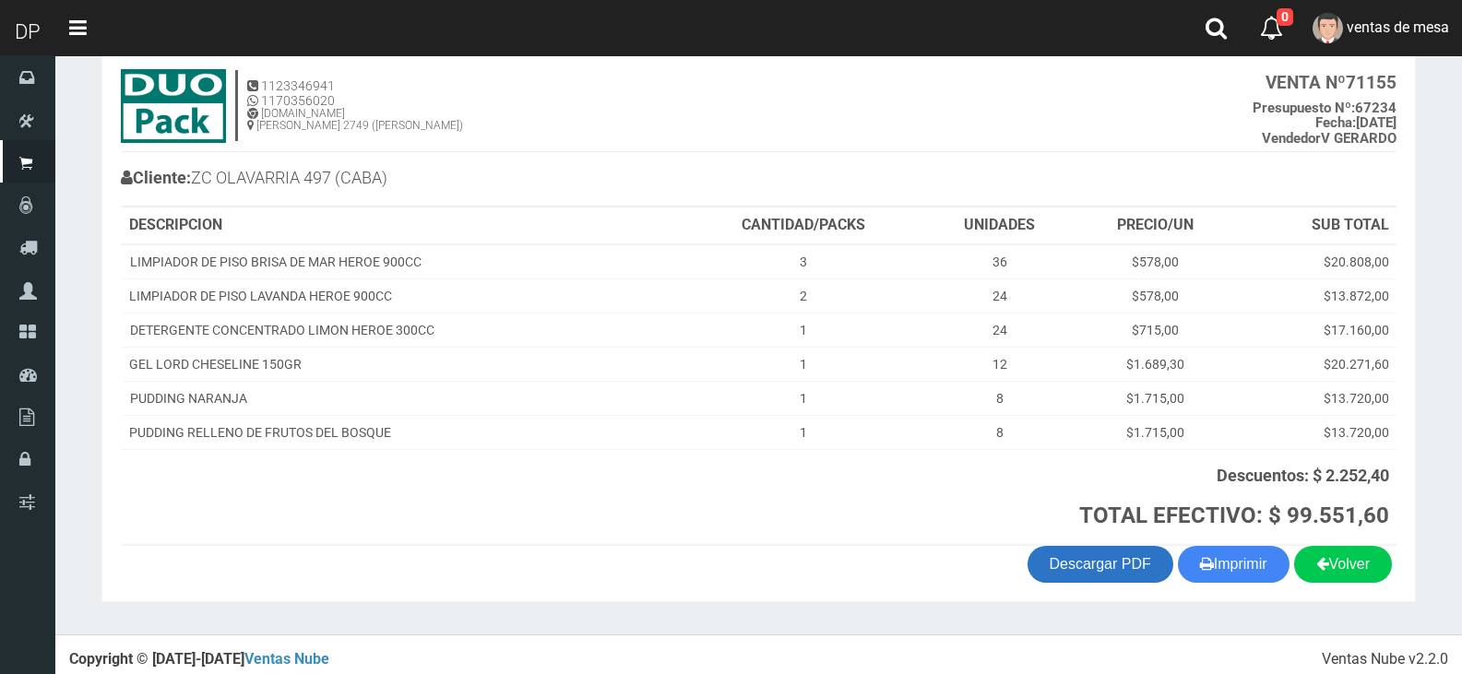
scroll to position [115, 0]
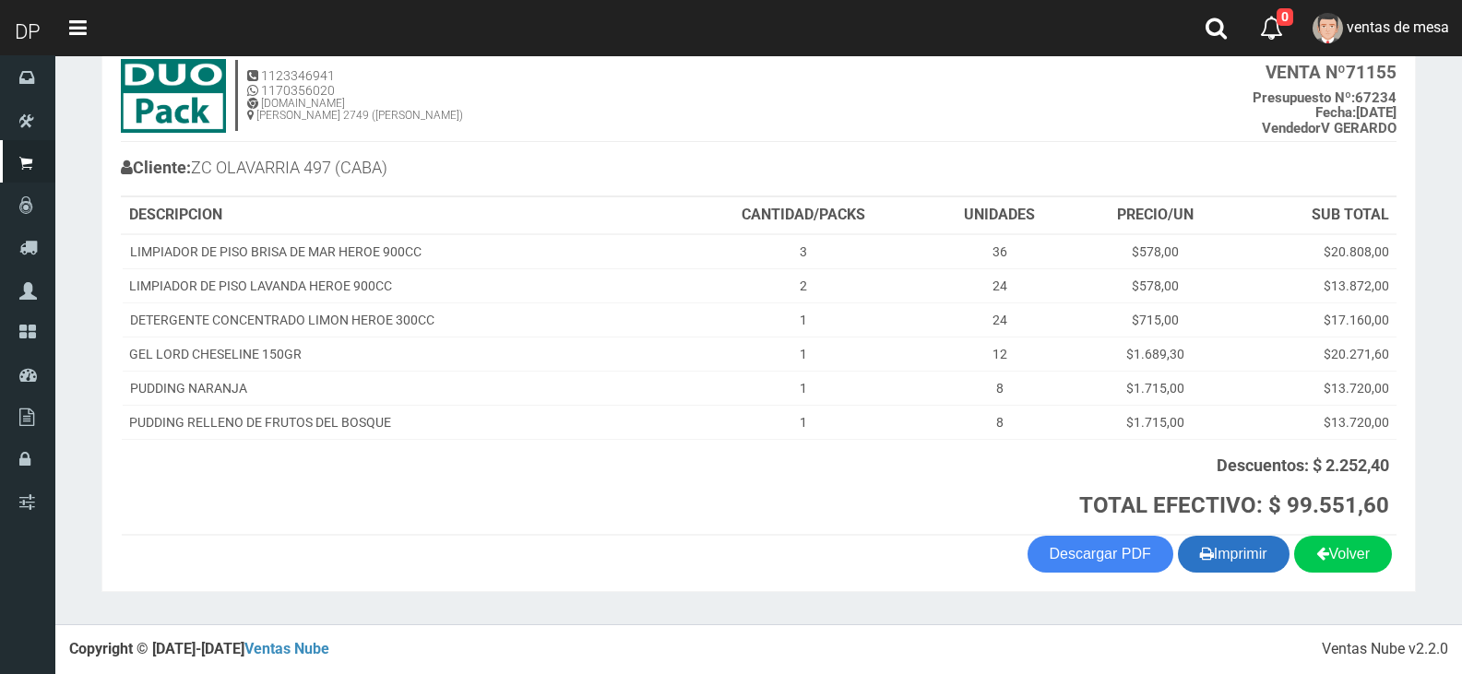
click at [1235, 547] on button "Imprimir" at bounding box center [1234, 554] width 112 height 37
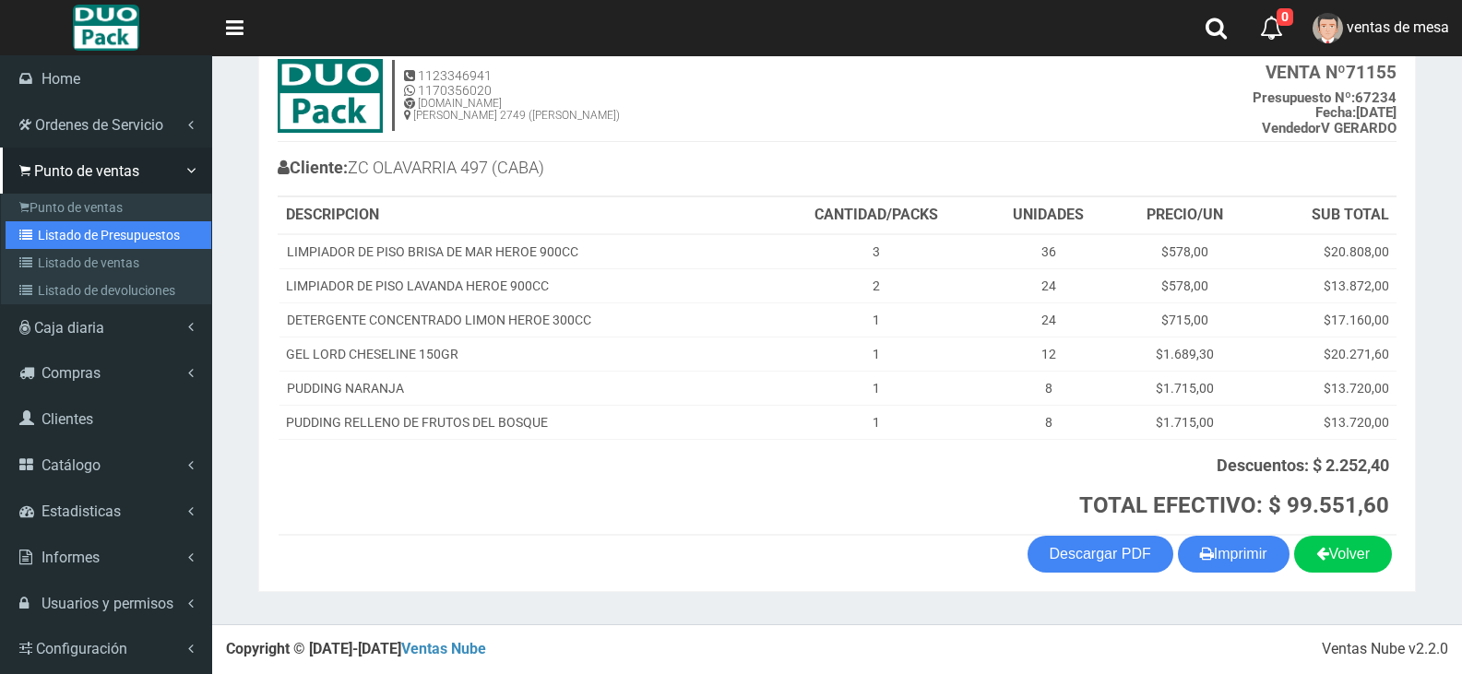
click at [140, 234] on link "Listado de Presupuestos" at bounding box center [109, 235] width 206 height 28
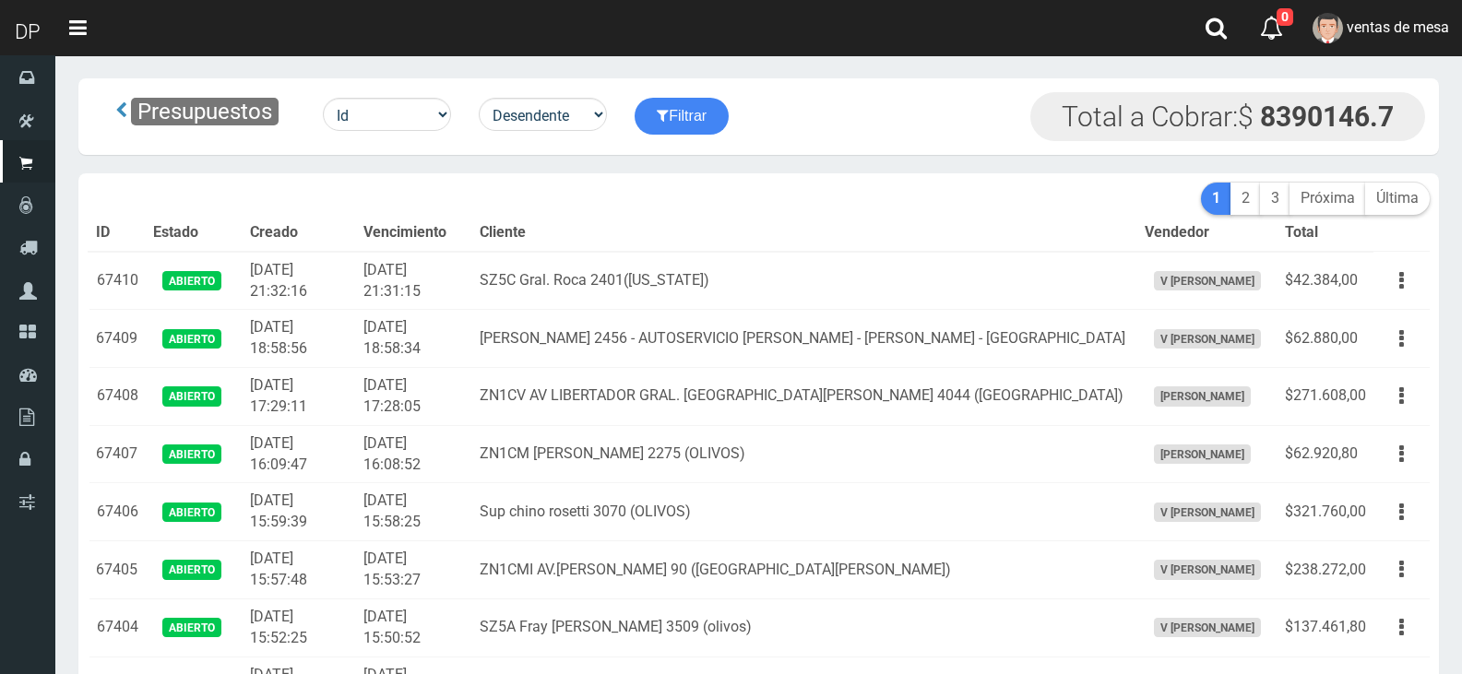
click at [415, 272] on td "[DATE] 21:31:15" at bounding box center [414, 281] width 116 height 58
